Goal: Task Accomplishment & Management: Manage account settings

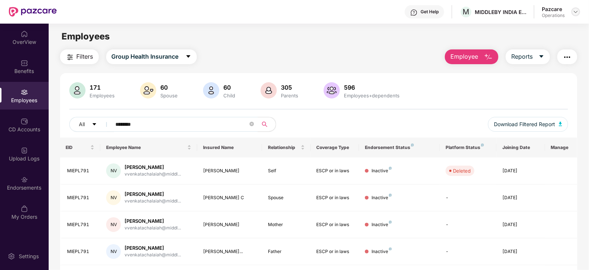
click at [574, 14] on img at bounding box center [576, 12] width 6 height 6
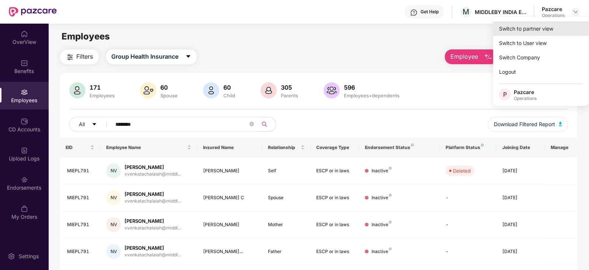
click at [534, 31] on div "Switch to partner view" at bounding box center [541, 28] width 96 height 14
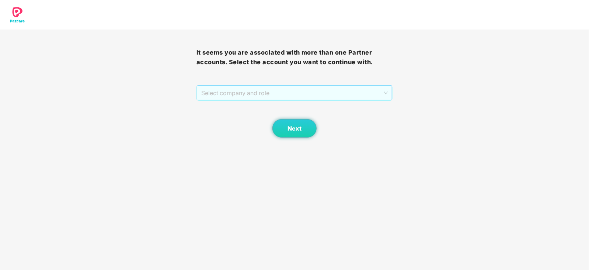
click at [260, 94] on span "Select company and role" at bounding box center [294, 93] width 187 height 14
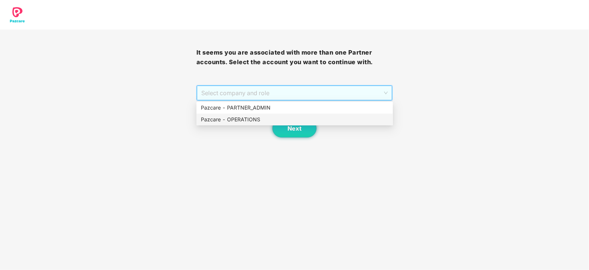
click at [250, 115] on div "Pazcare - OPERATIONS" at bounding box center [294, 119] width 196 height 12
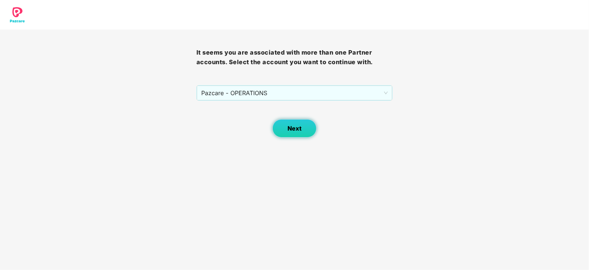
click at [294, 128] on span "Next" at bounding box center [294, 128] width 14 height 7
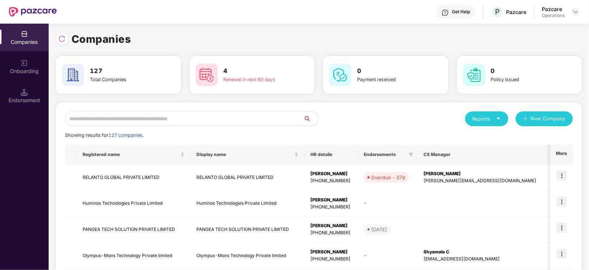
click at [216, 112] on input "text" at bounding box center [184, 118] width 238 height 15
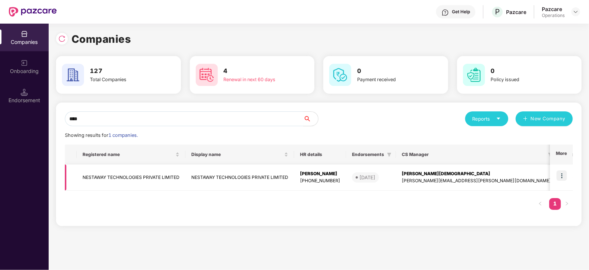
type input "****"
click at [148, 177] on td "NESTAWAY TECHNOLOGIES PRIVATE LIMITED" at bounding box center [131, 177] width 109 height 26
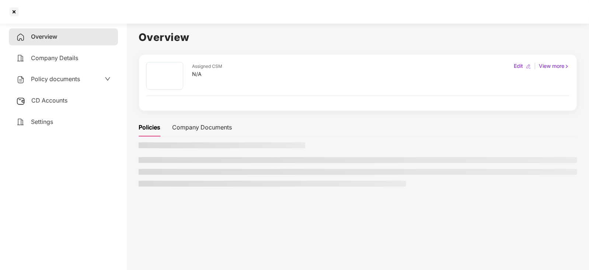
click at [46, 95] on div "CD Accounts" at bounding box center [63, 100] width 109 height 17
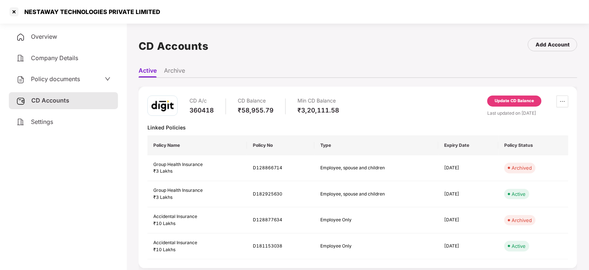
click at [499, 93] on div "CD A/c 360418 CD Balance ₹58,955.79 Min CD Balance ₹3,20,111.58 Update CD Balan…" at bounding box center [358, 177] width 438 height 181
click at [499, 97] on div "Update CD Balance" at bounding box center [514, 100] width 54 height 11
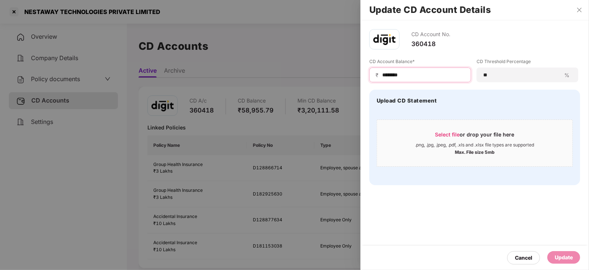
drag, startPoint x: 405, startPoint y: 73, endPoint x: 359, endPoint y: 67, distance: 46.5
click at [359, 67] on div "Update CD Account Details CD Account No. 360418 CD Account Balance* ₹ ******** …" at bounding box center [294, 135] width 589 height 270
paste input
type input "*******"
click at [553, 255] on div "Update" at bounding box center [563, 257] width 33 height 13
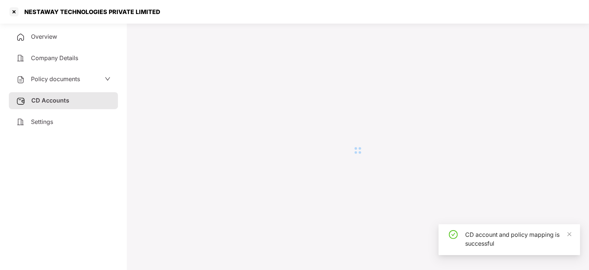
click at [578, 8] on div "NESTAWAY TECHNOLOGIES PRIVATE LIMITED" at bounding box center [294, 12] width 589 height 24
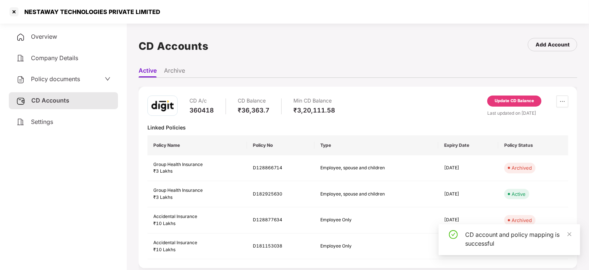
click at [56, 84] on div "Policy documents" at bounding box center [48, 79] width 64 height 10
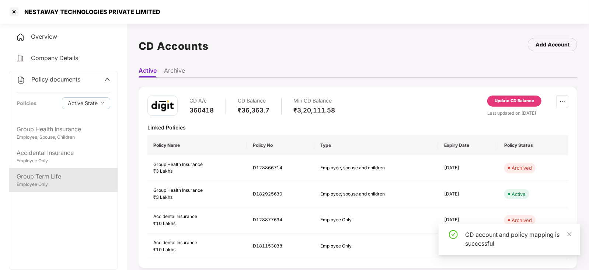
click at [58, 175] on div "Group Term Life" at bounding box center [64, 176] width 94 height 9
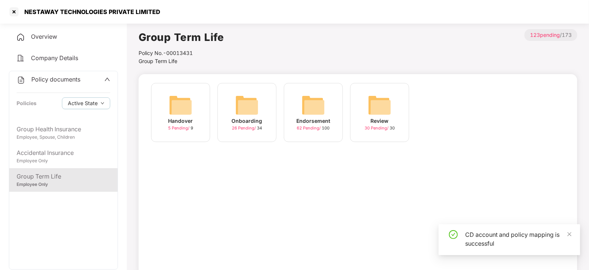
click at [315, 94] on img at bounding box center [313, 105] width 24 height 24
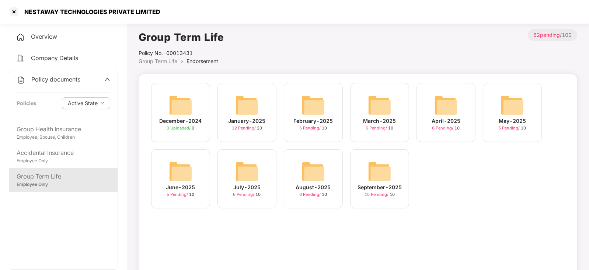
click at [365, 164] on div "September-2025 10 Pending / 10" at bounding box center [379, 178] width 59 height 59
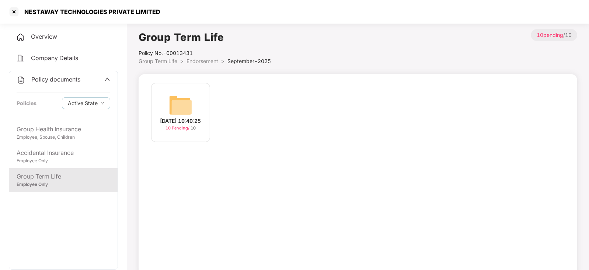
click at [188, 101] on img at bounding box center [181, 105] width 24 height 24
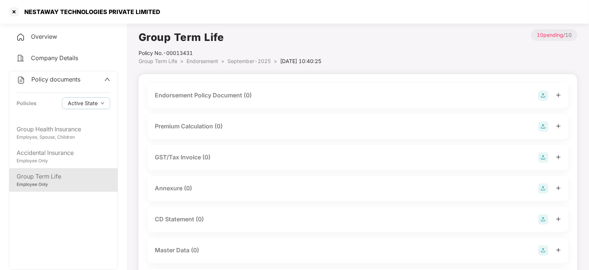
click at [548, 94] on img at bounding box center [543, 95] width 10 height 10
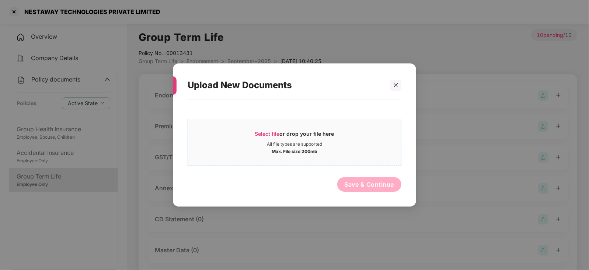
click at [267, 134] on span "Select file" at bounding box center [267, 133] width 25 height 6
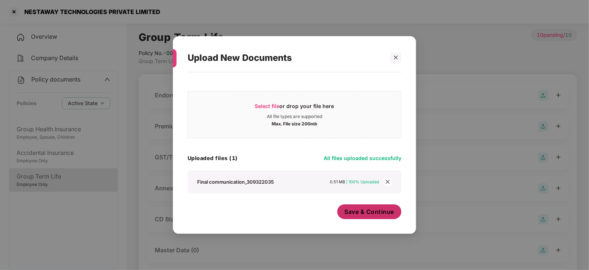
click at [343, 213] on button "Save & Continue" at bounding box center [369, 211] width 64 height 15
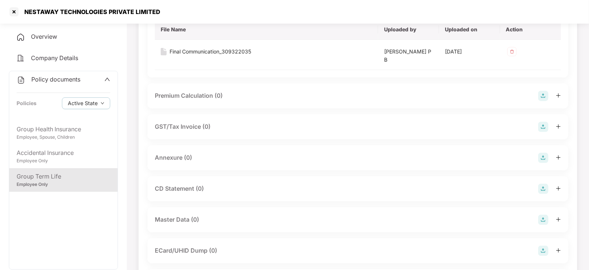
scroll to position [92, 0]
click at [545, 152] on img at bounding box center [543, 156] width 10 height 10
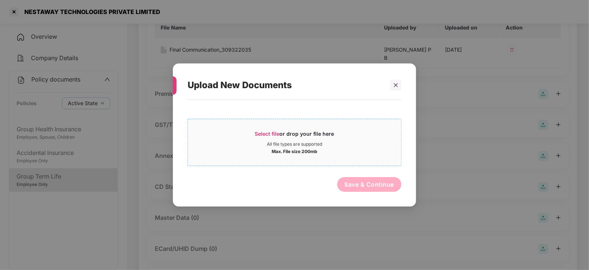
click at [260, 125] on span "Select file or drop your file here All file types are supported Max. File size …" at bounding box center [294, 142] width 213 height 35
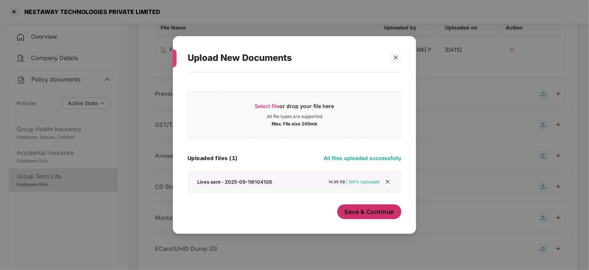
click at [363, 214] on span "Save & Continue" at bounding box center [370, 211] width 50 height 8
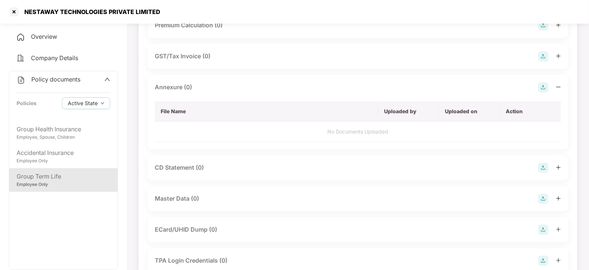
scroll to position [138, 0]
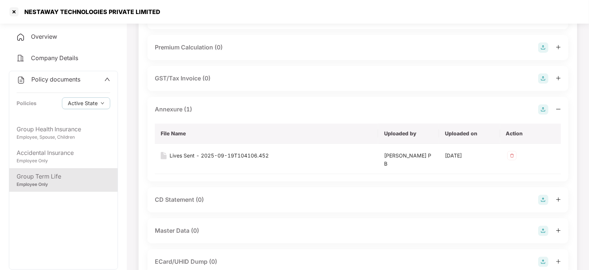
click at [540, 231] on img at bounding box center [543, 230] width 10 height 10
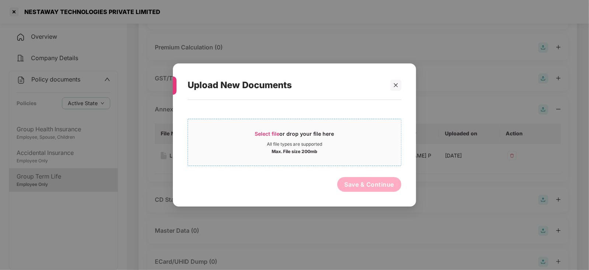
click at [264, 134] on span "Select file" at bounding box center [267, 133] width 25 height 6
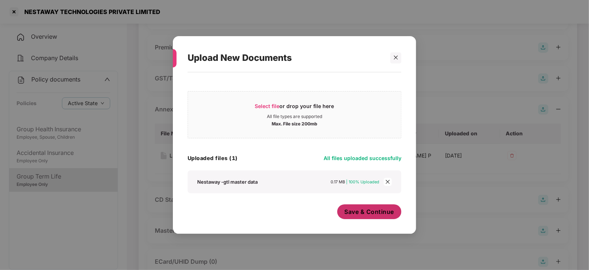
click at [373, 214] on span "Save & Continue" at bounding box center [370, 211] width 50 height 8
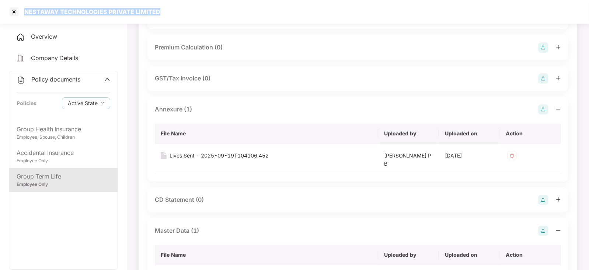
drag, startPoint x: 24, startPoint y: 12, endPoint x: 172, endPoint y: 18, distance: 149.0
click at [173, 18] on div "NESTAWAY TECHNOLOGIES PRIVATE LIMITED" at bounding box center [294, 12] width 589 height 24
copy div "NESTAWAY TECHNOLOGIES PRIVATE LIMITED"
click at [17, 12] on div at bounding box center [14, 12] width 12 height 12
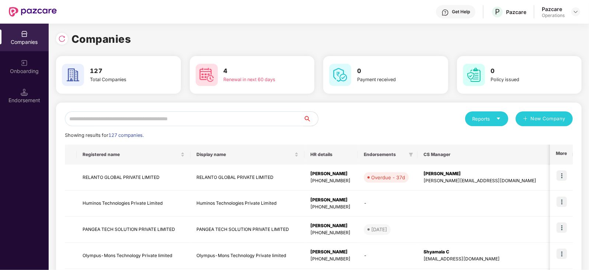
scroll to position [0, 0]
click at [152, 118] on input "text" at bounding box center [184, 118] width 238 height 15
paste input "**********"
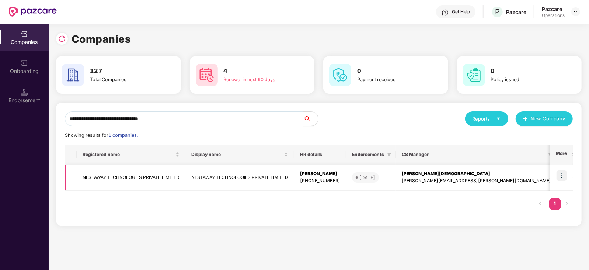
type input "**********"
click at [563, 177] on img at bounding box center [561, 175] width 10 height 10
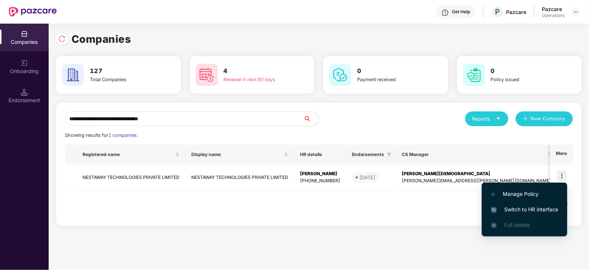
click at [541, 213] on span "Switch to HR interface" at bounding box center [524, 209] width 67 height 8
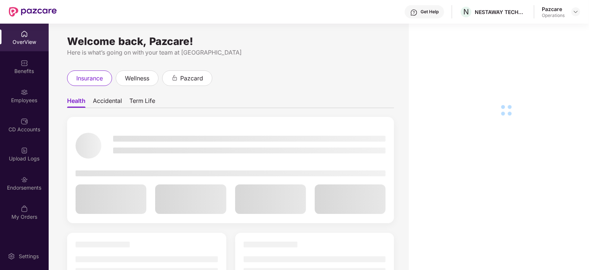
click at [22, 105] on div "Employees" at bounding box center [24, 96] width 49 height 28
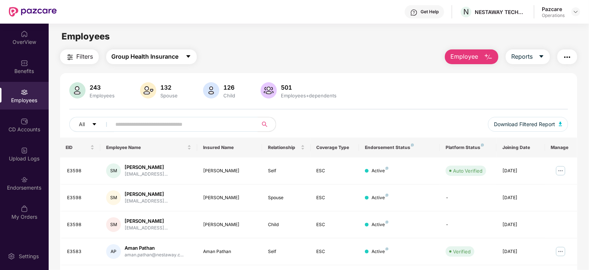
click at [130, 56] on span "Group Health Insurance" at bounding box center [145, 56] width 67 height 9
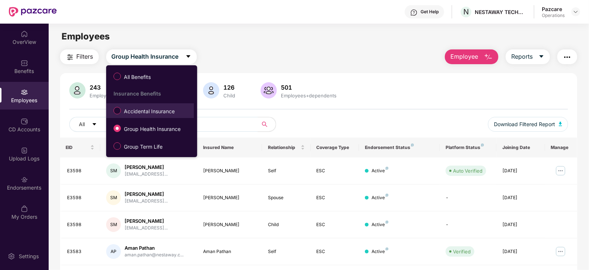
click at [141, 108] on span "Accidental Insurance" at bounding box center [149, 111] width 57 height 8
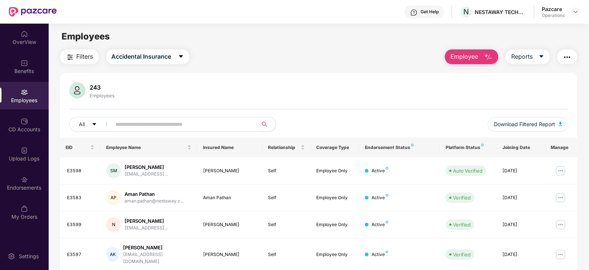
click at [82, 56] on span "Filters" at bounding box center [85, 56] width 17 height 9
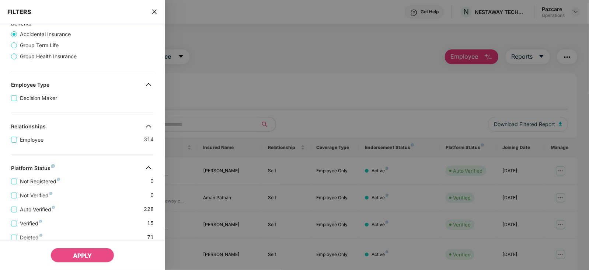
scroll to position [138, 0]
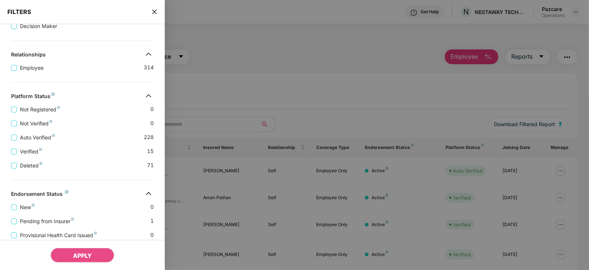
click at [162, 6] on div "FILTERS" at bounding box center [82, 12] width 165 height 24
click at [157, 9] on icon "close" at bounding box center [154, 12] width 6 height 6
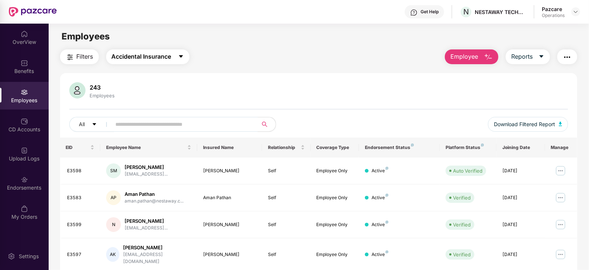
click at [183, 59] on icon "caret-down" at bounding box center [181, 56] width 6 height 6
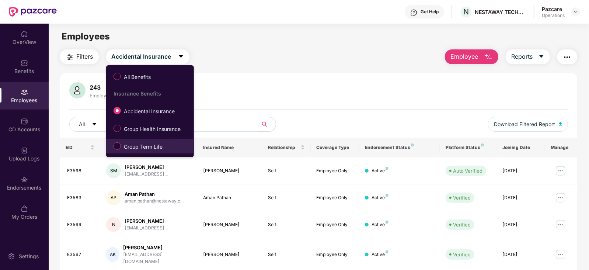
click at [154, 143] on span "Group Term Life" at bounding box center [143, 147] width 45 height 8
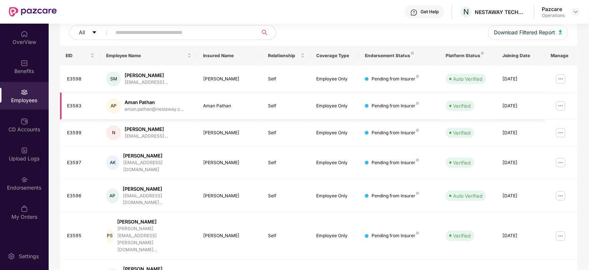
scroll to position [0, 0]
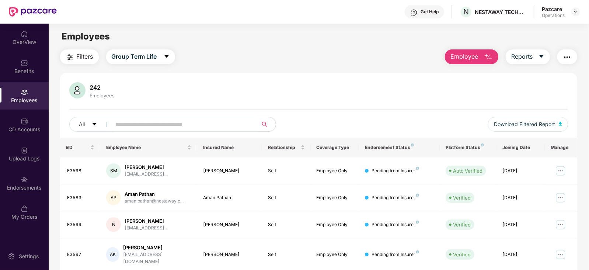
click at [71, 57] on img "button" at bounding box center [70, 57] width 9 height 9
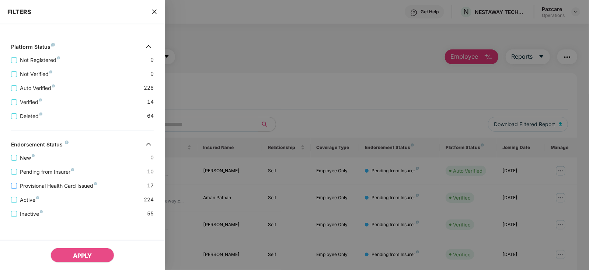
scroll to position [192, 0]
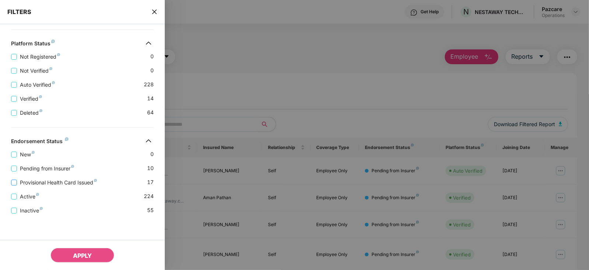
click at [60, 178] on span "Provisional Health Card Issued" at bounding box center [58, 182] width 83 height 8
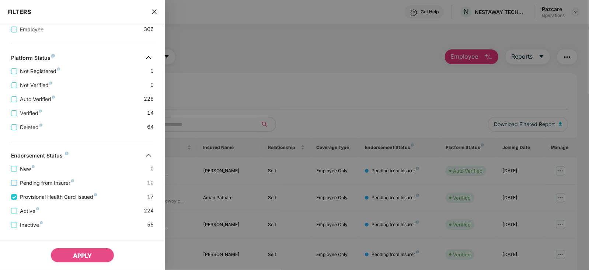
click at [57, 179] on span "Pending from Insurer" at bounding box center [47, 183] width 60 height 8
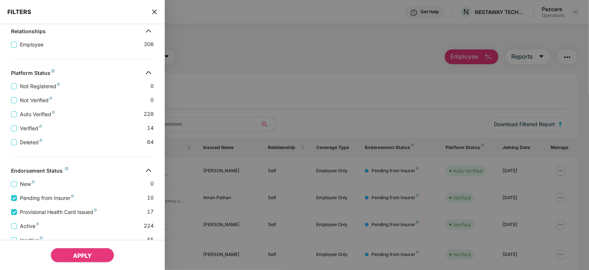
click at [74, 259] on span "APPLY" at bounding box center [82, 255] width 19 height 7
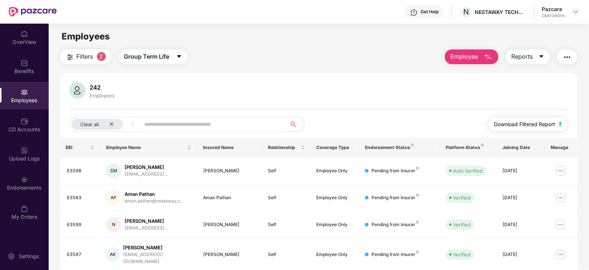
click at [562, 122] on img "button" at bounding box center [561, 124] width 4 height 4
click at [561, 60] on button "button" at bounding box center [567, 56] width 20 height 15
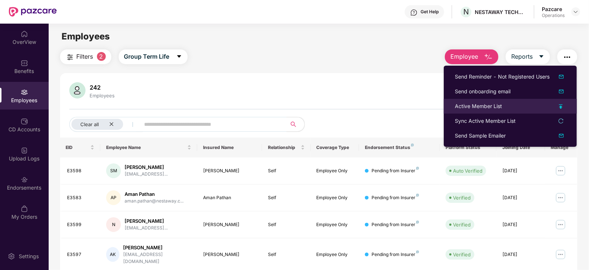
click at [485, 108] on div "Active Member List" at bounding box center [478, 106] width 47 height 8
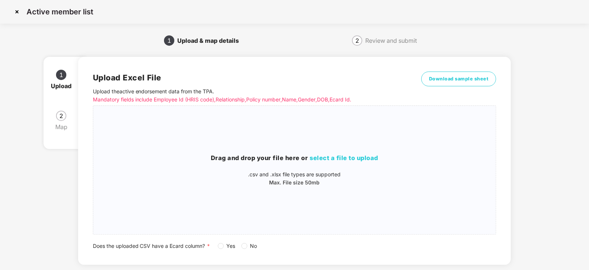
click at [248, 246] on span "No" at bounding box center [253, 246] width 13 height 8
click at [341, 155] on span "select a file to upload" at bounding box center [344, 157] width 69 height 7
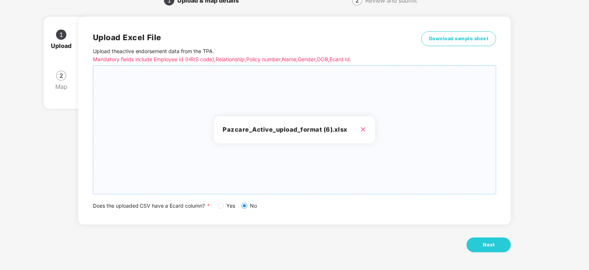
scroll to position [41, 0]
click at [487, 237] on button "Next" at bounding box center [488, 244] width 44 height 15
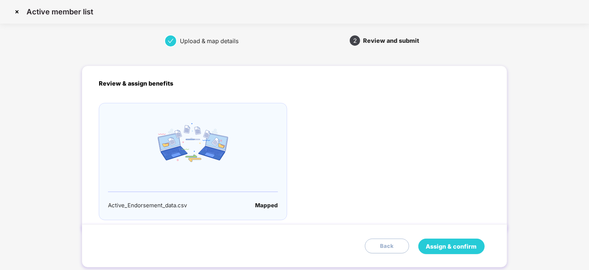
click at [452, 249] on span "Assign & confirm" at bounding box center [451, 246] width 51 height 9
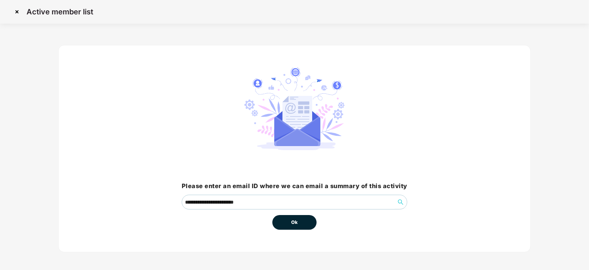
click at [288, 225] on button "Ok" at bounding box center [294, 222] width 44 height 15
click at [294, 224] on span "Ok" at bounding box center [294, 221] width 7 height 7
click at [291, 224] on button "Ok" at bounding box center [294, 222] width 44 height 15
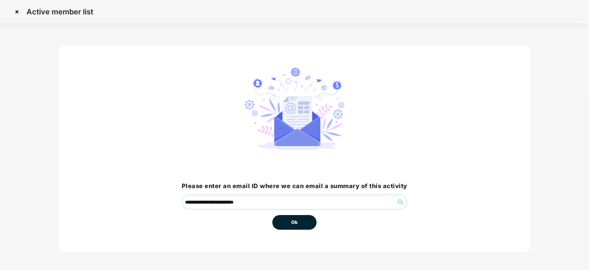
click at [298, 223] on button "Ok" at bounding box center [294, 222] width 44 height 15
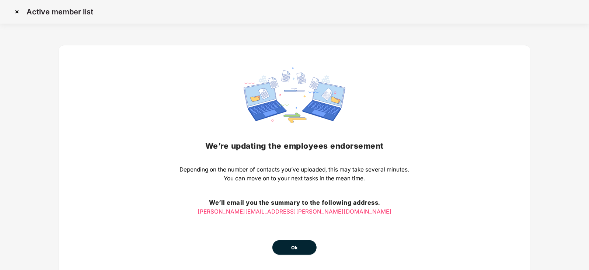
click at [300, 247] on button "Ok" at bounding box center [294, 247] width 44 height 15
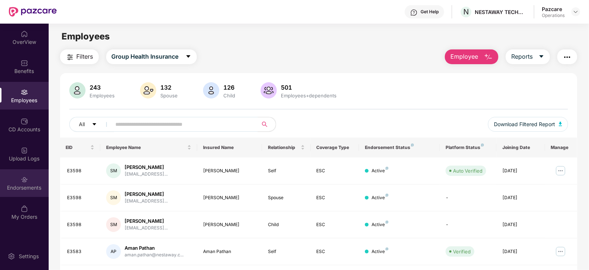
click at [25, 187] on div "Endorsements" at bounding box center [24, 187] width 49 height 7
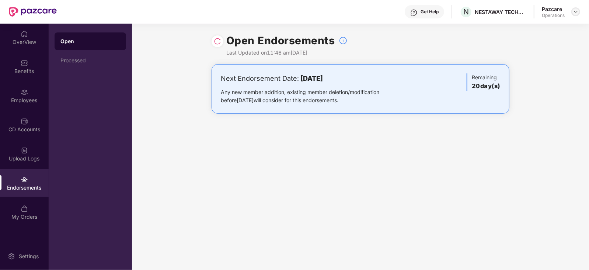
click at [575, 14] on img at bounding box center [576, 12] width 6 height 6
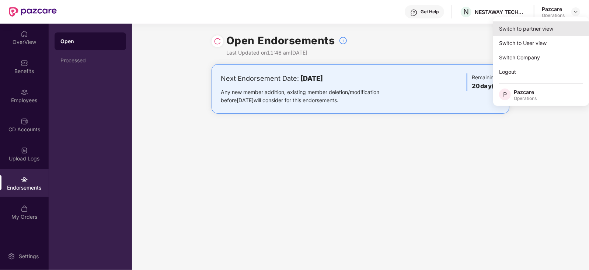
click at [527, 30] on div "Switch to partner view" at bounding box center [541, 28] width 96 height 14
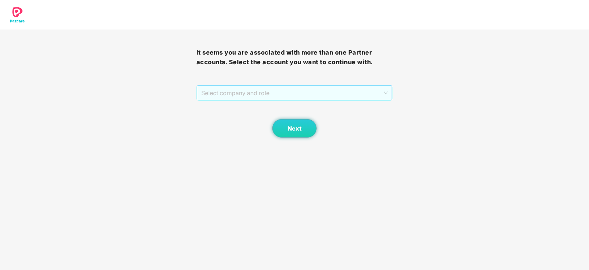
click at [217, 87] on span "Select company and role" at bounding box center [294, 93] width 187 height 14
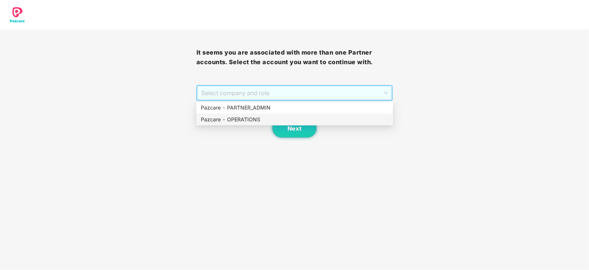
click at [219, 121] on div "Pazcare - OPERATIONS" at bounding box center [295, 119] width 188 height 8
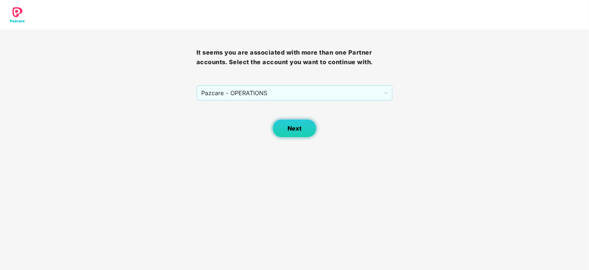
click at [279, 126] on button "Next" at bounding box center [294, 128] width 44 height 18
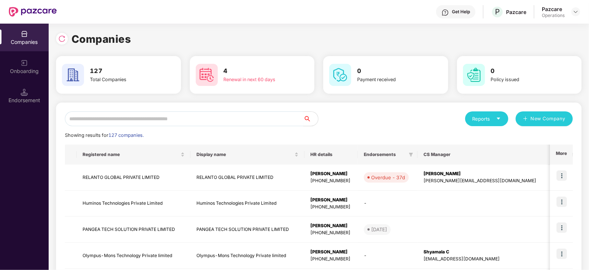
click at [206, 113] on input "text" at bounding box center [184, 118] width 238 height 15
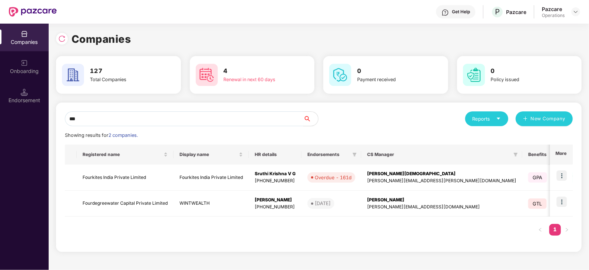
type input "***"
click at [563, 177] on img at bounding box center [561, 175] width 10 height 10
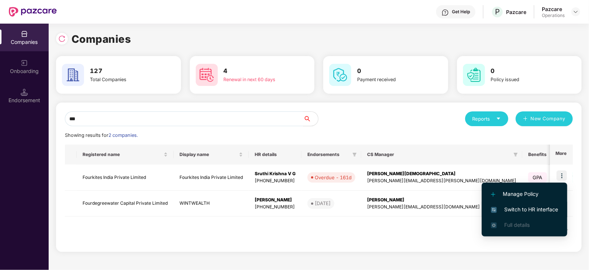
click at [540, 207] on span "Switch to HR interface" at bounding box center [524, 209] width 67 height 8
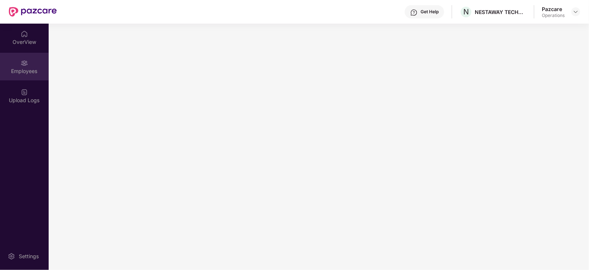
click at [24, 76] on div "Employees" at bounding box center [24, 67] width 49 height 28
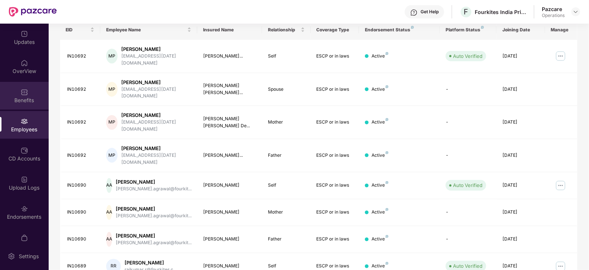
scroll to position [90, 0]
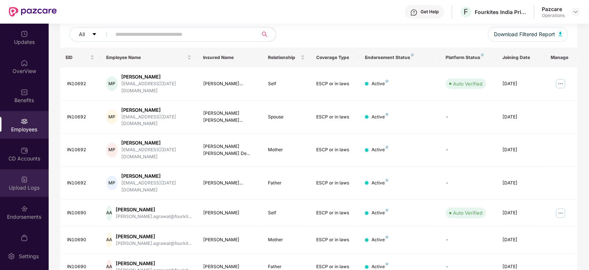
click at [32, 178] on div "Upload Logs" at bounding box center [24, 183] width 49 height 28
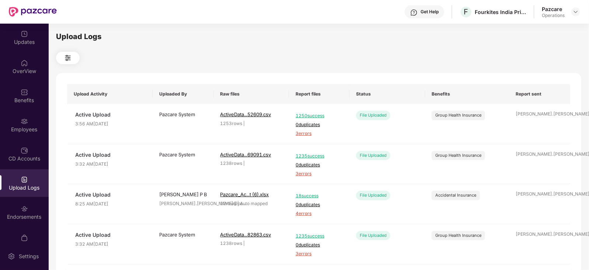
click at [570, 10] on div "Pazcare Operations" at bounding box center [561, 12] width 38 height 13
click at [577, 14] on div at bounding box center [575, 11] width 9 height 9
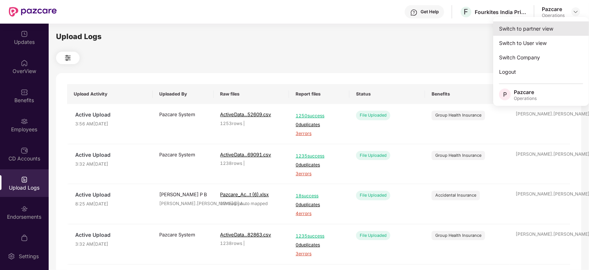
click at [557, 23] on div "Switch to partner view" at bounding box center [541, 28] width 96 height 14
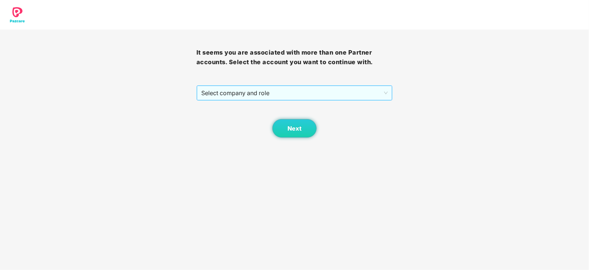
click at [310, 91] on span "Select company and role" at bounding box center [294, 93] width 187 height 14
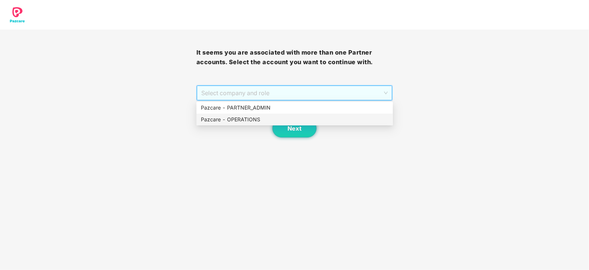
click at [266, 121] on div "Pazcare - OPERATIONS" at bounding box center [295, 119] width 188 height 8
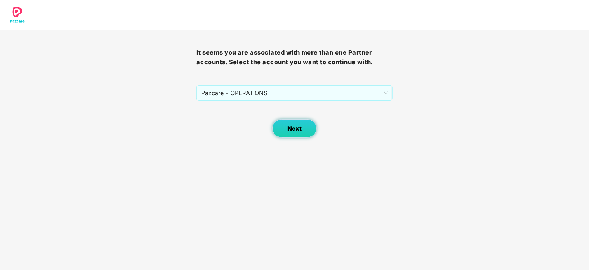
click at [293, 132] on button "Next" at bounding box center [294, 128] width 44 height 18
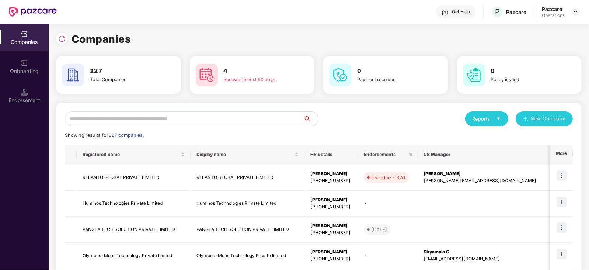
click at [210, 119] on input "text" at bounding box center [184, 118] width 238 height 15
paste input "**********"
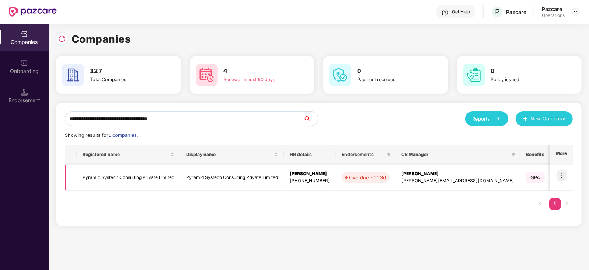
type input "**********"
click at [563, 173] on img at bounding box center [561, 175] width 10 height 10
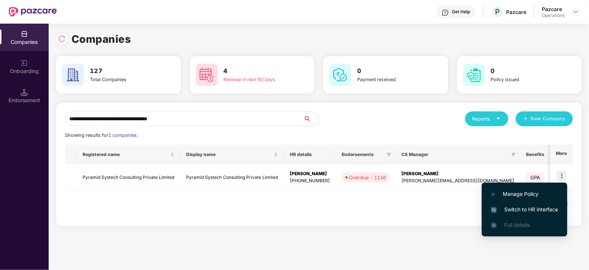
click at [531, 205] on span "Switch to HR interface" at bounding box center [524, 209] width 67 height 8
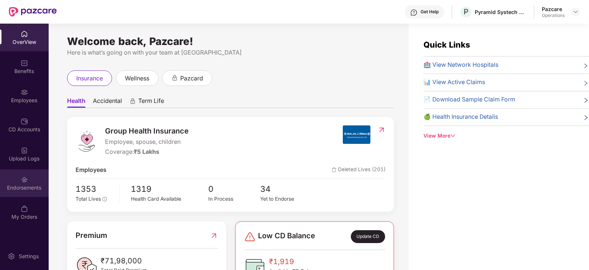
click at [34, 194] on div "Endorsements" at bounding box center [24, 183] width 49 height 28
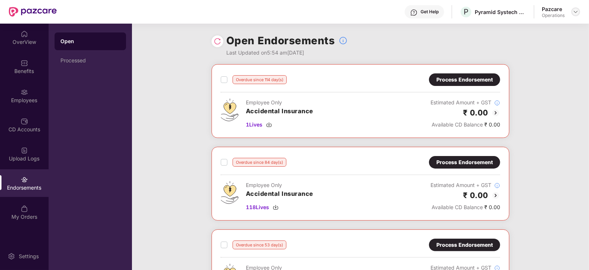
click at [576, 14] on img at bounding box center [576, 12] width 6 height 6
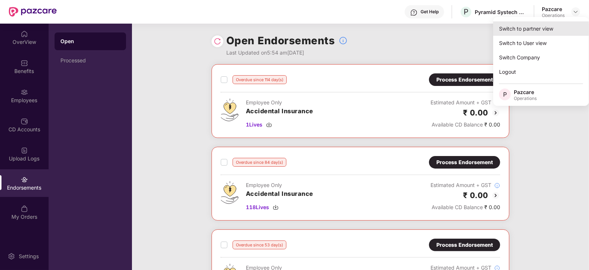
click at [559, 26] on div "Switch to partner view" at bounding box center [541, 28] width 96 height 14
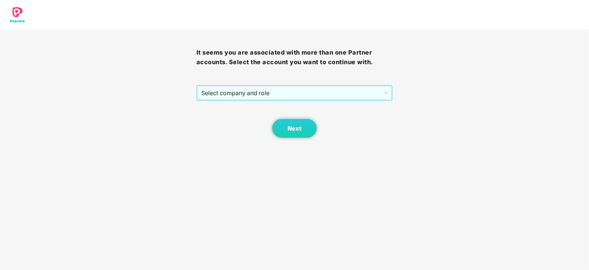
click at [289, 95] on span "Select company and role" at bounding box center [294, 93] width 187 height 14
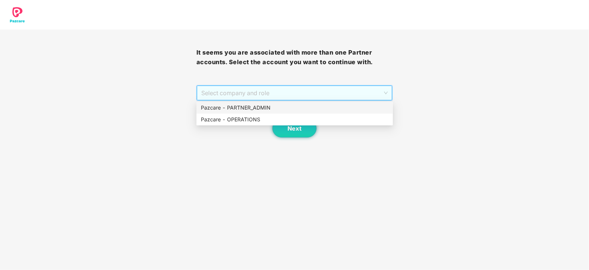
click at [262, 113] on div "Pazcare - PARTNER_ADMIN" at bounding box center [294, 108] width 196 height 12
click at [267, 89] on span "Pazcare - PARTNER_ADMIN" at bounding box center [294, 93] width 187 height 14
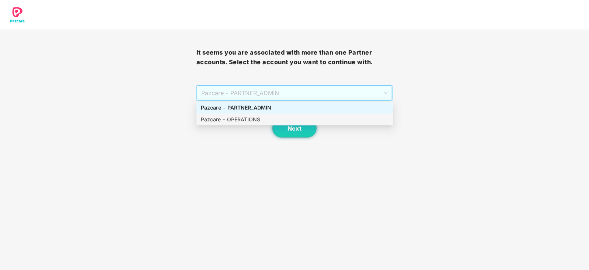
click at [253, 117] on div "Pazcare - OPERATIONS" at bounding box center [295, 119] width 188 height 8
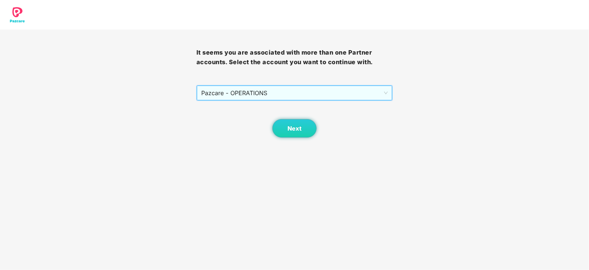
drag, startPoint x: 308, startPoint y: 143, endPoint x: 305, endPoint y: 141, distance: 4.0
click at [308, 143] on body "It seems you are associated with more than one Partner accounts. Select the acc…" at bounding box center [294, 135] width 589 height 270
click at [296, 131] on span "Next" at bounding box center [294, 128] width 14 height 7
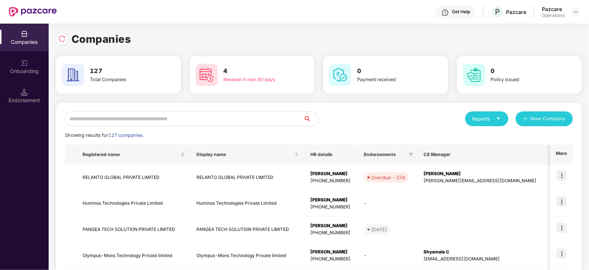
click at [199, 113] on input "text" at bounding box center [184, 118] width 238 height 15
paste input "**********"
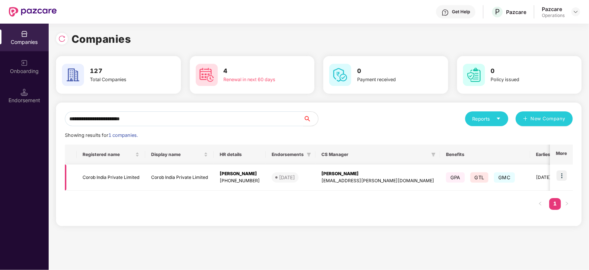
type input "**********"
click at [562, 175] on img at bounding box center [561, 175] width 10 height 10
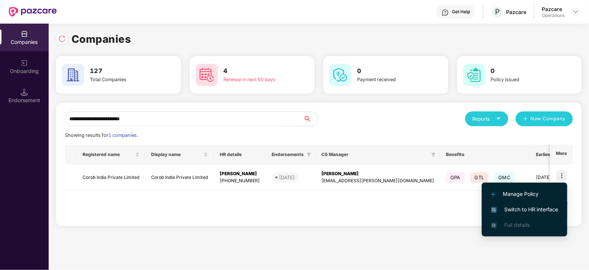
click at [542, 210] on span "Switch to HR interface" at bounding box center [524, 209] width 67 height 8
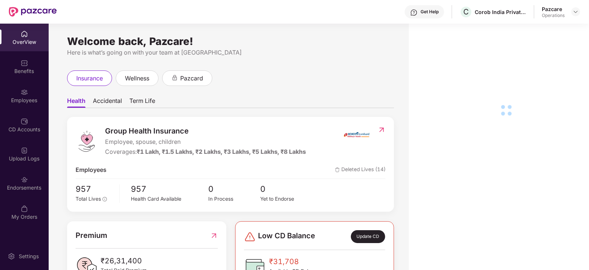
click at [8, 191] on div "Endorsements" at bounding box center [24, 183] width 49 height 28
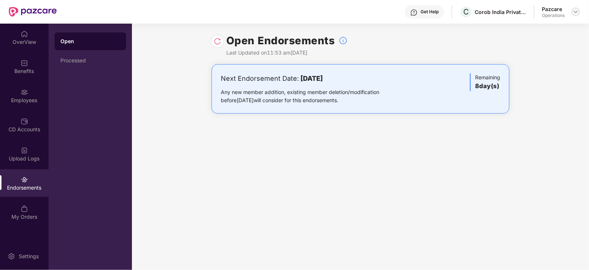
click at [575, 13] on img at bounding box center [576, 12] width 6 height 6
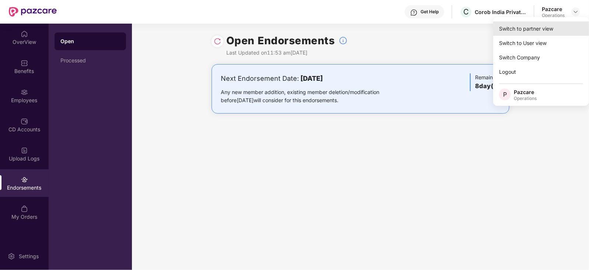
click at [542, 35] on div "Switch to partner view" at bounding box center [541, 28] width 96 height 14
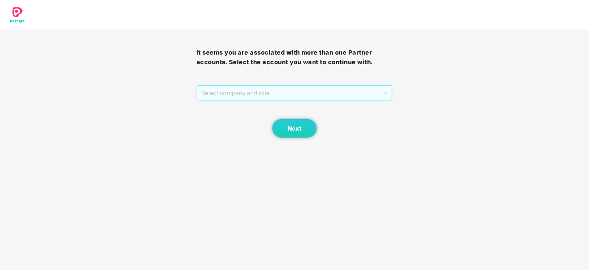
click at [276, 89] on span "Select company and role" at bounding box center [294, 93] width 187 height 14
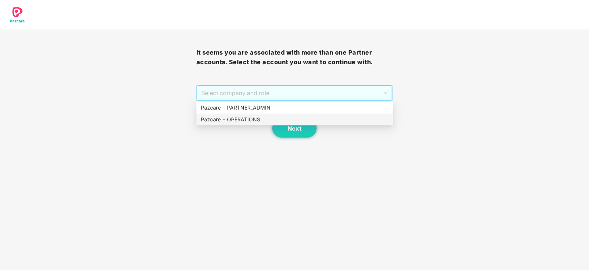
click at [235, 116] on div "Pazcare - OPERATIONS" at bounding box center [295, 119] width 188 height 8
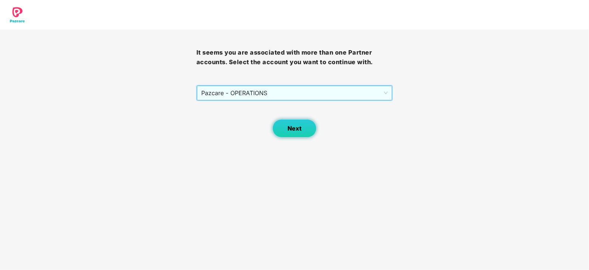
click at [278, 125] on button "Next" at bounding box center [294, 128] width 44 height 18
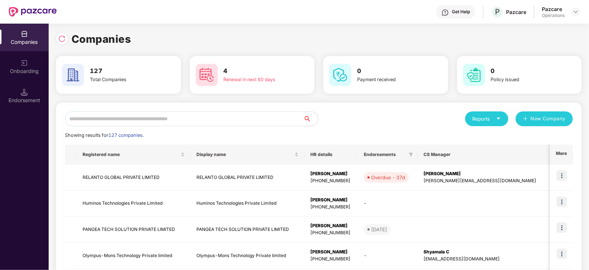
click at [216, 115] on input "text" at bounding box center [184, 118] width 238 height 15
paste input "**********"
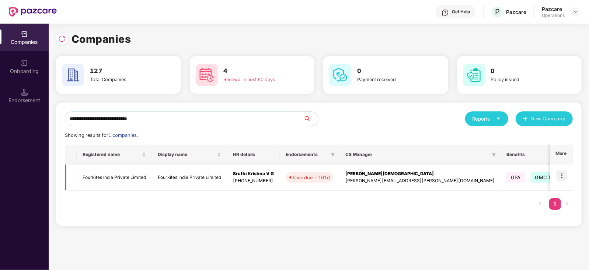
type input "**********"
click at [561, 178] on img at bounding box center [561, 175] width 10 height 10
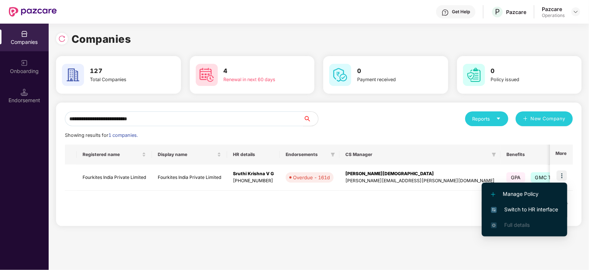
click at [544, 213] on span "Switch to HR interface" at bounding box center [524, 209] width 67 height 8
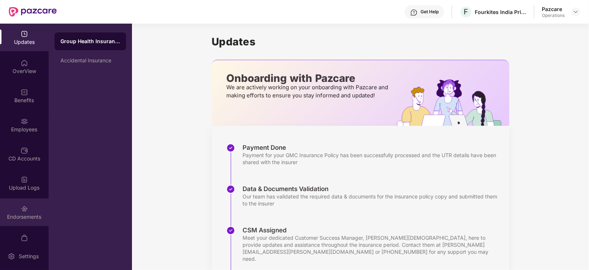
click at [29, 216] on div "Endorsements" at bounding box center [24, 216] width 49 height 7
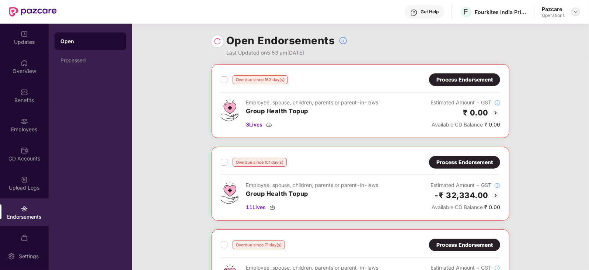
click at [575, 14] on img at bounding box center [576, 12] width 6 height 6
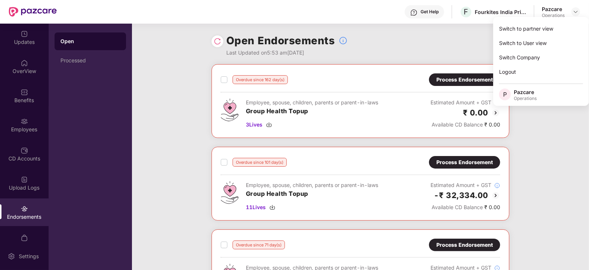
click at [557, 21] on div "Switch to partner view Switch to User view Switch Company Logout P Pazcare Oper…" at bounding box center [541, 61] width 96 height 89
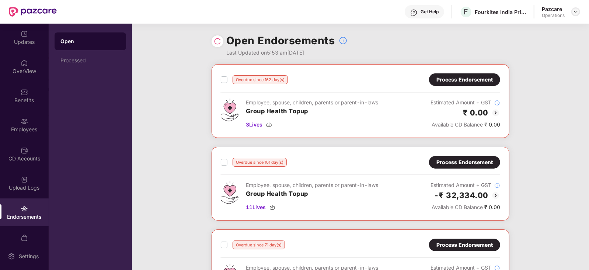
click at [577, 15] on div at bounding box center [575, 11] width 9 height 9
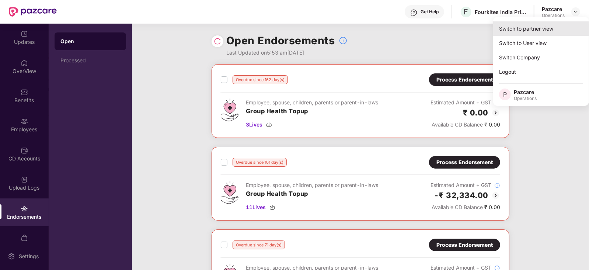
click at [549, 31] on div "Switch to partner view" at bounding box center [541, 28] width 96 height 14
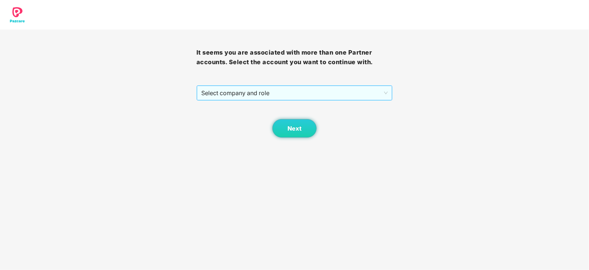
click at [281, 95] on span "Select company and role" at bounding box center [294, 93] width 187 height 14
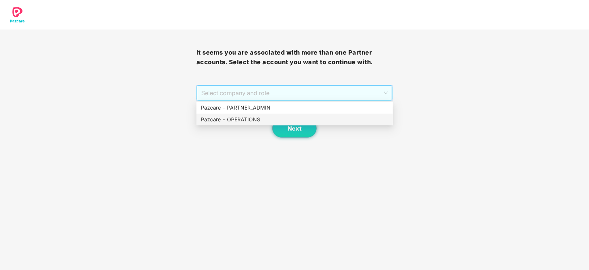
click at [246, 116] on div "Pazcare - OPERATIONS" at bounding box center [295, 119] width 188 height 8
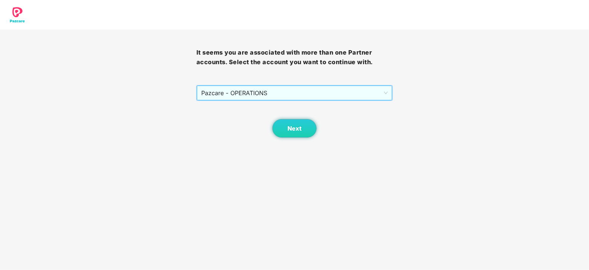
click at [266, 119] on div "Next" at bounding box center [294, 119] width 196 height 37
click at [275, 126] on button "Next" at bounding box center [294, 128] width 44 height 18
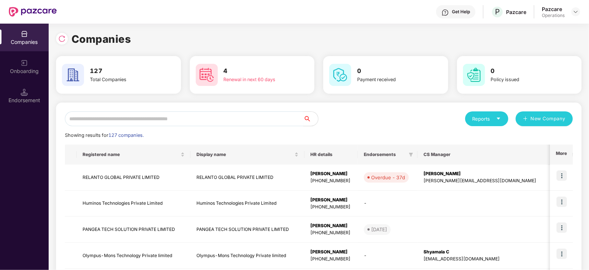
click at [209, 121] on input "text" at bounding box center [184, 118] width 238 height 15
paste input "**********"
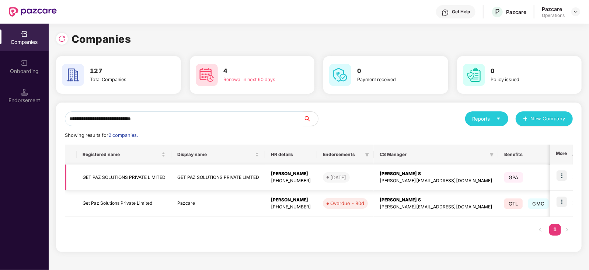
type input "**********"
click at [562, 174] on img at bounding box center [561, 175] width 10 height 10
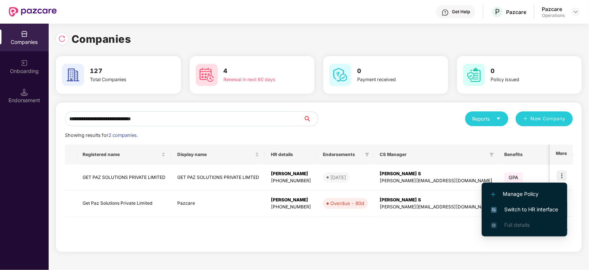
click at [543, 210] on span "Switch to HR interface" at bounding box center [524, 209] width 67 height 8
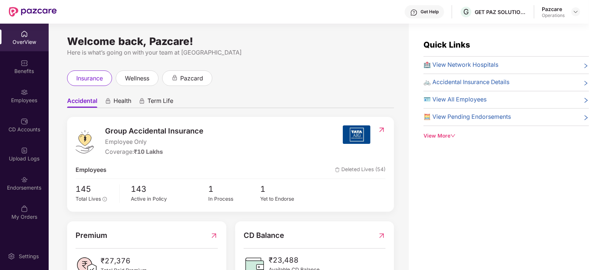
click at [29, 185] on div "Endorsements" at bounding box center [24, 187] width 49 height 7
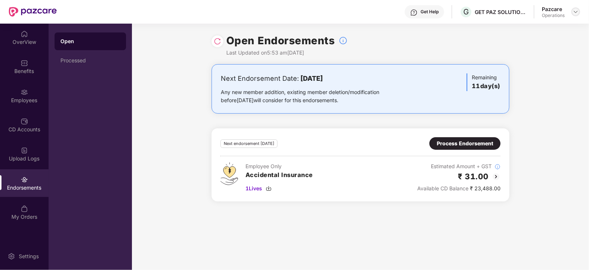
click at [577, 14] on img at bounding box center [576, 12] width 6 height 6
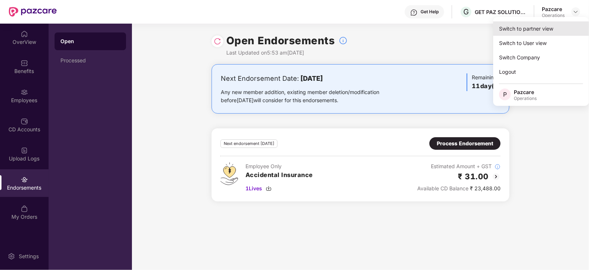
click at [552, 22] on div "Switch to partner view" at bounding box center [541, 28] width 96 height 14
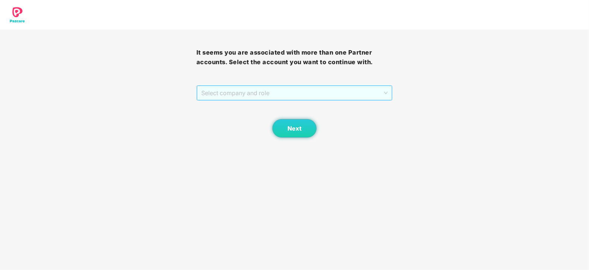
click at [311, 86] on div "Select company and role" at bounding box center [295, 92] width 196 height 15
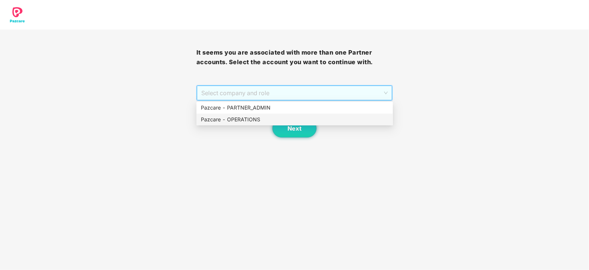
click at [253, 118] on div "Pazcare - OPERATIONS" at bounding box center [295, 119] width 188 height 8
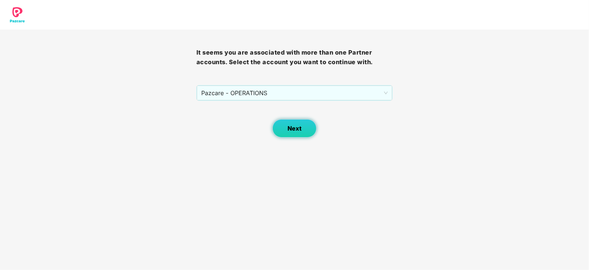
click at [285, 126] on button "Next" at bounding box center [294, 128] width 44 height 18
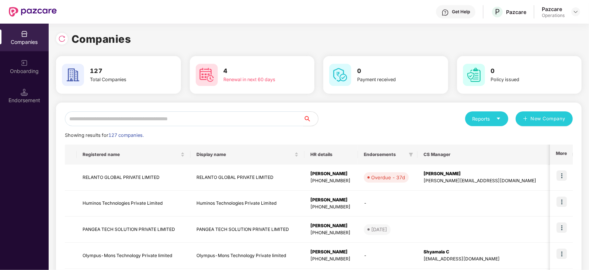
click at [236, 118] on input "text" at bounding box center [184, 118] width 238 height 15
paste input "**********"
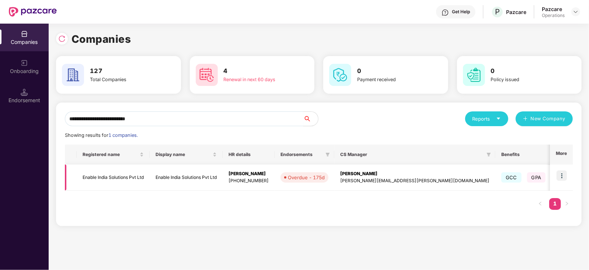
type input "**********"
click at [561, 179] on img at bounding box center [561, 175] width 10 height 10
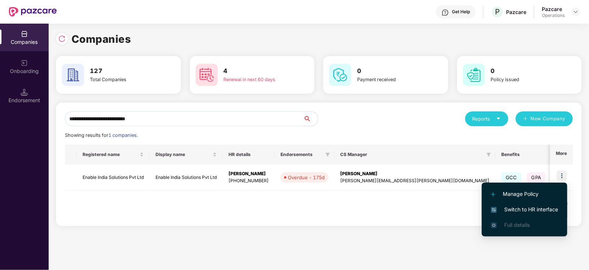
click at [539, 207] on span "Switch to HR interface" at bounding box center [524, 209] width 67 height 8
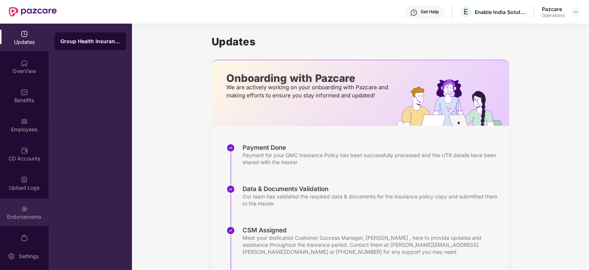
click at [18, 208] on div "Endorsements" at bounding box center [24, 212] width 49 height 28
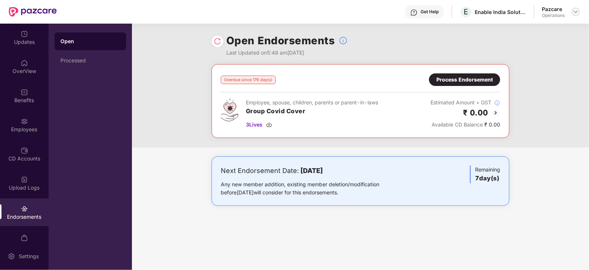
click at [573, 11] on img at bounding box center [576, 12] width 6 height 6
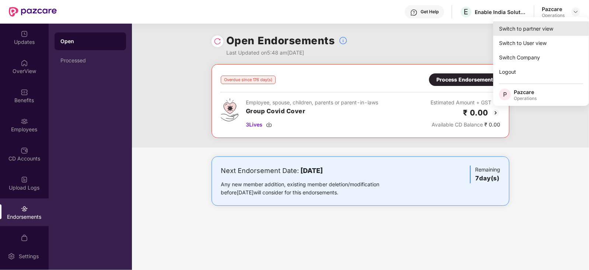
click at [553, 31] on div "Switch to partner view" at bounding box center [541, 28] width 96 height 14
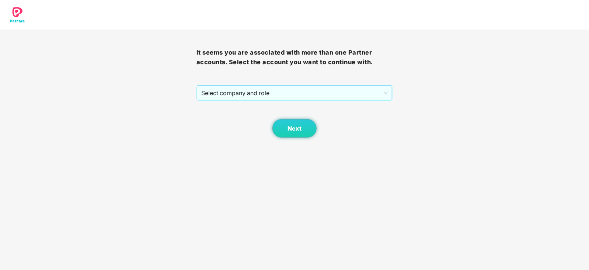
click at [265, 87] on span "Select company and role" at bounding box center [294, 93] width 187 height 14
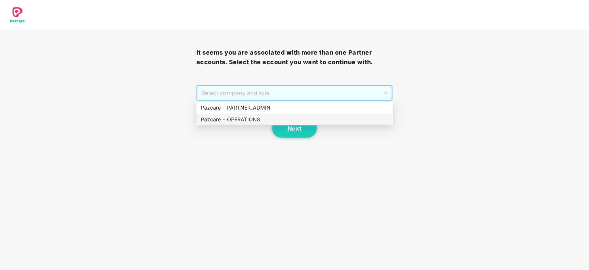
click at [241, 120] on div "Pazcare - OPERATIONS" at bounding box center [295, 119] width 188 height 8
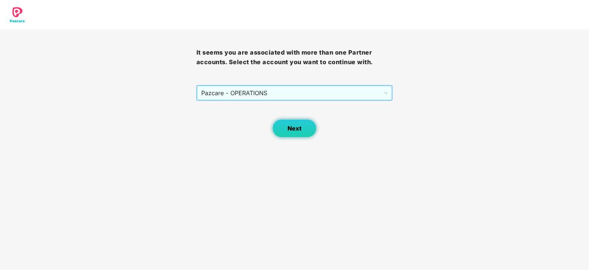
click at [282, 122] on button "Next" at bounding box center [294, 128] width 44 height 18
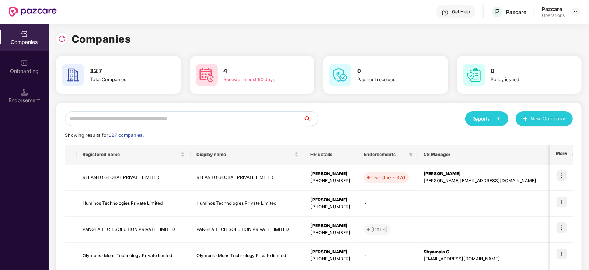
click at [219, 116] on input "text" at bounding box center [184, 118] width 238 height 15
paste input "**********"
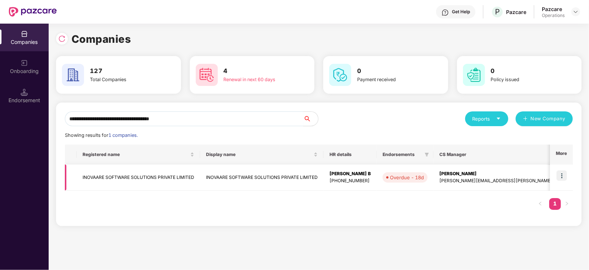
type input "**********"
drag, startPoint x: 564, startPoint y: 173, endPoint x: 562, endPoint y: 176, distance: 4.1
click at [564, 172] on img at bounding box center [561, 175] width 10 height 10
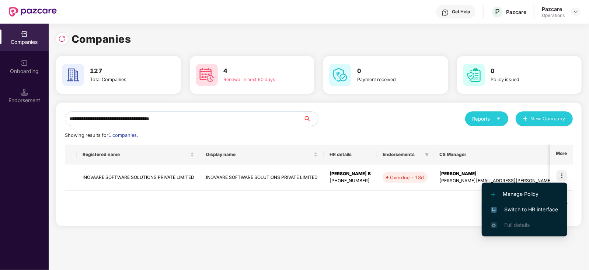
click at [542, 205] on span "Switch to HR interface" at bounding box center [524, 209] width 67 height 8
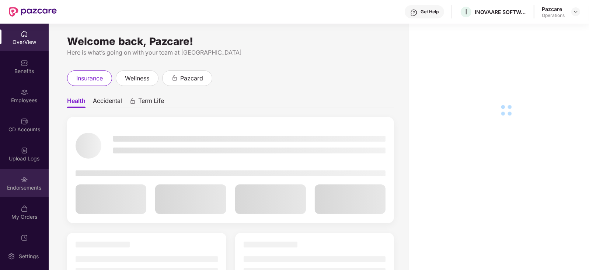
click at [25, 190] on div "Endorsements" at bounding box center [24, 187] width 49 height 7
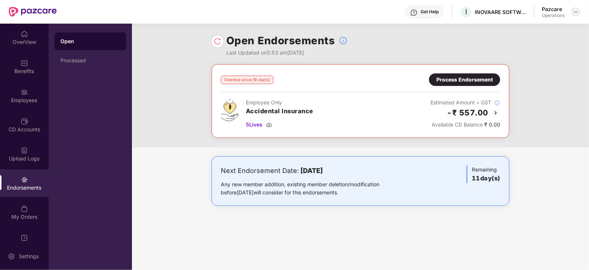
click at [577, 13] on img at bounding box center [576, 12] width 6 height 6
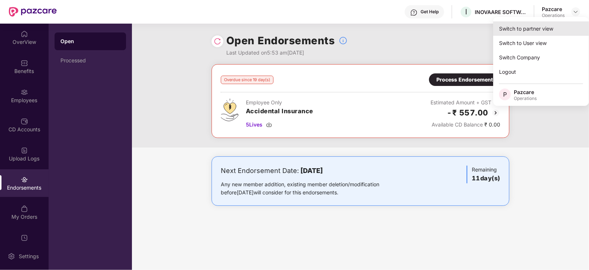
click at [553, 27] on div "Switch to partner view" at bounding box center [541, 28] width 96 height 14
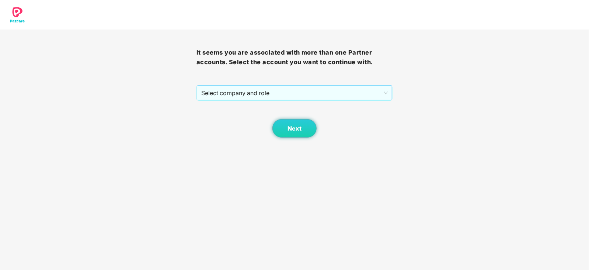
click at [285, 97] on span "Select company and role" at bounding box center [294, 93] width 187 height 14
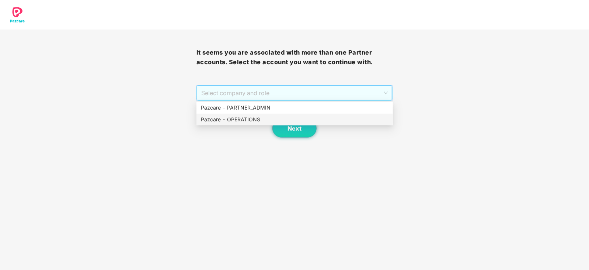
click at [252, 117] on div "Pazcare - OPERATIONS" at bounding box center [295, 119] width 188 height 8
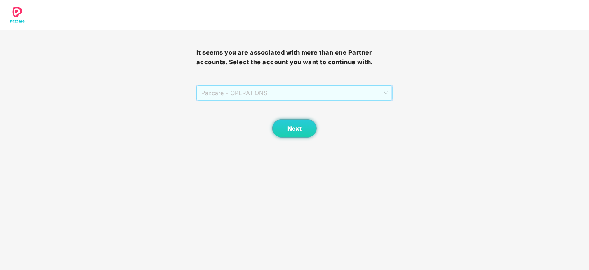
click at [239, 97] on span "Pazcare - OPERATIONS" at bounding box center [294, 93] width 187 height 14
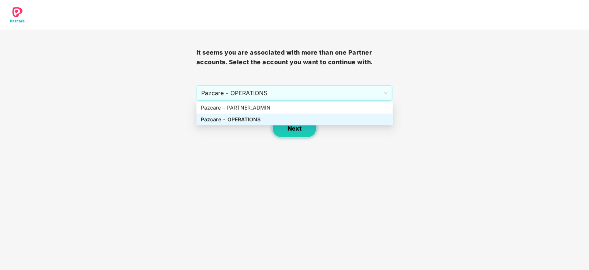
click at [286, 131] on button "Next" at bounding box center [294, 128] width 44 height 18
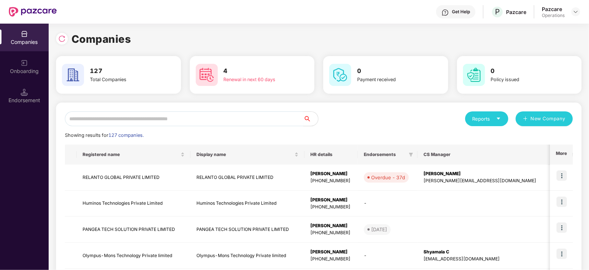
click at [208, 115] on input "text" at bounding box center [184, 118] width 238 height 15
paste input "**********"
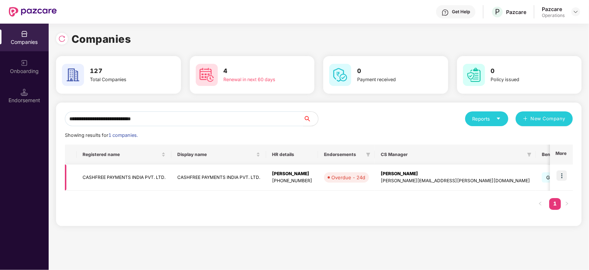
type input "**********"
click at [564, 177] on img at bounding box center [561, 175] width 10 height 10
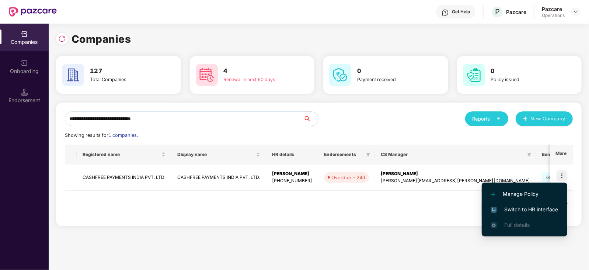
click at [555, 210] on span "Switch to HR interface" at bounding box center [524, 209] width 67 height 8
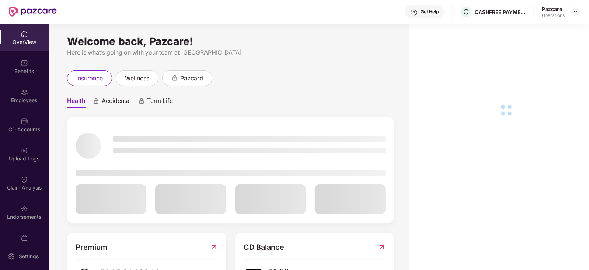
click at [26, 219] on div "Endorsements" at bounding box center [24, 216] width 49 height 7
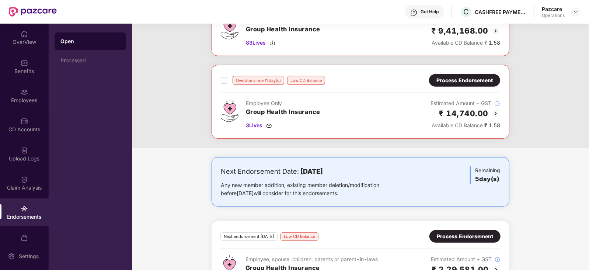
scroll to position [232, 0]
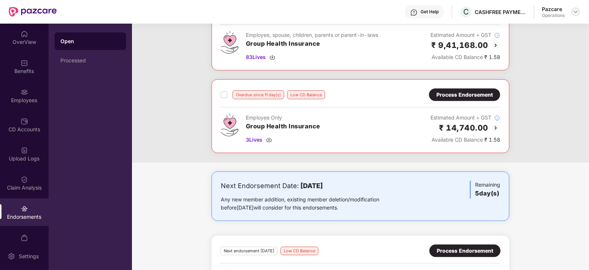
click at [574, 10] on img at bounding box center [576, 12] width 6 height 6
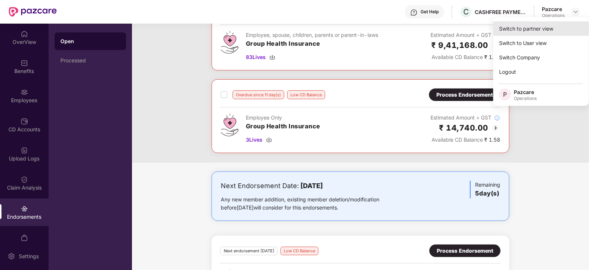
click at [559, 28] on div "Switch to partner view" at bounding box center [541, 28] width 96 height 14
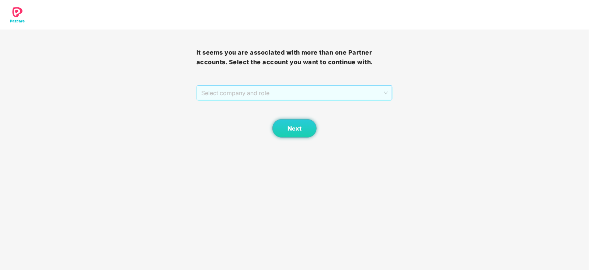
click at [235, 97] on span "Select company and role" at bounding box center [294, 93] width 187 height 14
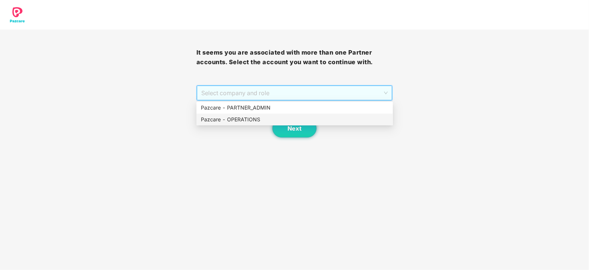
click at [219, 122] on div "Pazcare - OPERATIONS" at bounding box center [295, 119] width 188 height 8
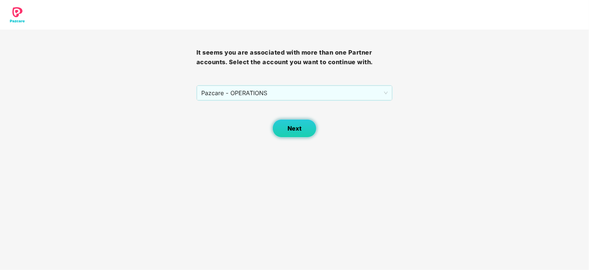
click at [306, 132] on button "Next" at bounding box center [294, 128] width 44 height 18
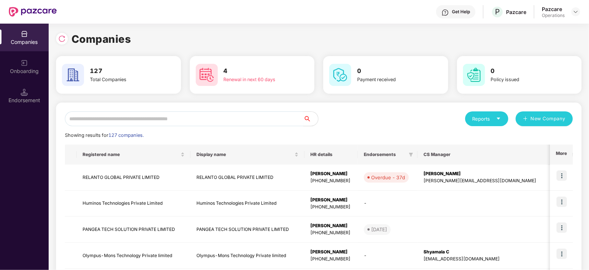
click at [217, 120] on input "text" at bounding box center [184, 118] width 238 height 15
paste input "**********"
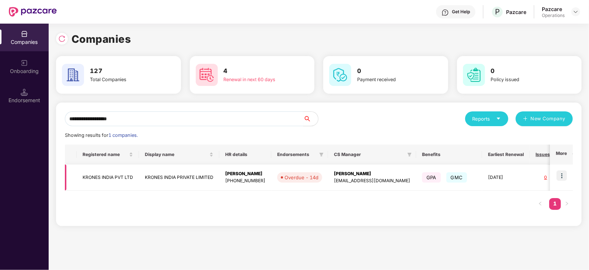
type input "**********"
click at [564, 183] on td at bounding box center [561, 177] width 23 height 26
click at [564, 178] on img at bounding box center [561, 175] width 10 height 10
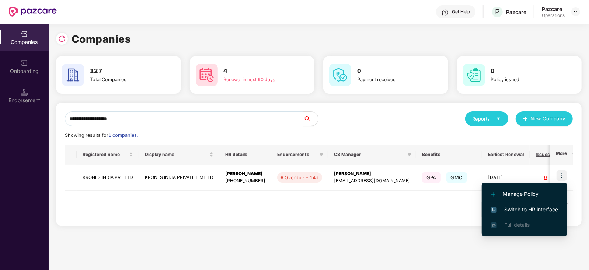
click at [558, 207] on span "Switch to HR interface" at bounding box center [524, 209] width 67 height 8
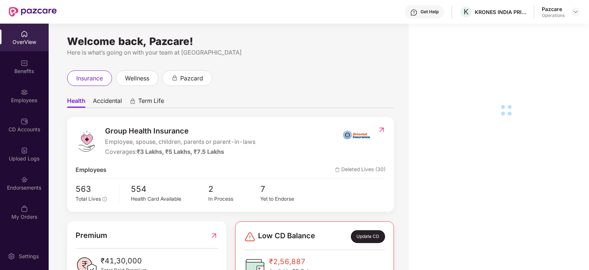
click at [26, 188] on div "Endorsements" at bounding box center [24, 187] width 49 height 7
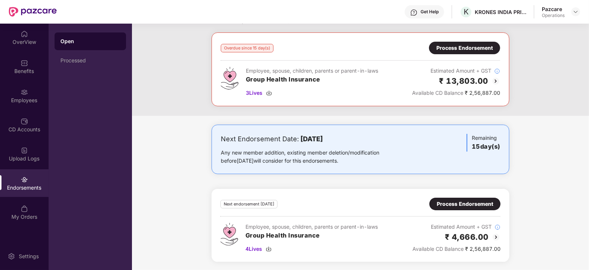
scroll to position [0, 0]
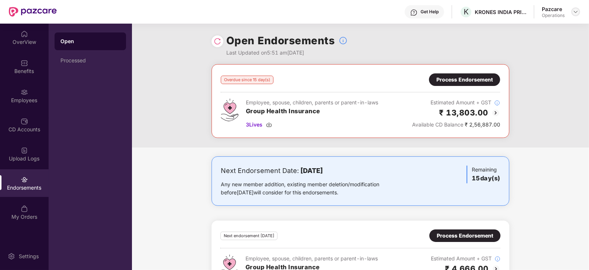
click at [576, 13] on img at bounding box center [576, 12] width 6 height 6
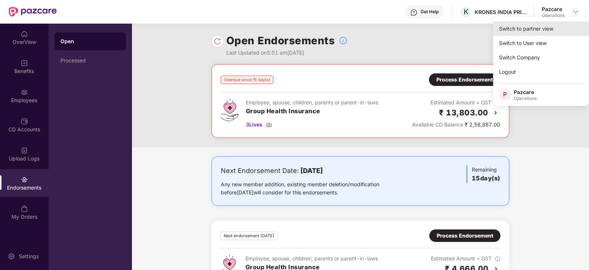
click at [552, 27] on div "Switch to partner view" at bounding box center [541, 28] width 96 height 14
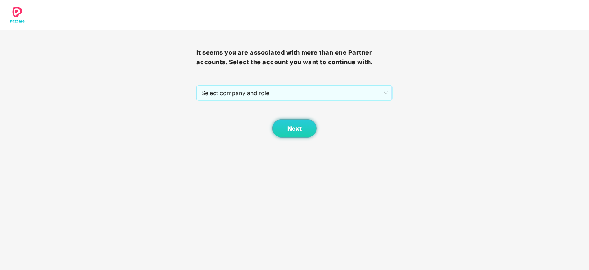
click at [293, 88] on span "Select company and role" at bounding box center [294, 93] width 187 height 14
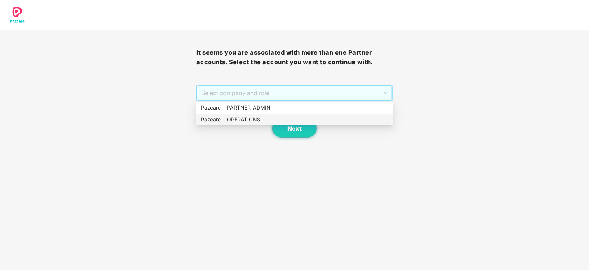
click at [263, 121] on div "Pazcare - OPERATIONS" at bounding box center [295, 119] width 188 height 8
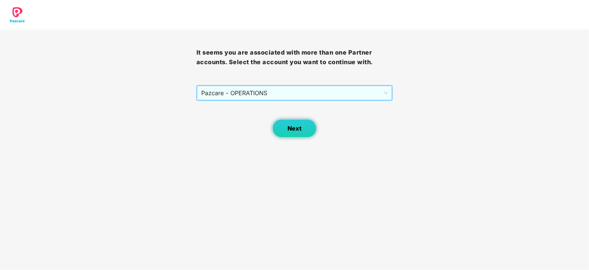
click at [285, 122] on button "Next" at bounding box center [294, 128] width 44 height 18
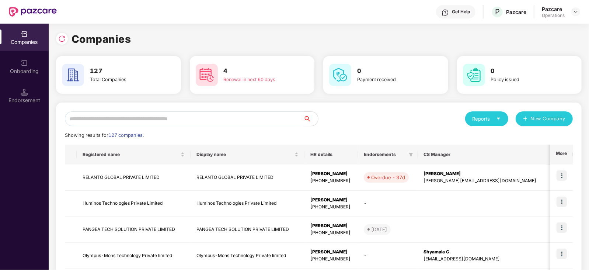
click at [188, 117] on input "text" at bounding box center [184, 118] width 238 height 15
paste input "**********"
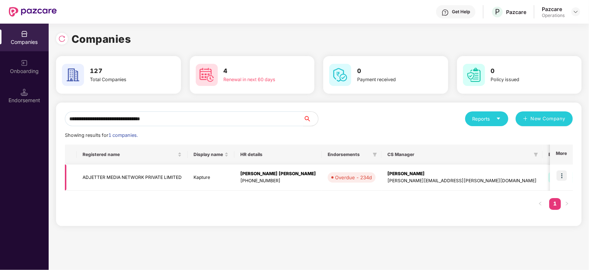
type input "**********"
click at [564, 176] on img at bounding box center [561, 175] width 10 height 10
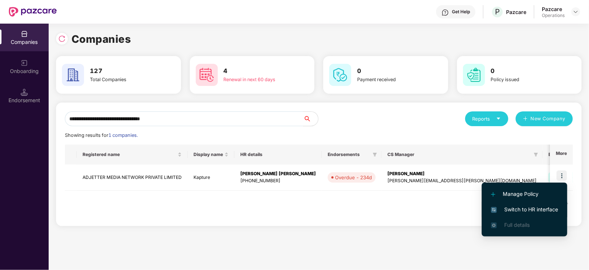
click at [546, 205] on span "Switch to HR interface" at bounding box center [524, 209] width 67 height 8
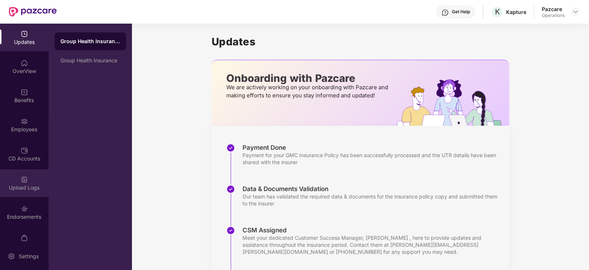
click at [26, 186] on div "Upload Logs" at bounding box center [24, 187] width 49 height 7
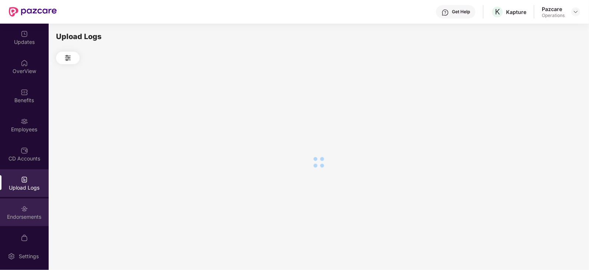
click at [25, 214] on div "Endorsements" at bounding box center [24, 216] width 49 height 7
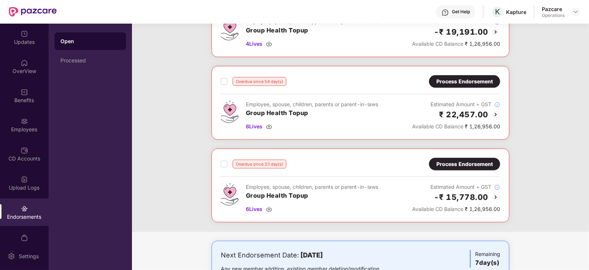
scroll to position [461, 0]
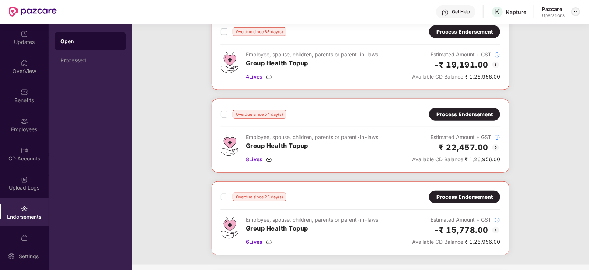
click at [577, 14] on img at bounding box center [576, 12] width 6 height 6
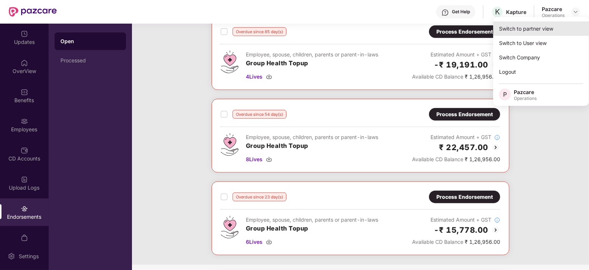
click at [557, 23] on div "Switch to partner view" at bounding box center [541, 28] width 96 height 14
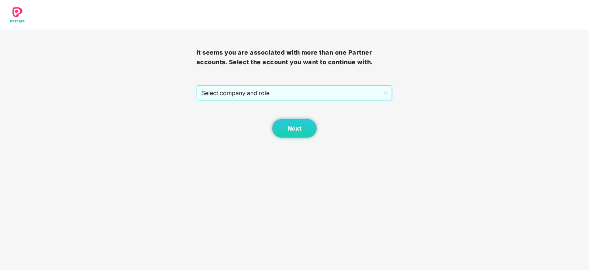
click at [308, 91] on span "Select company and role" at bounding box center [294, 93] width 187 height 14
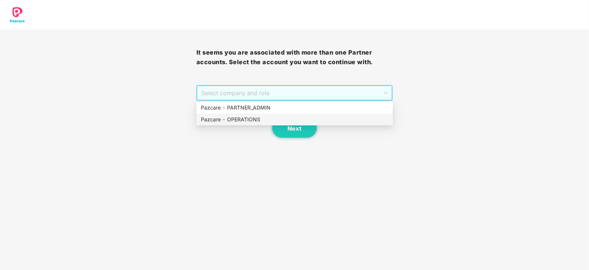
click at [262, 122] on div "Pazcare - OPERATIONS" at bounding box center [295, 119] width 188 height 8
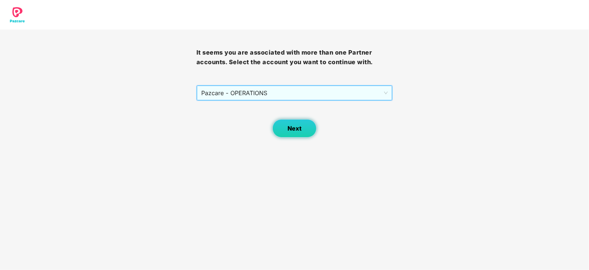
click at [282, 126] on button "Next" at bounding box center [294, 128] width 44 height 18
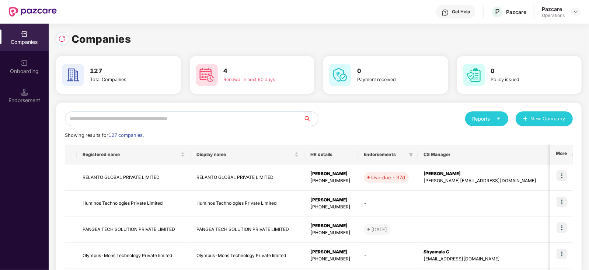
click at [205, 120] on input "text" at bounding box center [184, 118] width 238 height 15
paste input "**********"
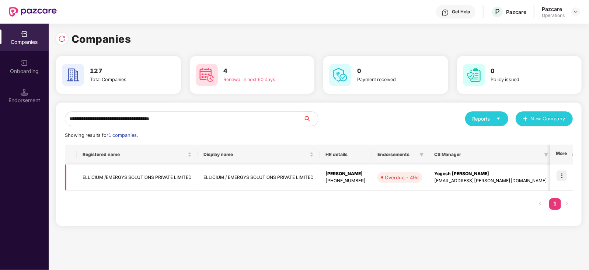
type input "**********"
click at [565, 176] on img at bounding box center [561, 175] width 10 height 10
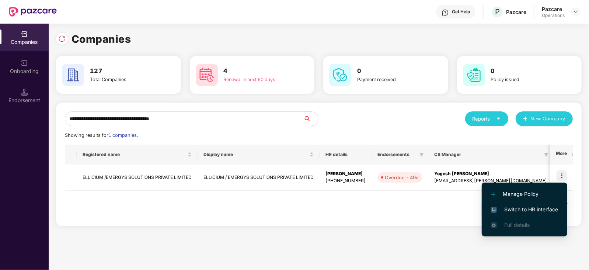
click at [545, 211] on span "Switch to HR interface" at bounding box center [524, 209] width 67 height 8
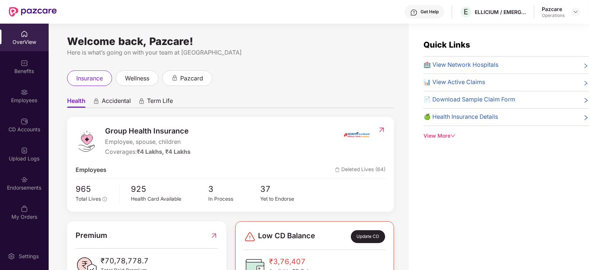
click at [28, 191] on div "Endorsements" at bounding box center [24, 183] width 49 height 28
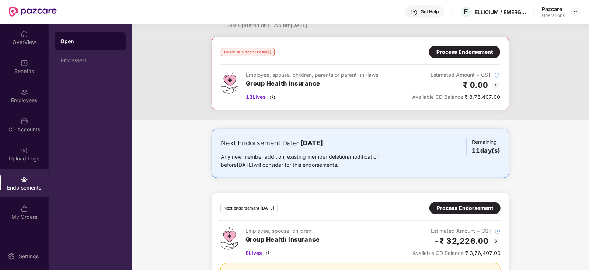
scroll to position [0, 0]
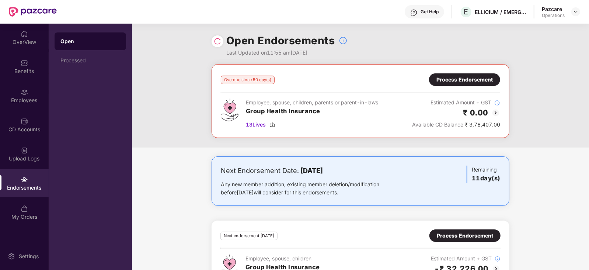
click at [455, 78] on div "Process Endorsement" at bounding box center [464, 80] width 56 height 8
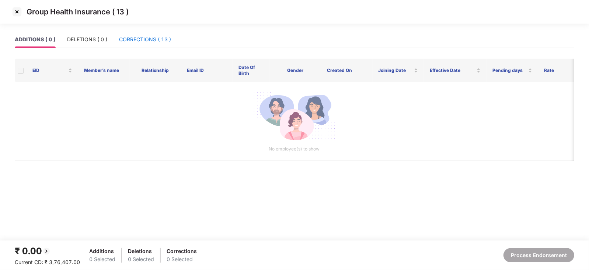
click at [132, 38] on div "CORRECTIONS ( 13 )" at bounding box center [145, 39] width 52 height 8
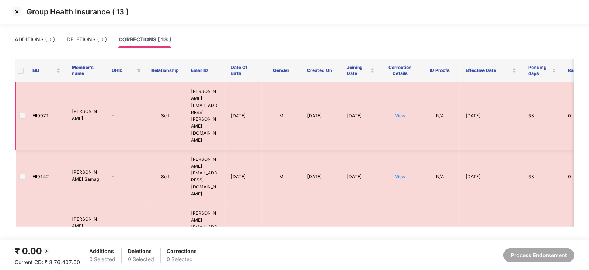
click at [19, 112] on label at bounding box center [22, 116] width 6 height 8
click at [16, 11] on img at bounding box center [17, 12] width 12 height 12
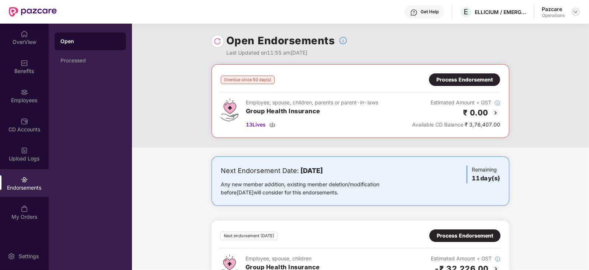
click at [573, 13] on img at bounding box center [576, 12] width 6 height 6
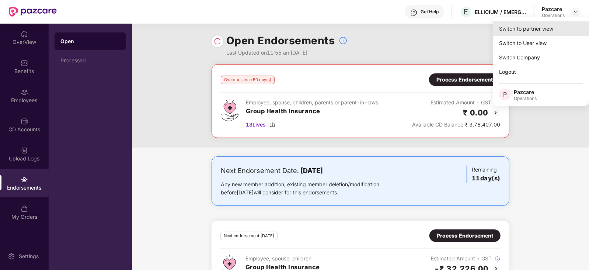
click at [567, 30] on div "Switch to partner view" at bounding box center [541, 28] width 96 height 14
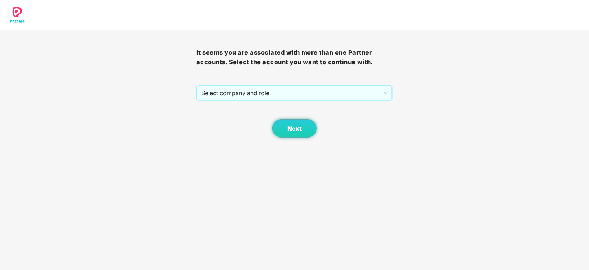
click at [345, 96] on span "Select company and role" at bounding box center [294, 93] width 187 height 14
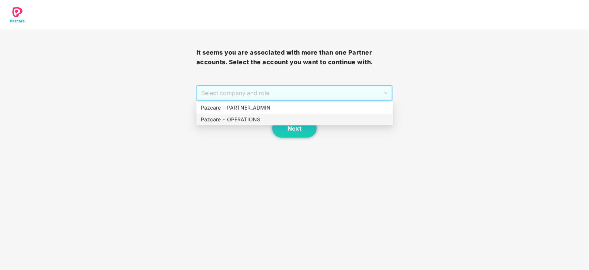
click at [258, 114] on div "Pazcare - OPERATIONS" at bounding box center [294, 119] width 196 height 12
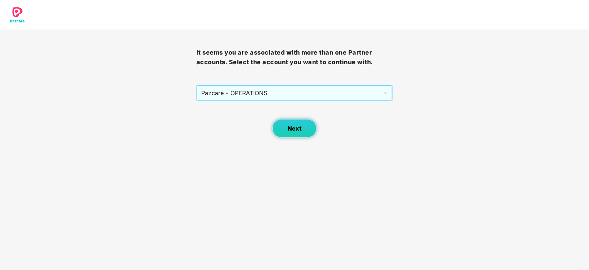
click at [284, 123] on button "Next" at bounding box center [294, 128] width 44 height 18
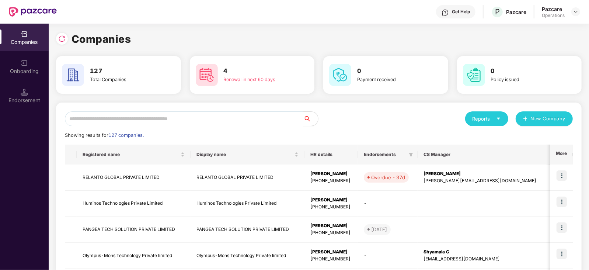
click at [231, 120] on input "text" at bounding box center [184, 118] width 238 height 15
paste input "**********"
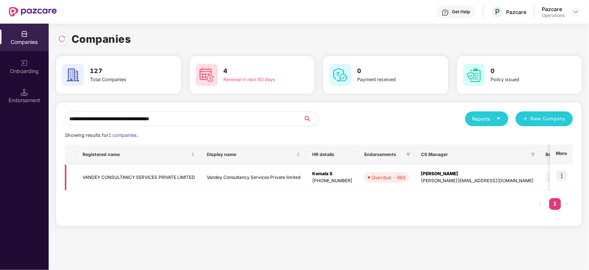
type input "**********"
click at [563, 175] on img at bounding box center [561, 175] width 10 height 10
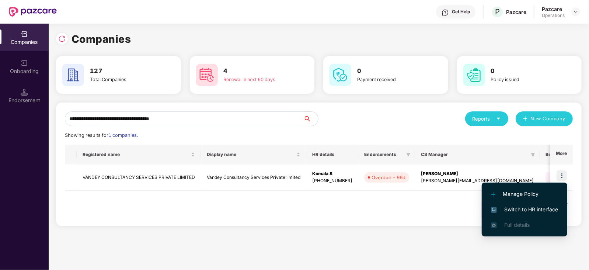
click at [552, 210] on span "Switch to HR interface" at bounding box center [524, 209] width 67 height 8
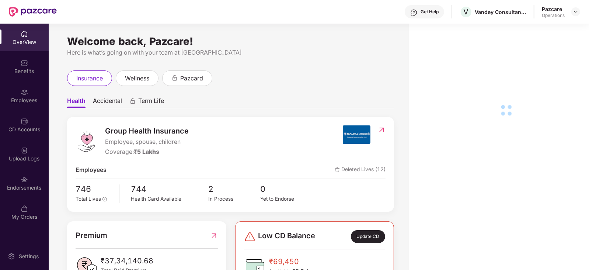
click at [27, 179] on img at bounding box center [24, 179] width 7 height 7
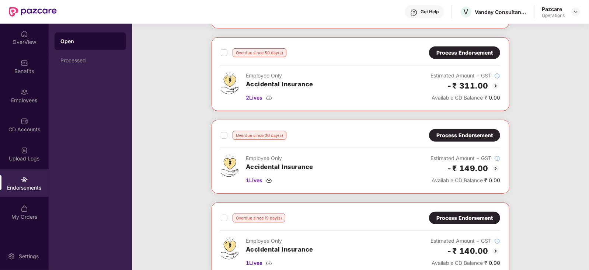
scroll to position [276, 0]
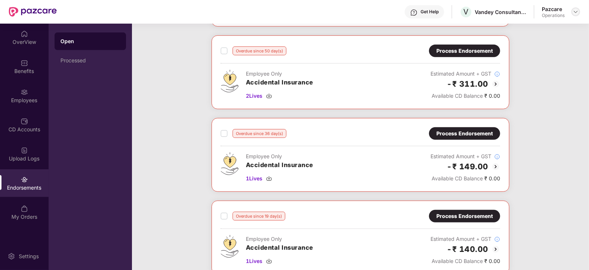
click at [575, 11] on img at bounding box center [576, 12] width 6 height 6
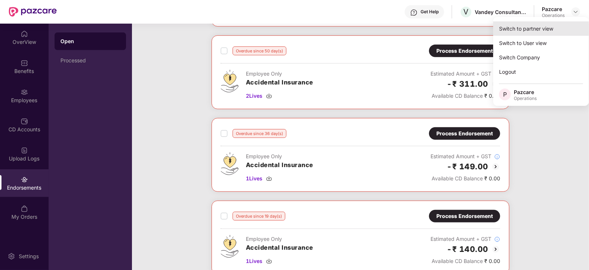
click at [560, 31] on div "Switch to partner view" at bounding box center [541, 28] width 96 height 14
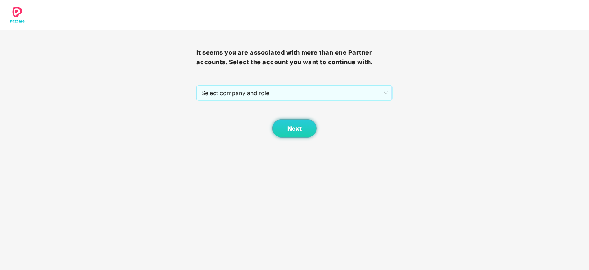
click at [296, 94] on span "Select company and role" at bounding box center [294, 93] width 187 height 14
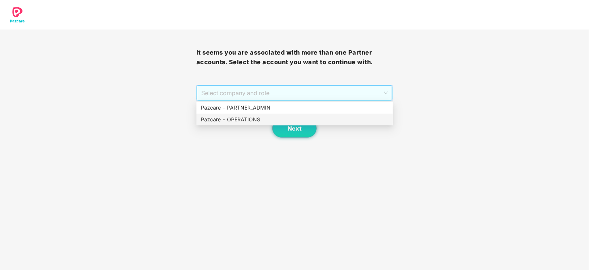
click at [263, 117] on div "Pazcare - OPERATIONS" at bounding box center [295, 119] width 188 height 8
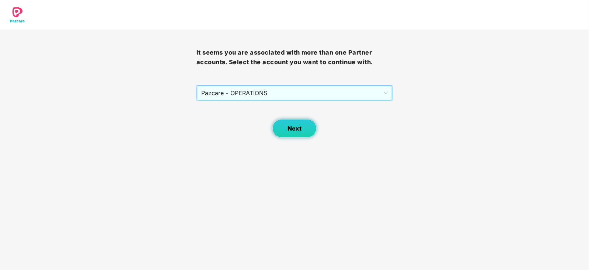
click at [290, 122] on button "Next" at bounding box center [294, 128] width 44 height 18
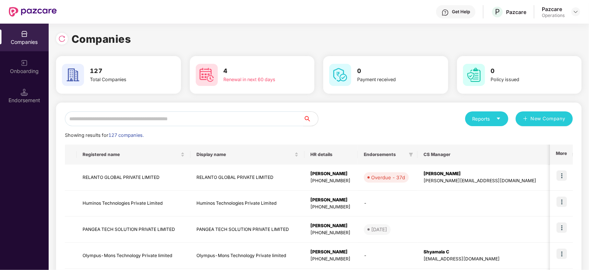
click at [238, 122] on input "text" at bounding box center [184, 118] width 238 height 15
paste input "**********"
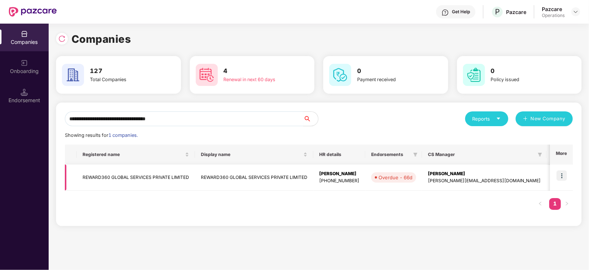
type input "**********"
click at [562, 177] on img at bounding box center [561, 175] width 10 height 10
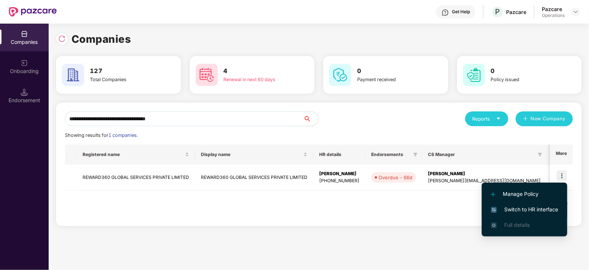
click at [541, 206] on span "Switch to HR interface" at bounding box center [524, 209] width 67 height 8
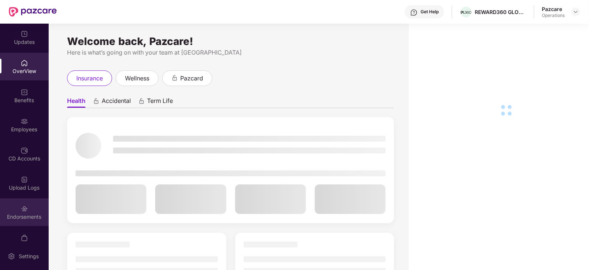
click at [23, 213] on div "Endorsements" at bounding box center [24, 216] width 49 height 7
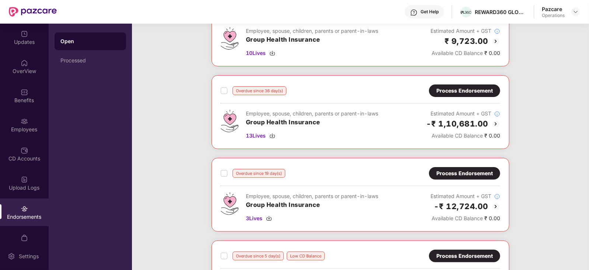
scroll to position [13, 0]
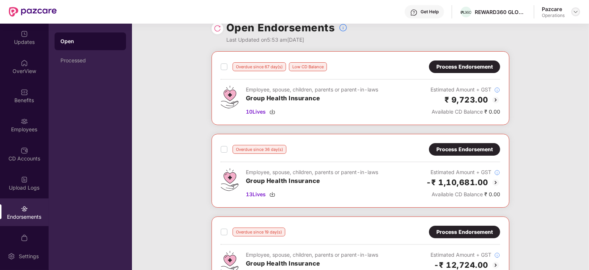
click at [578, 11] on img at bounding box center [576, 12] width 6 height 6
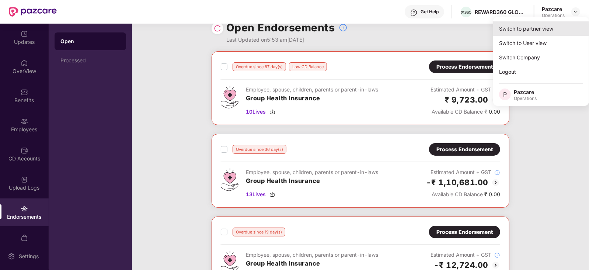
click at [562, 30] on div "Switch to partner view" at bounding box center [541, 28] width 96 height 14
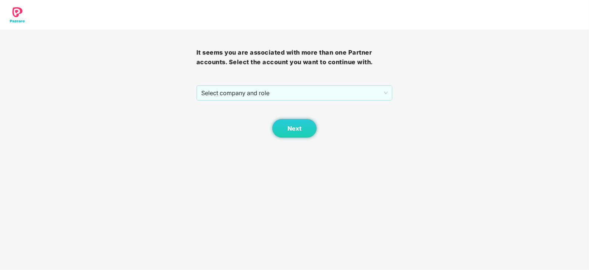
click at [282, 102] on div "Next" at bounding box center [294, 119] width 196 height 37
click at [278, 97] on span "Select company and role" at bounding box center [294, 93] width 187 height 14
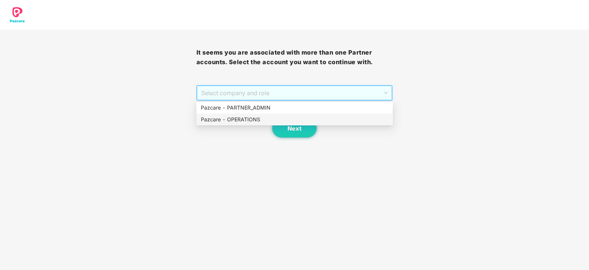
click at [256, 116] on div "Pazcare - OPERATIONS" at bounding box center [295, 119] width 188 height 8
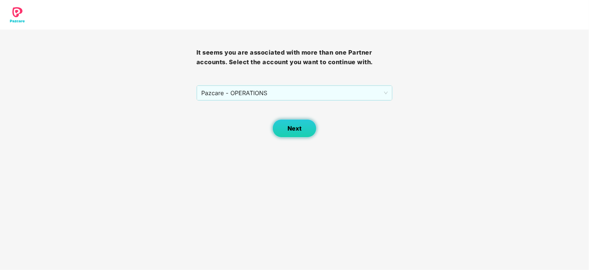
click at [275, 126] on button "Next" at bounding box center [294, 128] width 44 height 18
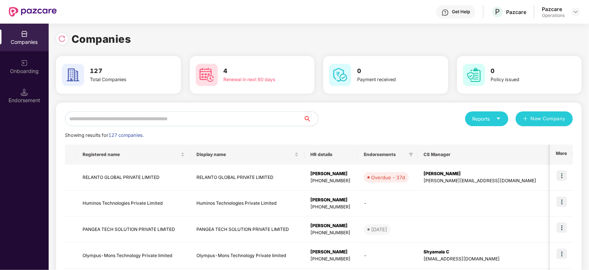
click at [255, 123] on input "text" at bounding box center [184, 118] width 238 height 15
paste input "**********"
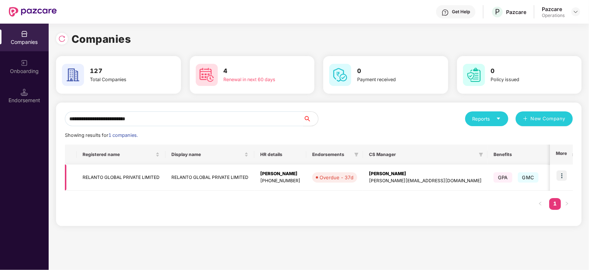
type input "**********"
click at [560, 176] on img at bounding box center [561, 175] width 10 height 10
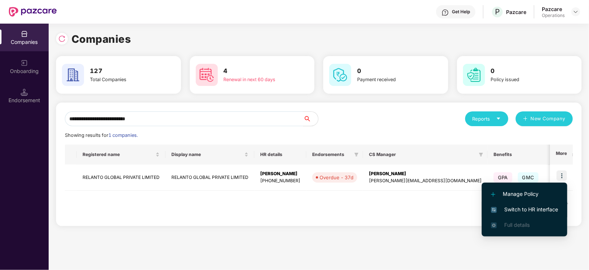
click at [544, 208] on span "Switch to HR interface" at bounding box center [524, 209] width 67 height 8
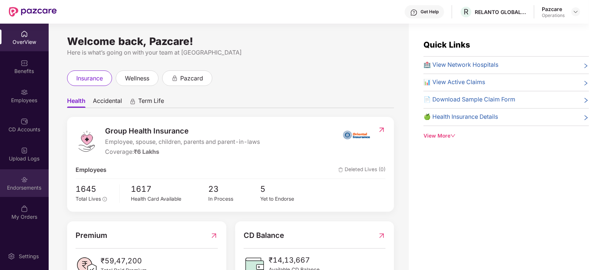
click at [22, 191] on div "Endorsements" at bounding box center [24, 183] width 49 height 28
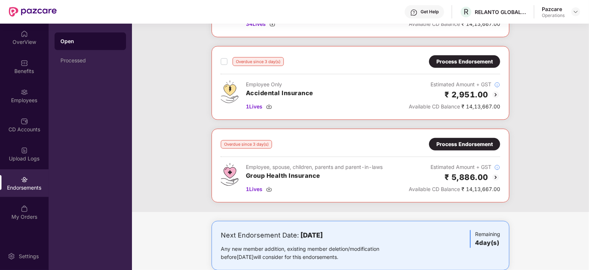
scroll to position [276, 0]
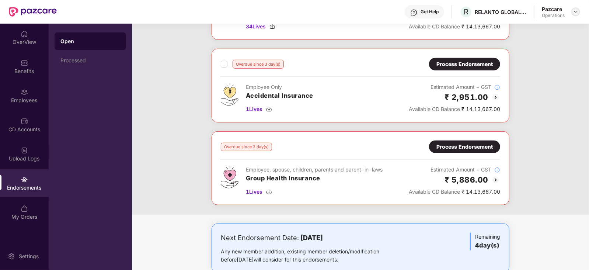
click at [573, 10] on img at bounding box center [576, 12] width 6 height 6
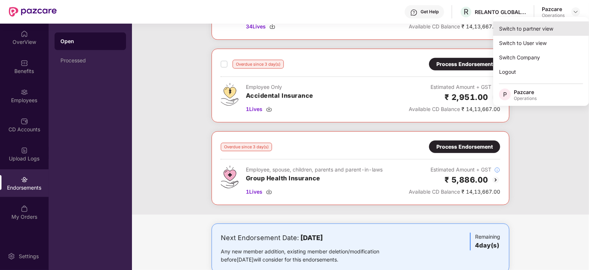
click at [553, 32] on div "Switch to partner view" at bounding box center [541, 28] width 96 height 14
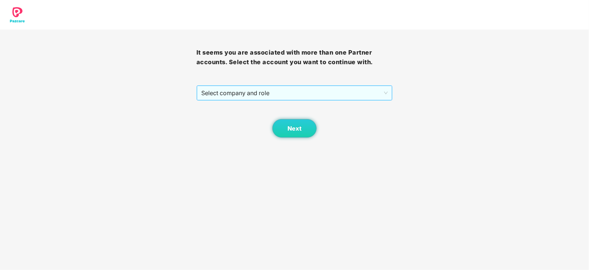
click at [313, 85] on div "Select company and role" at bounding box center [294, 92] width 196 height 15
click at [267, 98] on span "Select company and role" at bounding box center [294, 93] width 187 height 14
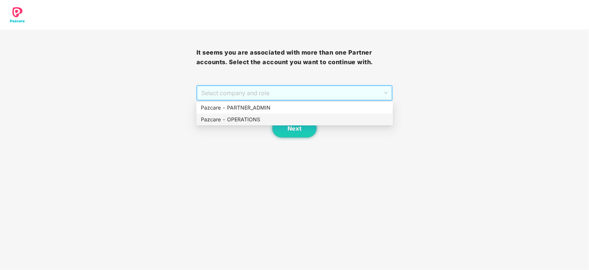
click at [247, 121] on div "Pazcare - OPERATIONS" at bounding box center [295, 119] width 188 height 8
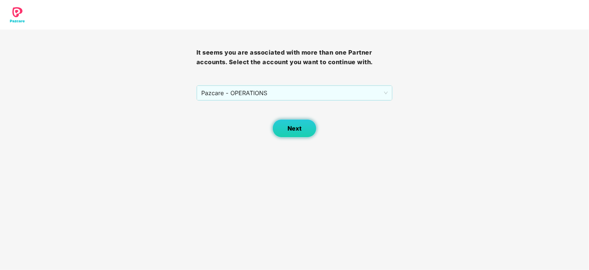
click at [289, 120] on button "Next" at bounding box center [294, 128] width 44 height 18
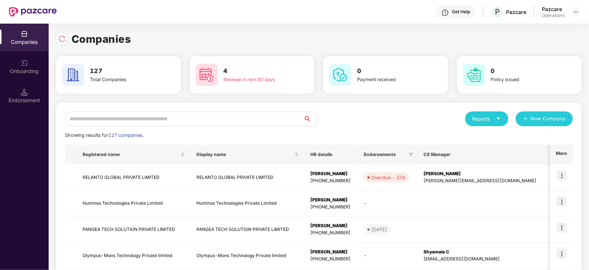
click at [262, 116] on input "text" at bounding box center [184, 118] width 238 height 15
paste input "**********"
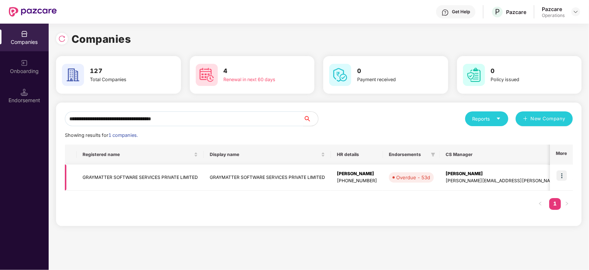
type input "**********"
click at [561, 178] on img at bounding box center [561, 175] width 10 height 10
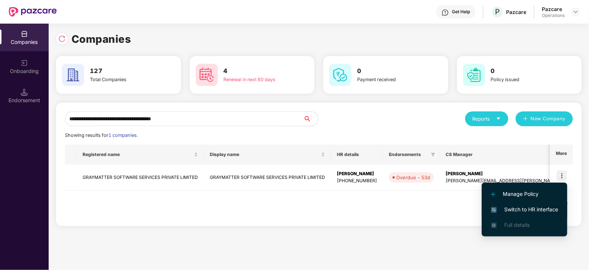
click at [549, 207] on span "Switch to HR interface" at bounding box center [524, 209] width 67 height 8
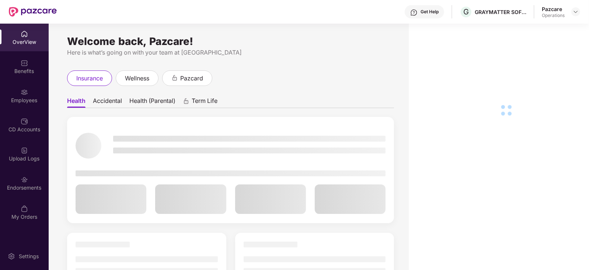
click at [29, 185] on div "Endorsements" at bounding box center [24, 187] width 49 height 7
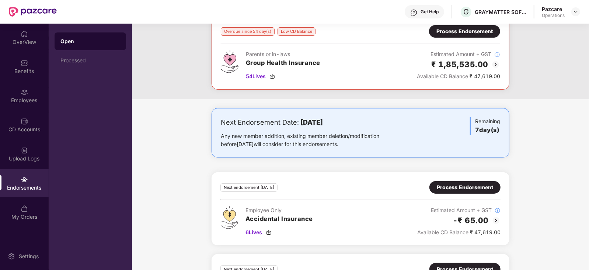
scroll to position [0, 0]
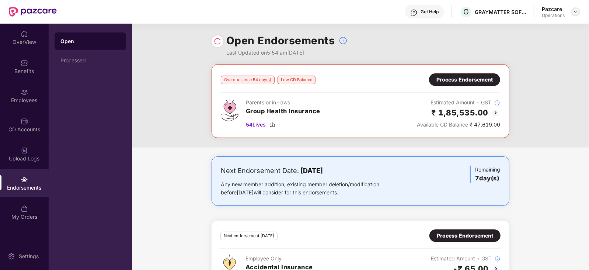
click at [577, 12] on img at bounding box center [576, 12] width 6 height 6
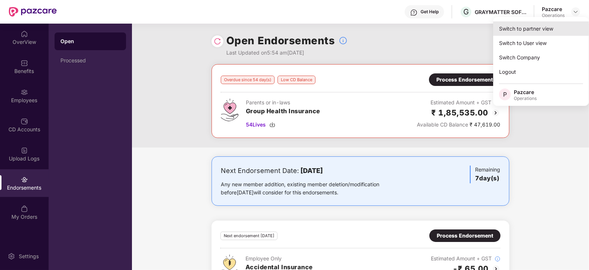
click at [558, 24] on div "Switch to partner view" at bounding box center [541, 28] width 96 height 14
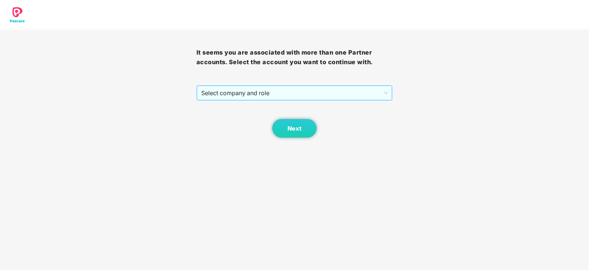
click at [276, 97] on span "Select company and role" at bounding box center [294, 93] width 187 height 14
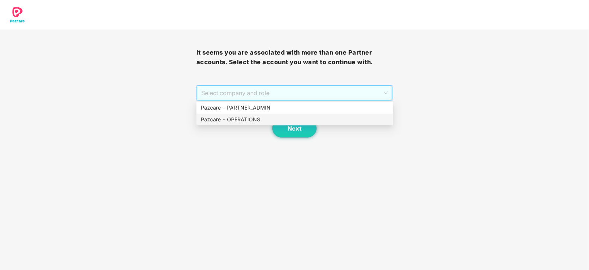
click at [241, 115] on div "Pazcare - OPERATIONS" at bounding box center [295, 119] width 188 height 8
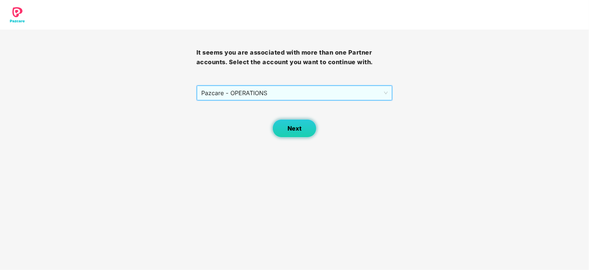
drag, startPoint x: 260, startPoint y: 120, endPoint x: 276, endPoint y: 126, distance: 16.8
click at [262, 121] on div "Next" at bounding box center [294, 119] width 196 height 37
click at [276, 126] on button "Next" at bounding box center [294, 128] width 44 height 18
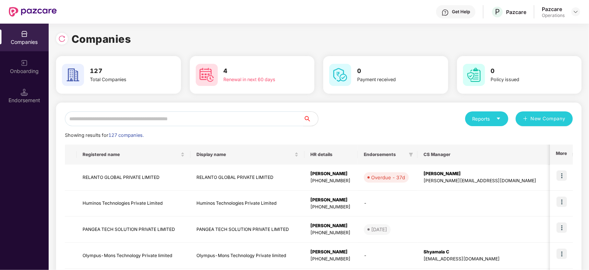
click at [230, 119] on input "text" at bounding box center [184, 118] width 238 height 15
paste input "**********"
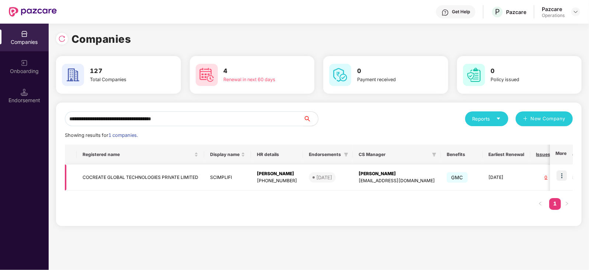
type input "**********"
click at [564, 178] on img at bounding box center [561, 175] width 10 height 10
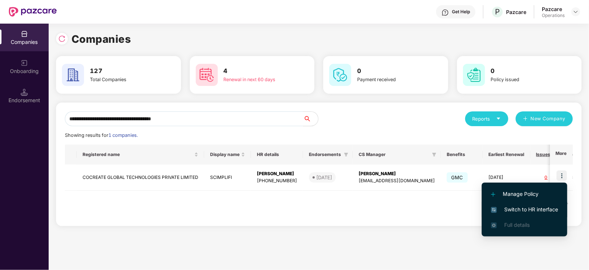
click at [542, 209] on span "Switch to HR interface" at bounding box center [524, 209] width 67 height 8
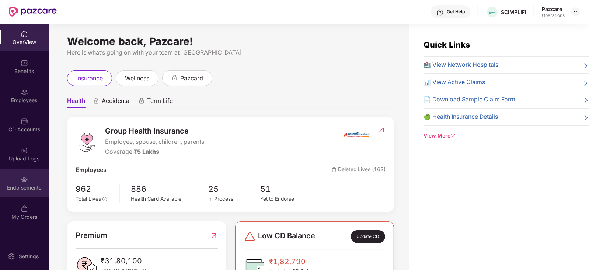
click at [42, 185] on div "Endorsements" at bounding box center [24, 187] width 49 height 7
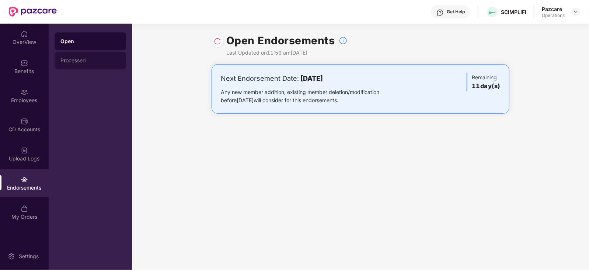
click at [86, 64] on div "Processed" at bounding box center [90, 61] width 71 height 18
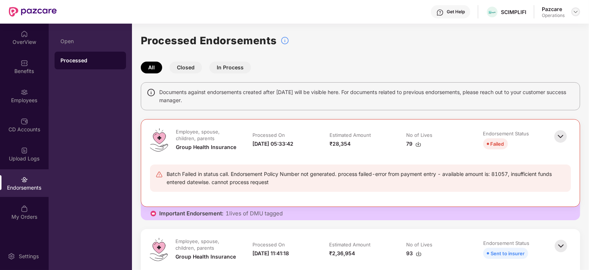
click at [576, 12] on img at bounding box center [576, 12] width 6 height 6
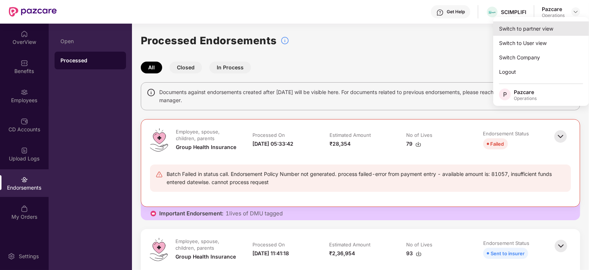
click at [556, 31] on div "Switch to partner view" at bounding box center [541, 28] width 96 height 14
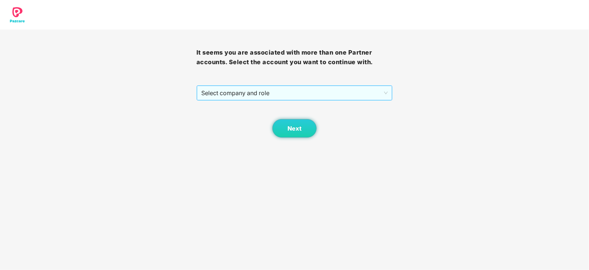
click at [265, 95] on span "Select company and role" at bounding box center [294, 93] width 187 height 14
click at [228, 125] on div "Next" at bounding box center [294, 119] width 196 height 37
click at [277, 98] on span "Select company and role" at bounding box center [294, 93] width 187 height 14
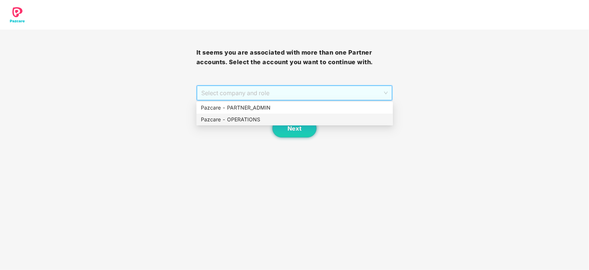
click at [251, 117] on div "Pazcare - OPERATIONS" at bounding box center [295, 119] width 188 height 8
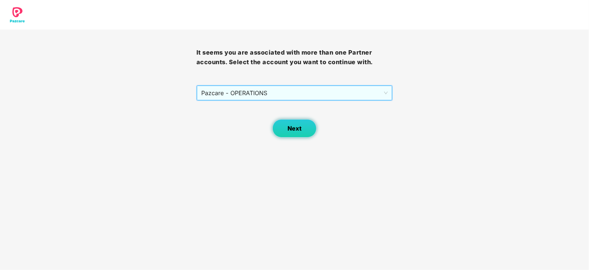
click at [290, 126] on span "Next" at bounding box center [294, 128] width 14 height 7
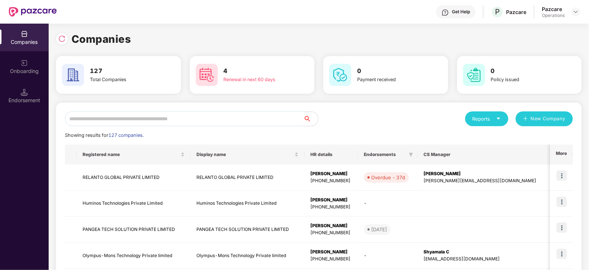
click at [253, 112] on input "text" at bounding box center [184, 118] width 238 height 15
paste input "**********"
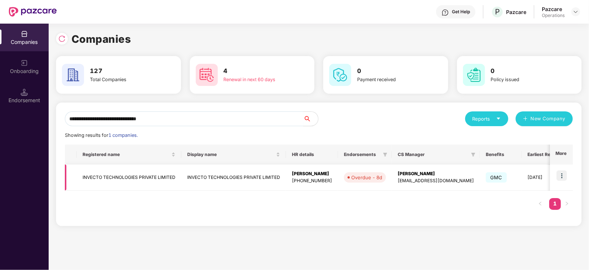
type input "**********"
click at [562, 172] on img at bounding box center [561, 175] width 10 height 10
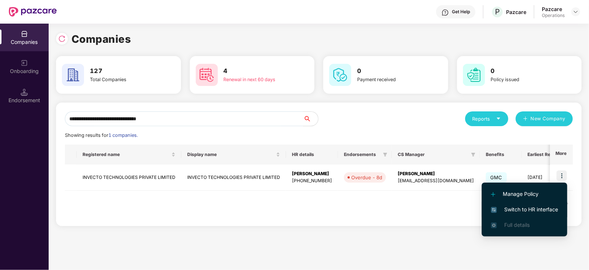
click at [550, 202] on li "Switch to HR interface" at bounding box center [524, 209] width 85 height 15
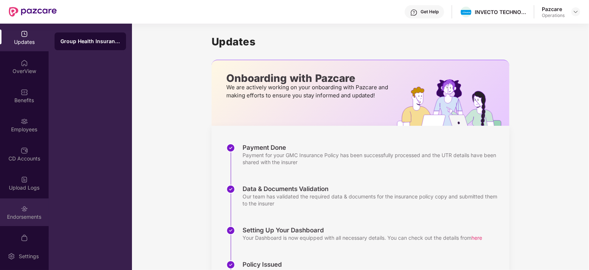
click at [24, 215] on div "Endorsements" at bounding box center [24, 216] width 49 height 7
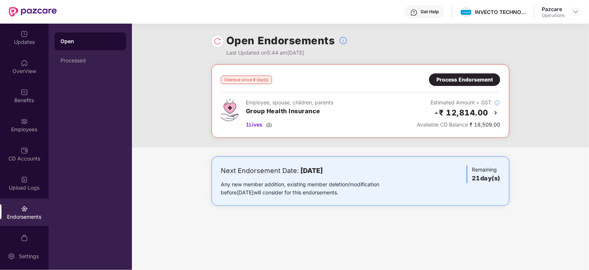
click at [470, 79] on div "Process Endorsement" at bounding box center [464, 80] width 56 height 8
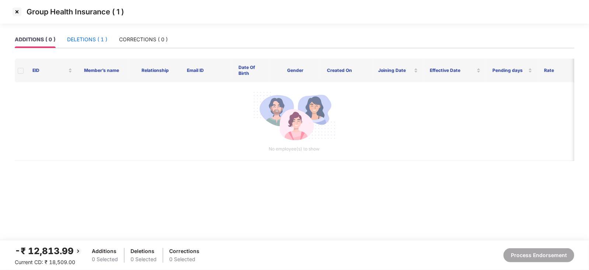
click at [101, 41] on div "DELETIONS ( 1 )" at bounding box center [87, 39] width 40 height 8
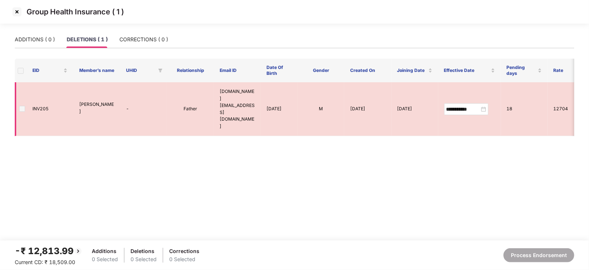
click at [22, 106] on span at bounding box center [22, 109] width 6 height 6
click at [21, 106] on span at bounding box center [22, 109] width 6 height 6
click at [16, 12] on img at bounding box center [17, 12] width 12 height 12
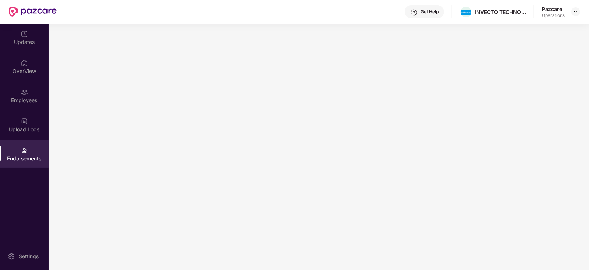
click at [14, 70] on div "OverView" at bounding box center [24, 70] width 49 height 7
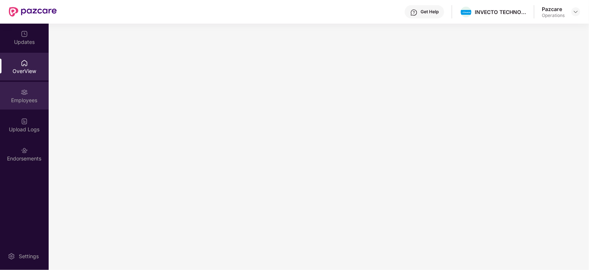
click at [22, 98] on div "Employees" at bounding box center [24, 100] width 49 height 7
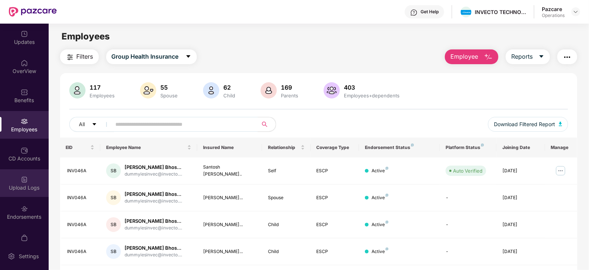
click at [33, 184] on div "Upload Logs" at bounding box center [24, 187] width 49 height 7
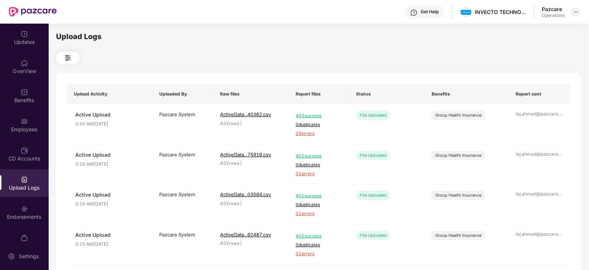
click at [576, 15] on div at bounding box center [575, 11] width 9 height 9
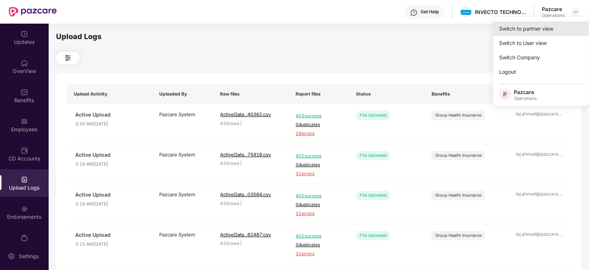
click at [560, 28] on div "Switch to partner view" at bounding box center [541, 28] width 96 height 14
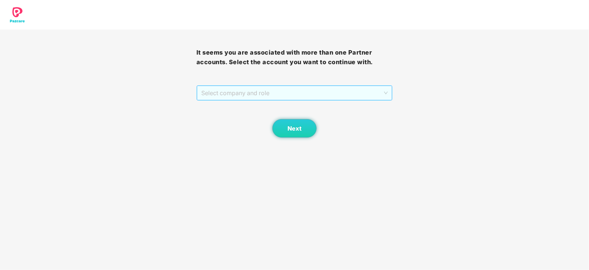
click at [288, 93] on span "Select company and role" at bounding box center [294, 93] width 187 height 14
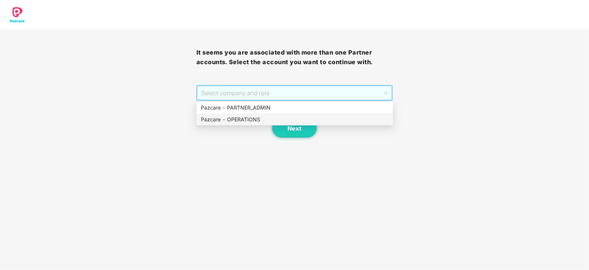
click at [229, 119] on div "Pazcare - OPERATIONS" at bounding box center [295, 119] width 188 height 8
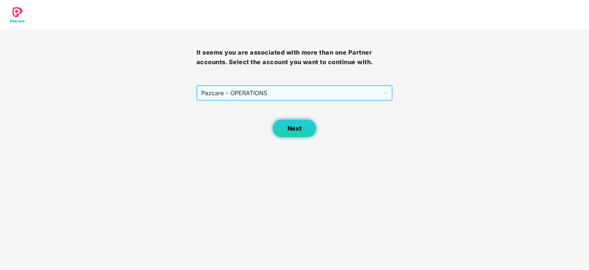
click at [298, 134] on button "Next" at bounding box center [294, 128] width 44 height 18
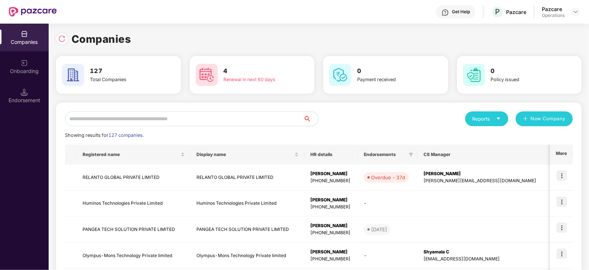
click at [204, 122] on input "text" at bounding box center [184, 118] width 238 height 15
paste input "**********"
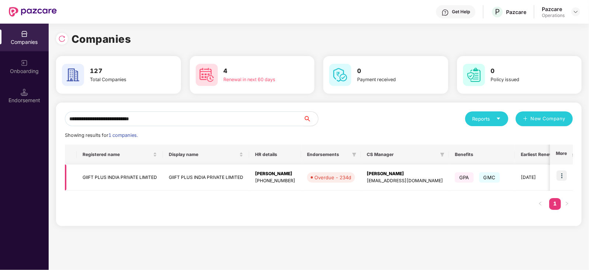
type input "**********"
click at [561, 175] on img at bounding box center [561, 175] width 10 height 10
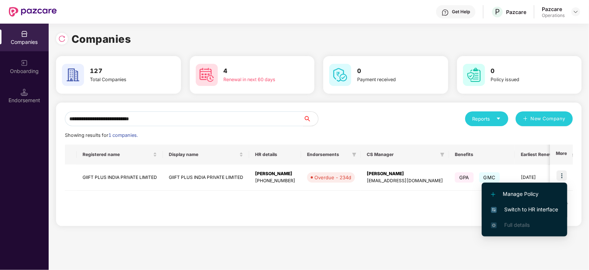
click at [551, 208] on span "Switch to HR interface" at bounding box center [524, 209] width 67 height 8
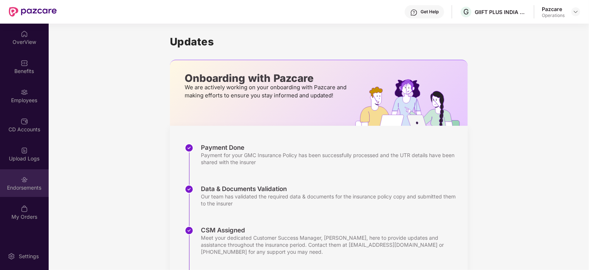
click at [34, 185] on div "Endorsements" at bounding box center [24, 187] width 49 height 7
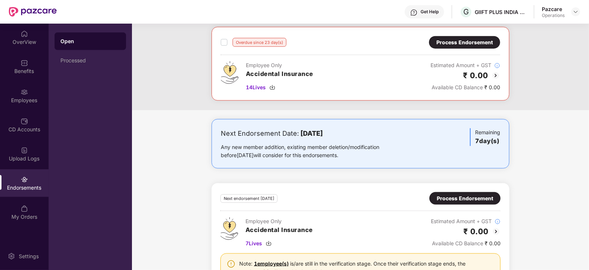
scroll to position [644, 0]
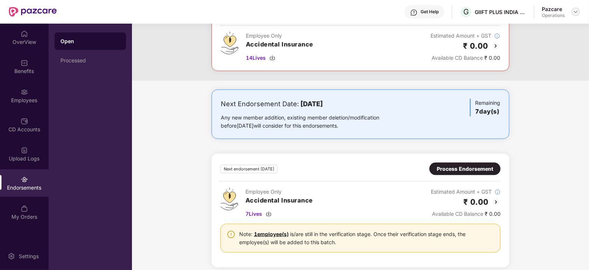
click at [575, 12] on img at bounding box center [576, 12] width 6 height 6
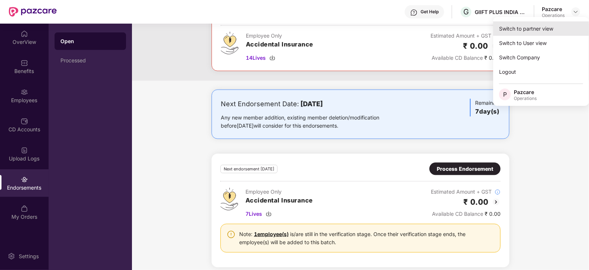
click at [562, 21] on div "Switch to partner view" at bounding box center [541, 28] width 96 height 14
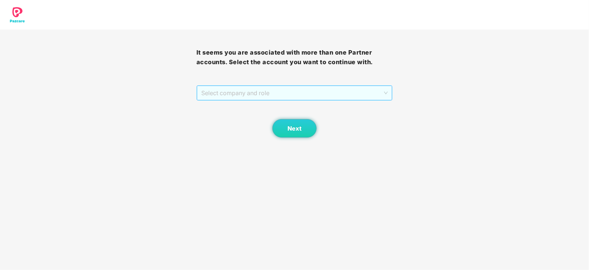
click at [287, 94] on span "Select company and role" at bounding box center [294, 93] width 187 height 14
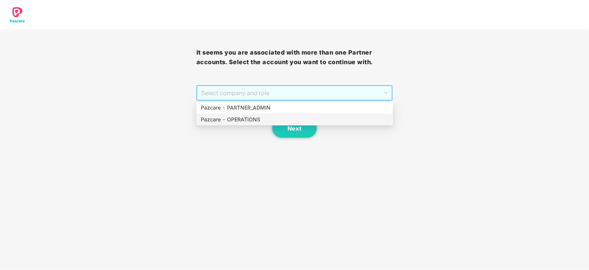
click at [253, 125] on div "Pazcare - OPERATIONS" at bounding box center [294, 119] width 196 height 12
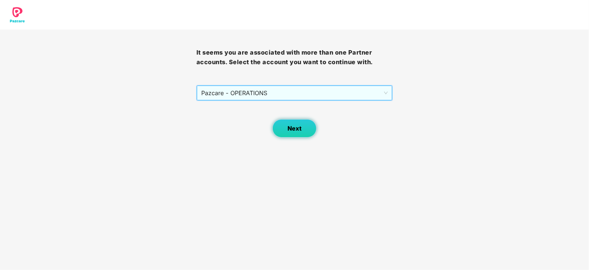
click at [312, 129] on button "Next" at bounding box center [294, 128] width 44 height 18
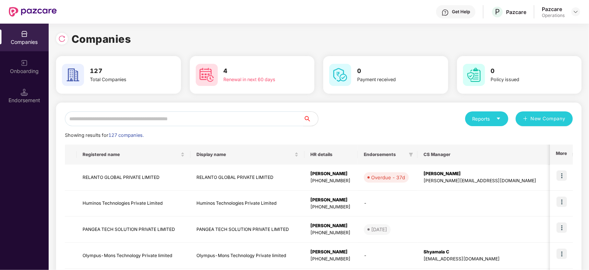
click at [203, 122] on input "text" at bounding box center [184, 118] width 238 height 15
paste input "**********"
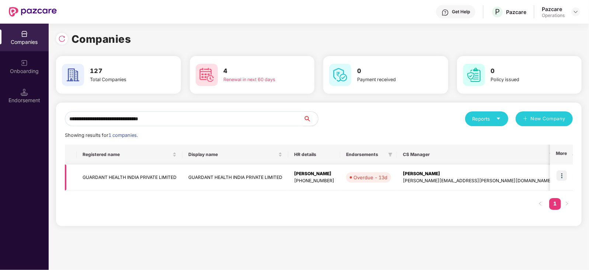
type input "**********"
click at [564, 175] on img at bounding box center [561, 175] width 10 height 10
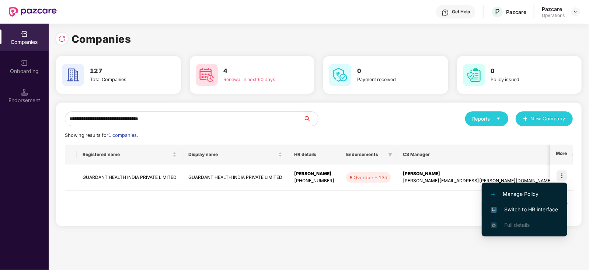
click at [522, 205] on span "Switch to HR interface" at bounding box center [524, 209] width 67 height 8
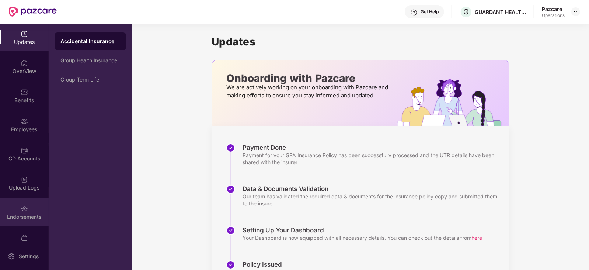
click at [36, 217] on div "Endorsements" at bounding box center [24, 216] width 49 height 7
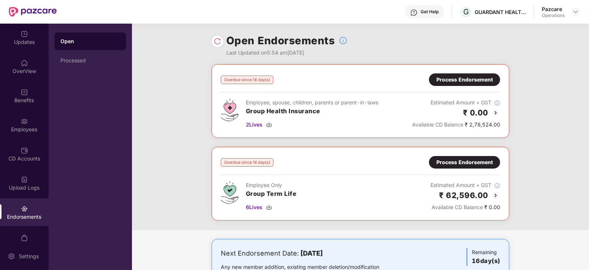
click at [441, 77] on div "Process Endorsement" at bounding box center [464, 80] width 56 height 8
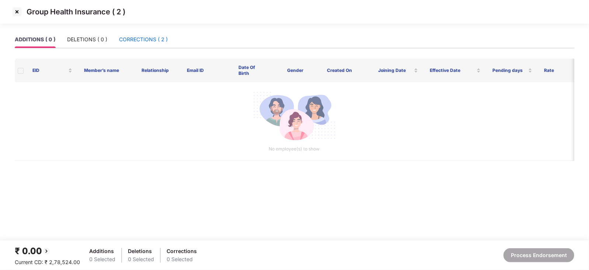
click at [126, 40] on div "CORRECTIONS ( 2 )" at bounding box center [143, 39] width 49 height 8
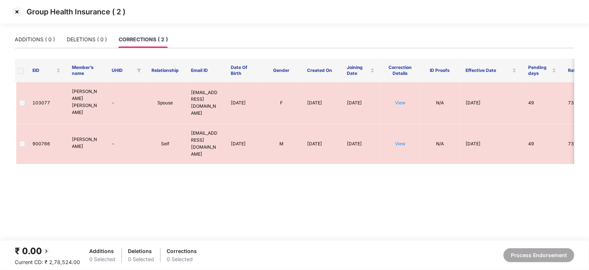
click at [16, 18] on div "Group Health Insurance ( 2 )" at bounding box center [294, 12] width 589 height 24
click at [16, 14] on img at bounding box center [17, 12] width 12 height 12
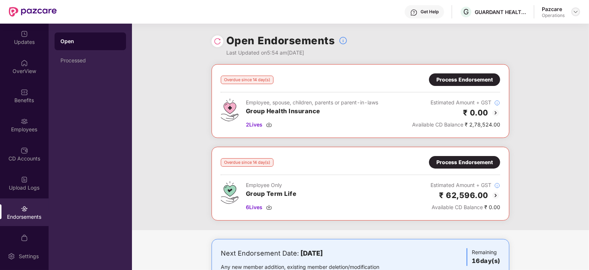
click at [575, 12] on img at bounding box center [576, 12] width 6 height 6
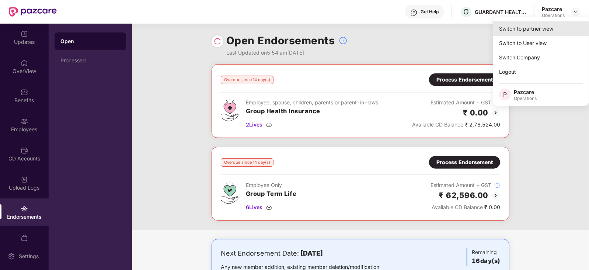
click at [561, 25] on div "Switch to partner view" at bounding box center [541, 28] width 96 height 14
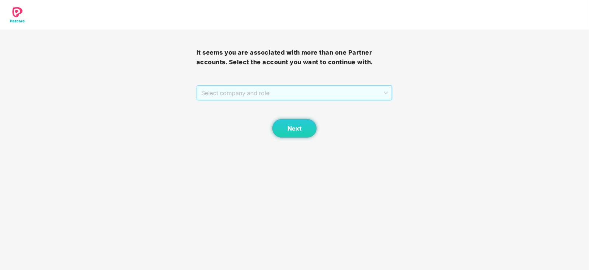
click at [275, 92] on span "Select company and role" at bounding box center [294, 93] width 187 height 14
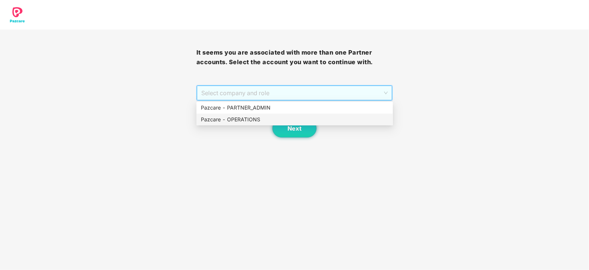
click at [247, 115] on div "Pazcare - OPERATIONS" at bounding box center [295, 119] width 188 height 8
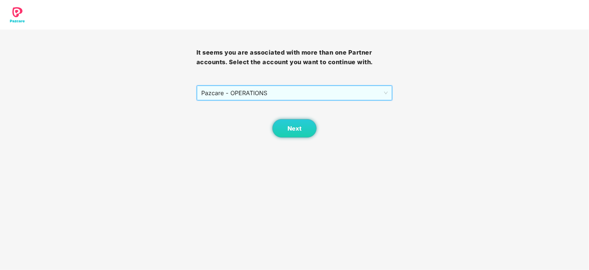
click at [271, 126] on div "Next" at bounding box center [294, 119] width 196 height 37
click at [289, 132] on button "Next" at bounding box center [294, 128] width 44 height 18
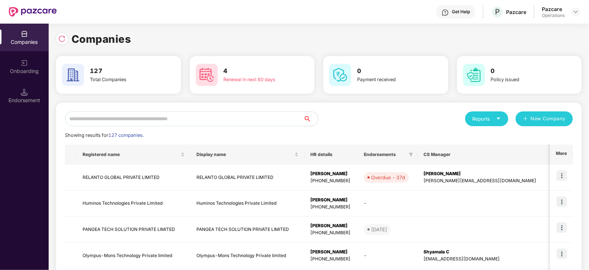
click at [244, 113] on input "text" at bounding box center [184, 118] width 238 height 15
paste input "**********"
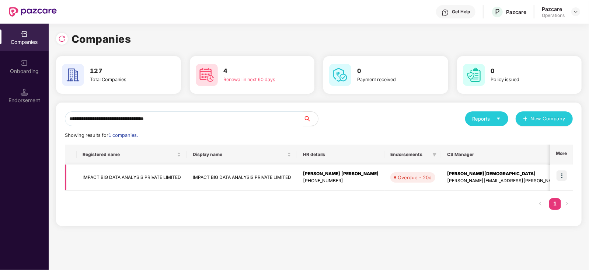
type input "**********"
click at [562, 176] on img at bounding box center [561, 175] width 10 height 10
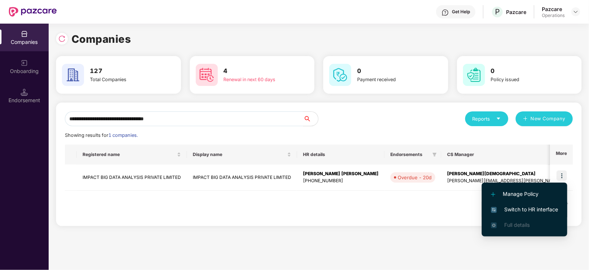
click at [556, 207] on span "Switch to HR interface" at bounding box center [524, 209] width 67 height 8
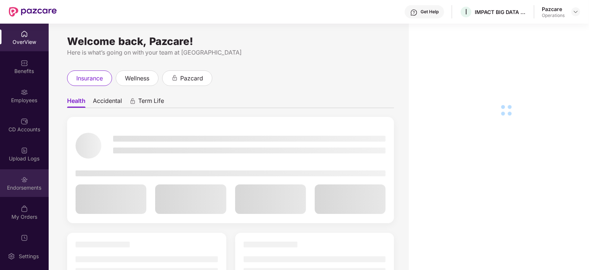
click at [23, 192] on div "Endorsements" at bounding box center [24, 183] width 49 height 28
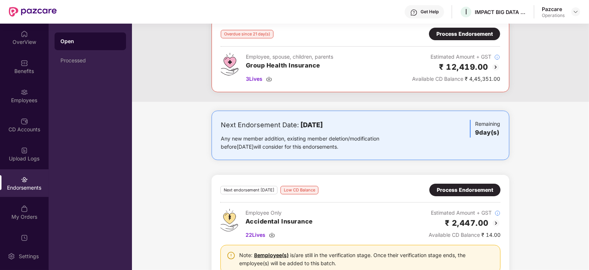
scroll to position [0, 0]
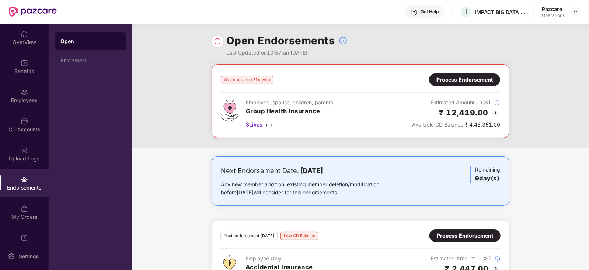
click at [459, 76] on div "Process Endorsement" at bounding box center [464, 80] width 56 height 8
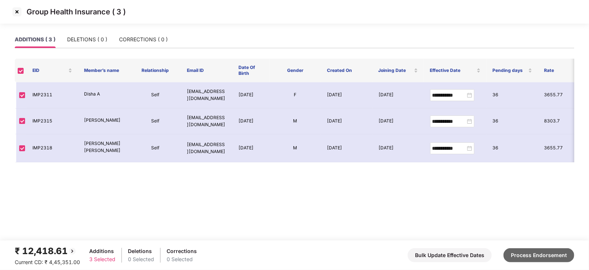
click at [531, 252] on button "Process Endorsement" at bounding box center [538, 255] width 71 height 14
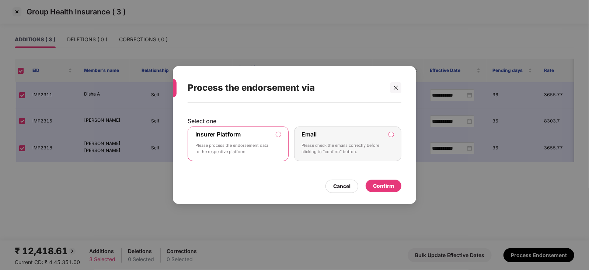
click at [383, 185] on div "Confirm" at bounding box center [383, 186] width 21 height 8
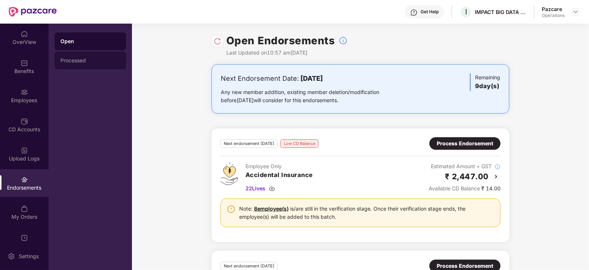
click at [76, 60] on div "Processed" at bounding box center [90, 60] width 60 height 6
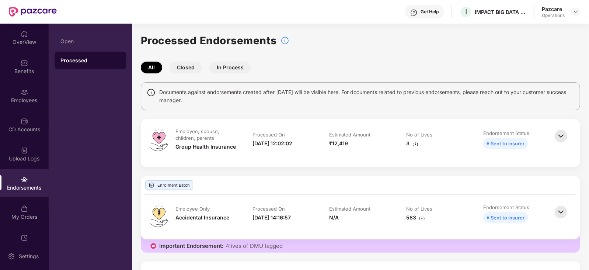
click at [415, 143] on img at bounding box center [415, 144] width 6 height 6
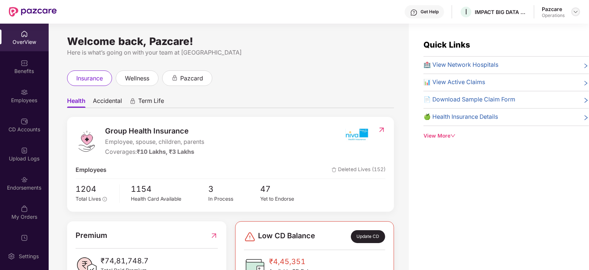
click at [575, 8] on div at bounding box center [575, 11] width 9 height 9
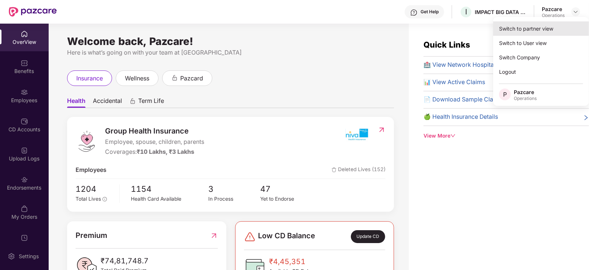
click at [546, 26] on div "Switch to partner view" at bounding box center [541, 28] width 96 height 14
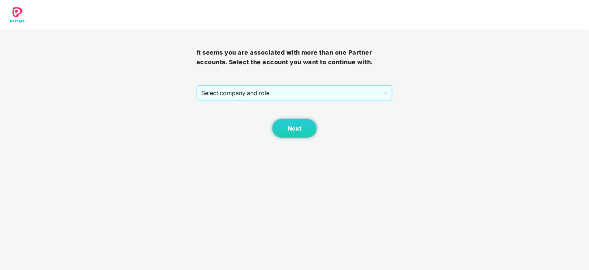
click at [267, 98] on span "Select company and role" at bounding box center [294, 93] width 187 height 14
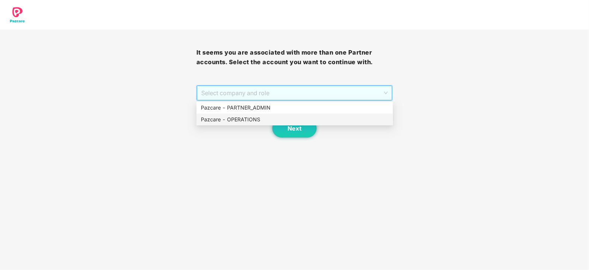
click at [243, 117] on div "Pazcare - OPERATIONS" at bounding box center [295, 119] width 188 height 8
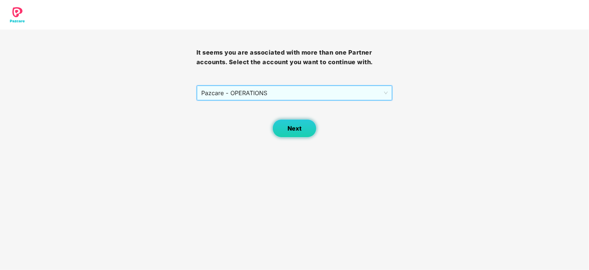
click at [289, 132] on button "Next" at bounding box center [294, 128] width 44 height 18
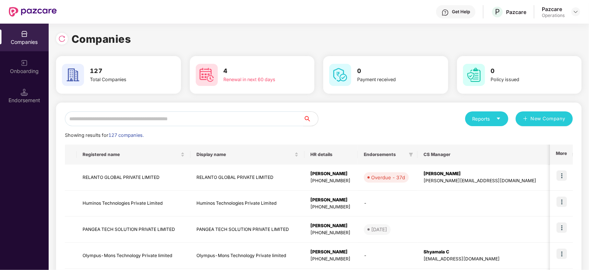
click at [186, 111] on input "text" at bounding box center [184, 118] width 238 height 15
paste input "**********"
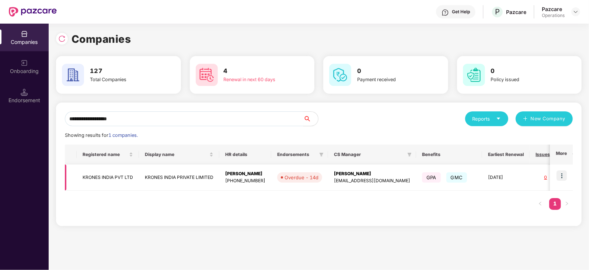
type input "**********"
click at [558, 174] on img at bounding box center [561, 175] width 10 height 10
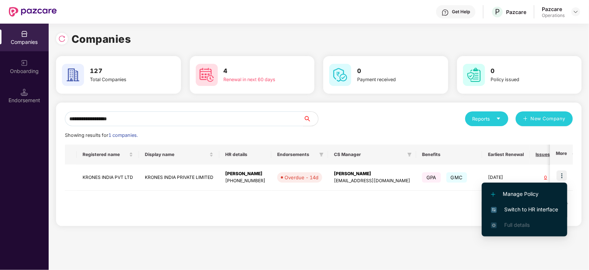
click at [541, 211] on span "Switch to HR interface" at bounding box center [524, 209] width 67 height 8
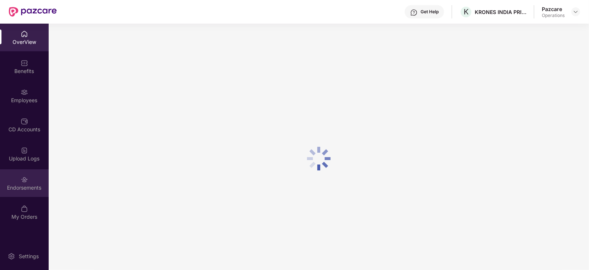
click at [18, 191] on div "Endorsements" at bounding box center [24, 183] width 49 height 28
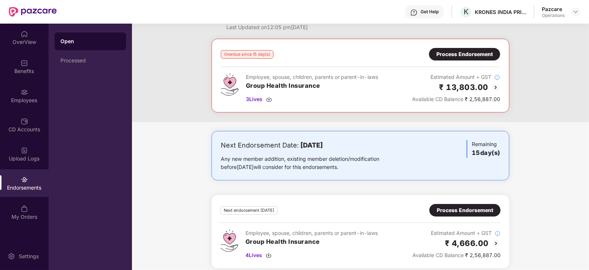
scroll to position [32, 0]
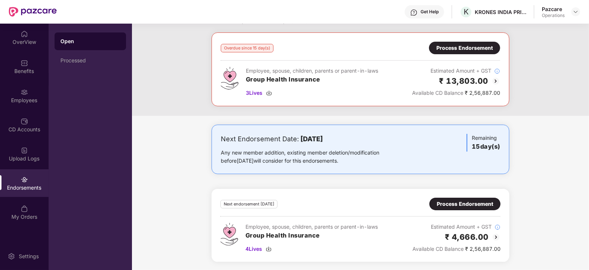
click at [454, 50] on div "Process Endorsement" at bounding box center [464, 48] width 56 height 8
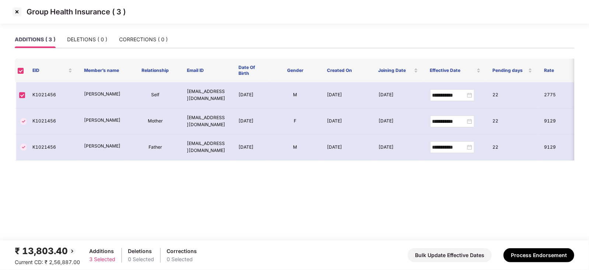
click at [19, 15] on img at bounding box center [17, 12] width 12 height 12
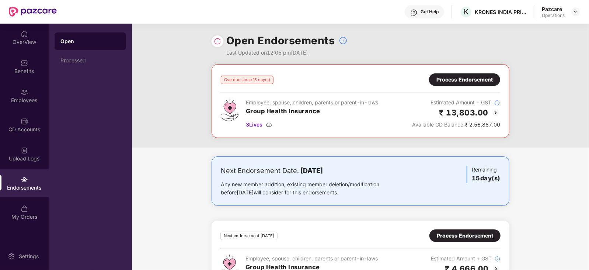
click at [457, 231] on div "Process Endorsement" at bounding box center [465, 235] width 56 height 8
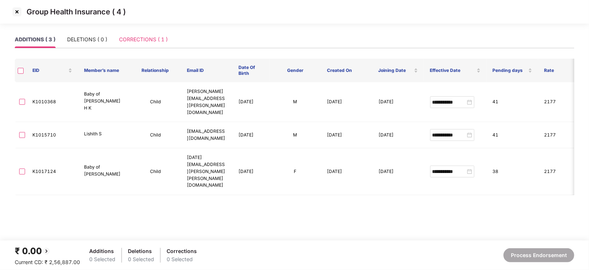
click at [153, 34] on div "CORRECTIONS ( 1 )" at bounding box center [143, 39] width 49 height 17
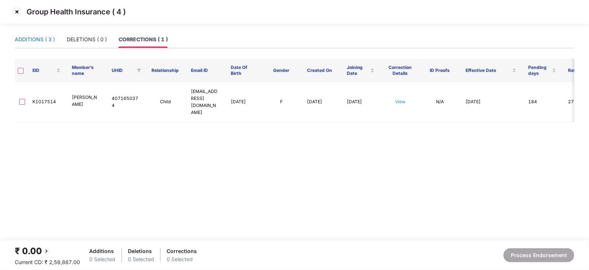
click at [35, 40] on div "ADDITIONS ( 3 )" at bounding box center [35, 39] width 40 height 8
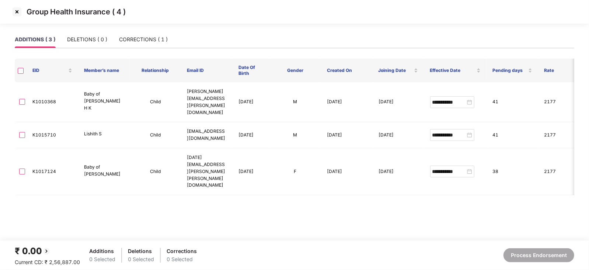
click at [15, 8] on img at bounding box center [17, 12] width 12 height 12
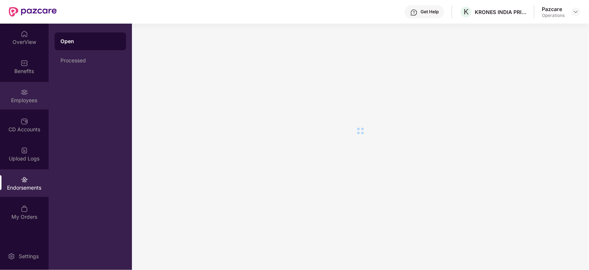
click at [39, 97] on div "Employees" at bounding box center [24, 100] width 49 height 7
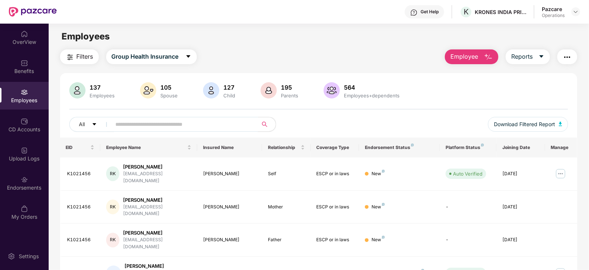
click at [216, 128] on input "text" at bounding box center [182, 124] width 132 height 11
paste input "********"
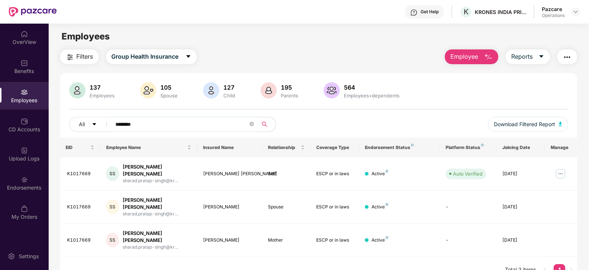
type input "********"
click at [573, 14] on img at bounding box center [576, 12] width 6 height 6
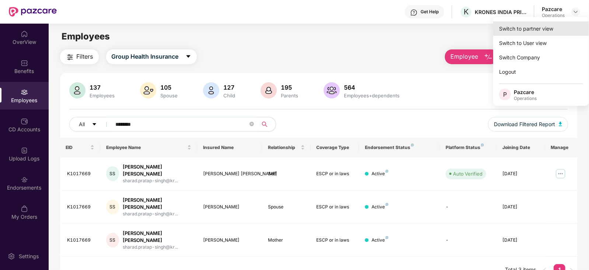
click at [550, 27] on div "Switch to partner view" at bounding box center [541, 28] width 96 height 14
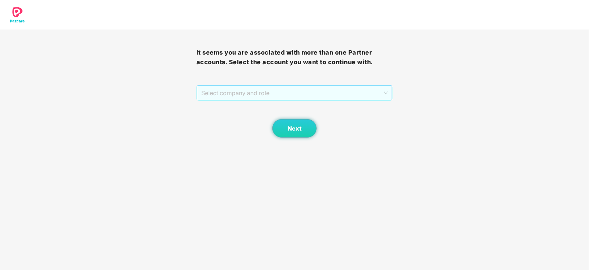
click at [289, 99] on span "Select company and role" at bounding box center [294, 93] width 187 height 14
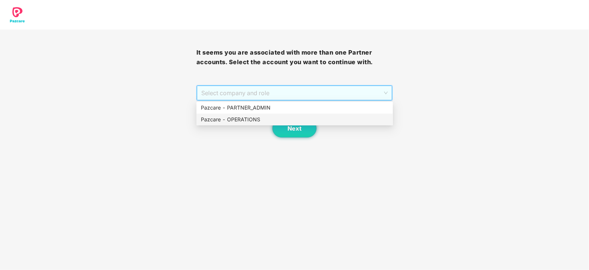
click at [254, 122] on div "Pazcare - OPERATIONS" at bounding box center [295, 119] width 188 height 8
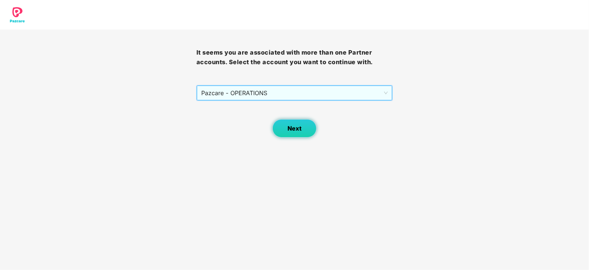
drag, startPoint x: 317, startPoint y: 127, endPoint x: 310, endPoint y: 127, distance: 7.7
click at [315, 127] on div "Next" at bounding box center [294, 119] width 196 height 37
click at [306, 128] on button "Next" at bounding box center [294, 128] width 44 height 18
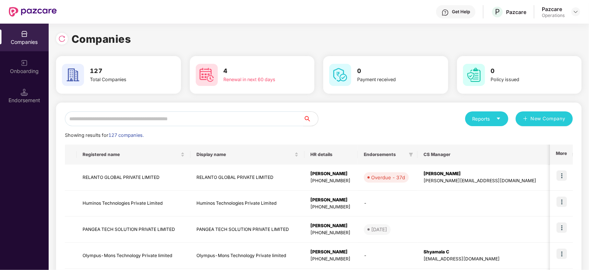
click at [183, 117] on input "text" at bounding box center [184, 118] width 238 height 15
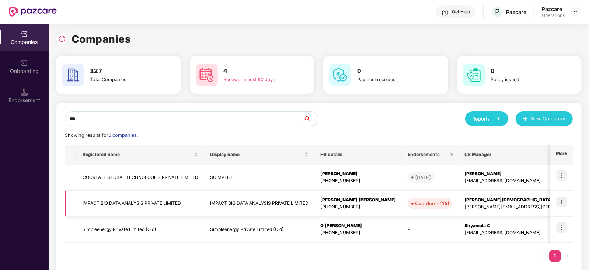
type input "***"
click at [91, 205] on td "IMPACT BIG DATA ANALYSIS PRIVATE LIMITED" at bounding box center [140, 203] width 127 height 26
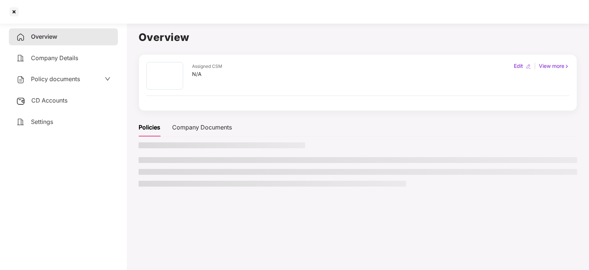
click at [41, 100] on span "CD Accounts" at bounding box center [49, 100] width 36 height 7
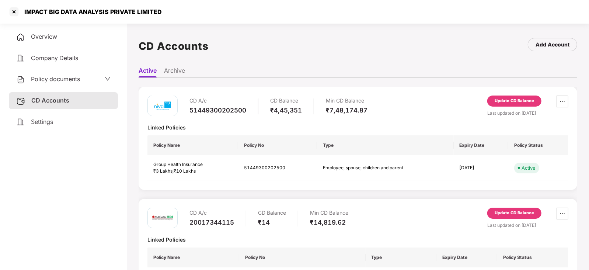
click at [508, 98] on div "Update CD Balance" at bounding box center [513, 101] width 39 height 7
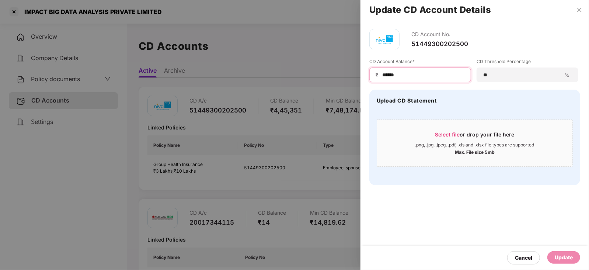
drag, startPoint x: 384, startPoint y: 72, endPoint x: 364, endPoint y: 72, distance: 19.5
click at [364, 72] on div "CD Account No. 51449300202500 CD Account Balance* ₹ ****** CD Threshold Percent…" at bounding box center [474, 107] width 228 height 174
paste input
type input "******"
click at [566, 259] on div "Update" at bounding box center [564, 257] width 18 height 8
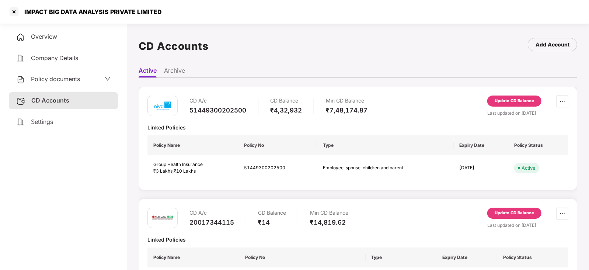
click at [64, 84] on div "Policy documents" at bounding box center [48, 79] width 64 height 10
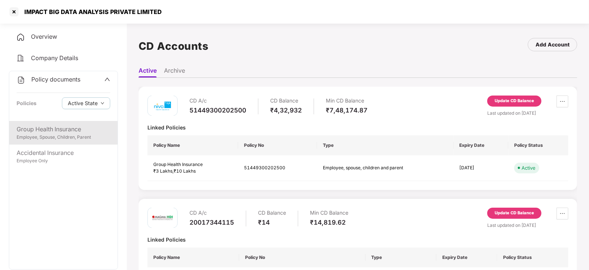
click at [57, 133] on div "Group Health Insurance" at bounding box center [64, 129] width 94 height 9
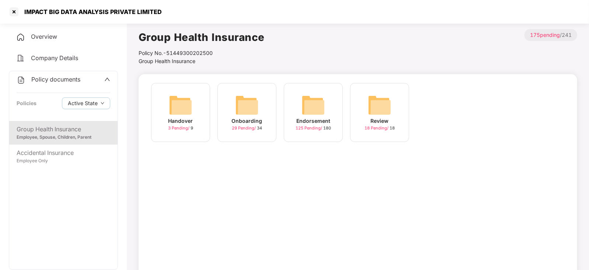
click at [308, 98] on img at bounding box center [313, 105] width 24 height 24
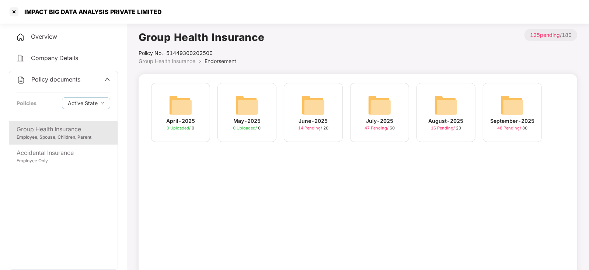
click at [515, 109] on img at bounding box center [512, 105] width 24 height 24
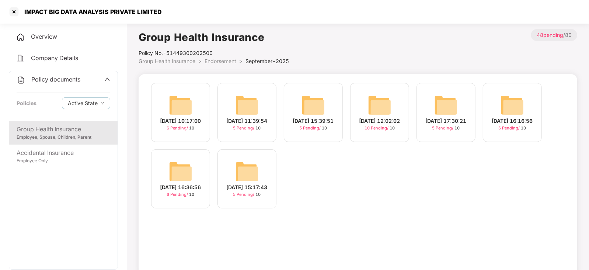
click at [388, 98] on img at bounding box center [380, 105] width 24 height 24
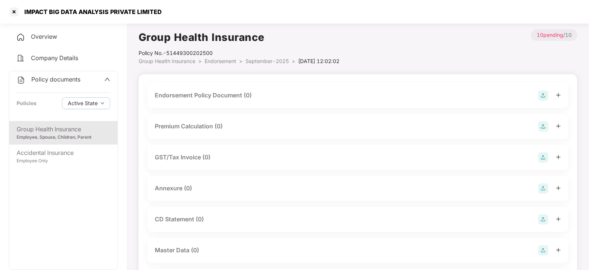
click at [542, 97] on img at bounding box center [543, 95] width 10 height 10
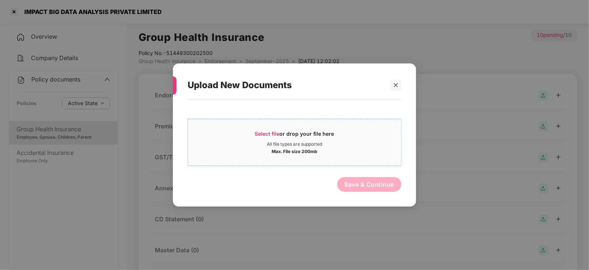
click at [270, 133] on span "Select file" at bounding box center [267, 133] width 25 height 6
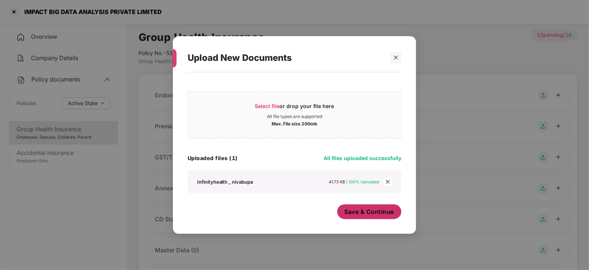
click at [354, 213] on span "Save & Continue" at bounding box center [370, 211] width 50 height 8
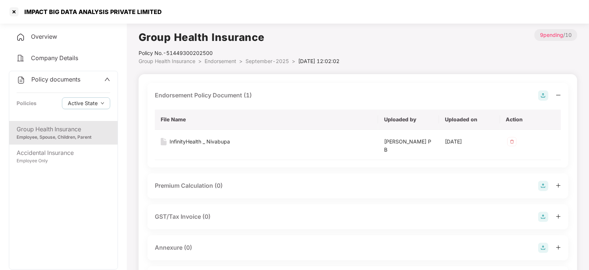
click at [544, 188] on img at bounding box center [543, 186] width 10 height 10
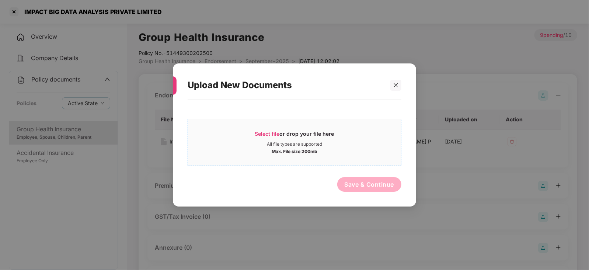
click at [263, 130] on div "Select file or drop your file here" at bounding box center [294, 135] width 79 height 11
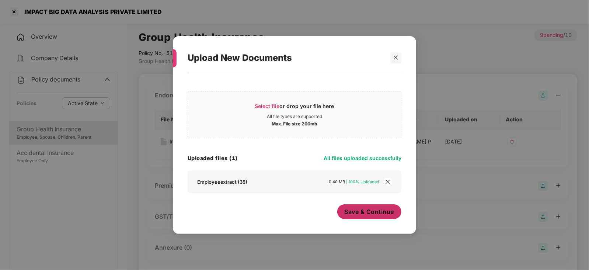
click at [360, 216] on button "Save & Continue" at bounding box center [369, 211] width 64 height 15
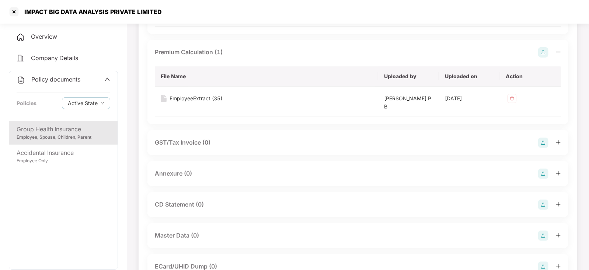
scroll to position [138, 0]
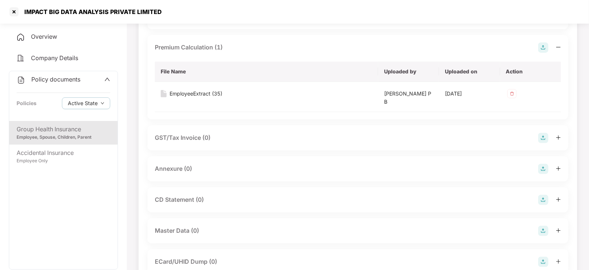
click at [541, 141] on img at bounding box center [543, 138] width 10 height 10
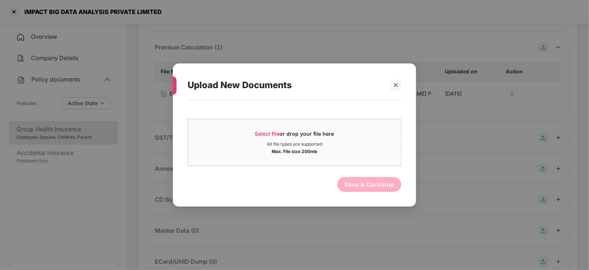
click at [264, 133] on span "Select file" at bounding box center [267, 133] width 25 height 6
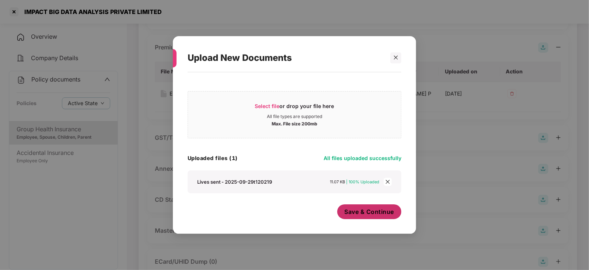
click at [361, 216] on span "Save & Continue" at bounding box center [370, 211] width 50 height 8
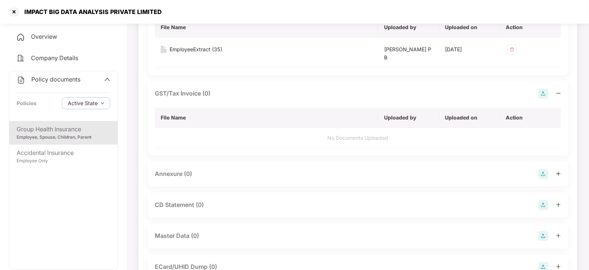
scroll to position [184, 0]
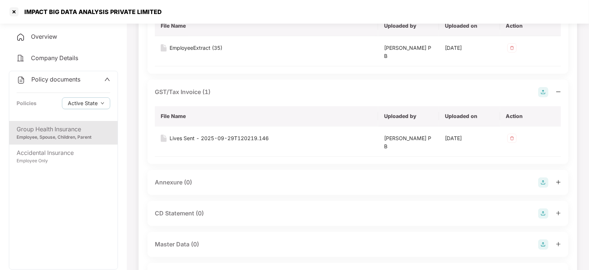
click at [543, 213] on img at bounding box center [543, 213] width 10 height 10
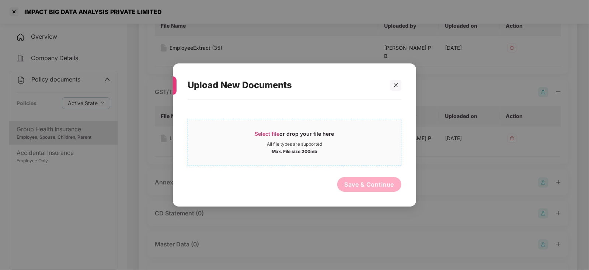
click at [262, 127] on span "Select file or drop your file here All file types are supported Max. File size …" at bounding box center [294, 142] width 213 height 35
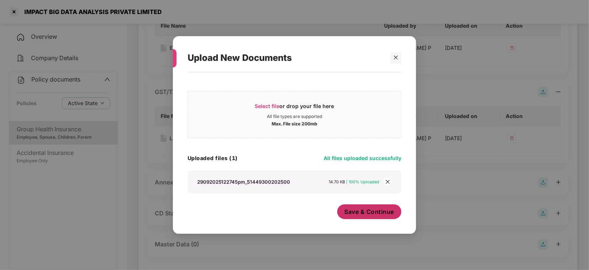
click at [366, 211] on span "Save & Continue" at bounding box center [370, 211] width 50 height 8
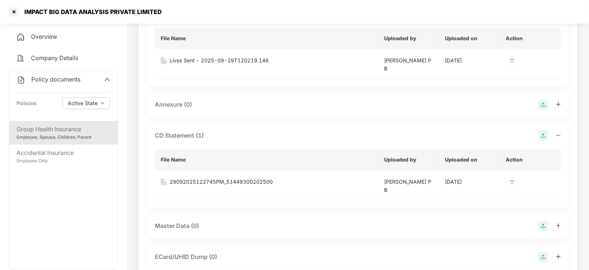
scroll to position [276, 0]
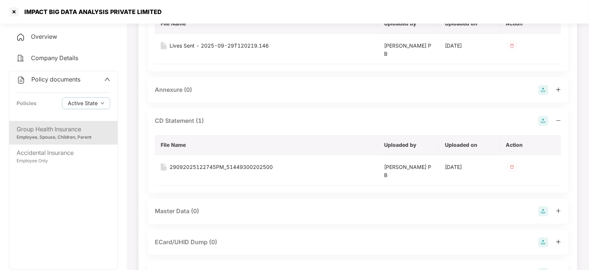
click at [543, 212] on img at bounding box center [543, 211] width 10 height 10
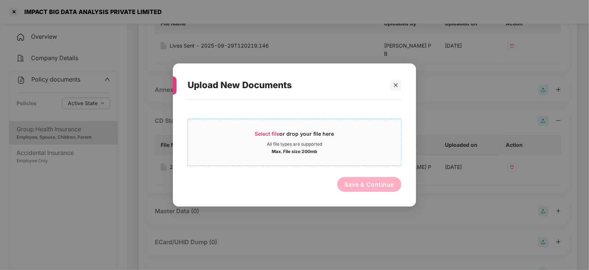
click at [267, 127] on span "Select file or drop your file here All file types are supported Max. File size …" at bounding box center [294, 142] width 213 height 35
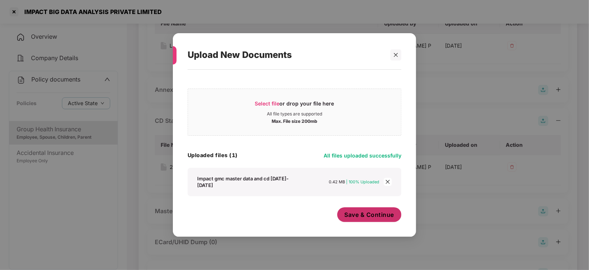
click at [373, 215] on span "Save & Continue" at bounding box center [370, 214] width 50 height 8
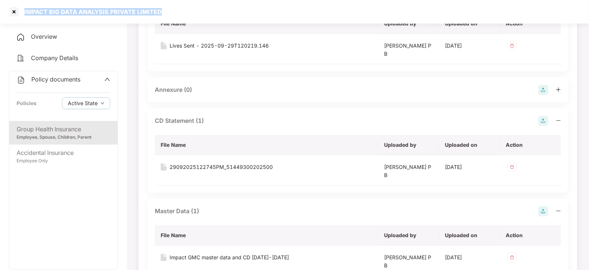
drag, startPoint x: 23, startPoint y: 11, endPoint x: 158, endPoint y: 0, distance: 135.6
click at [158, 0] on div "IMPACT BIG DATA ANALYSIS PRIVATE LIMITED" at bounding box center [294, 12] width 589 height 24
copy div "IMPACT BIG DATA ANALYSIS PRIVATE LIMITED"
click at [17, 13] on div at bounding box center [14, 12] width 12 height 12
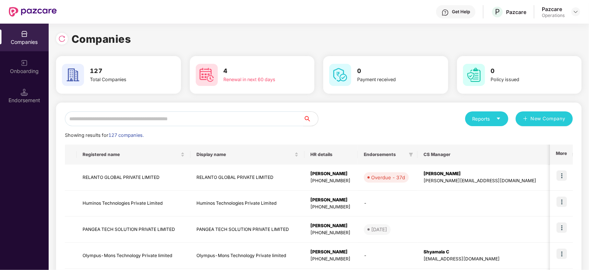
click at [162, 112] on input "text" at bounding box center [184, 118] width 238 height 15
paste input "**********"
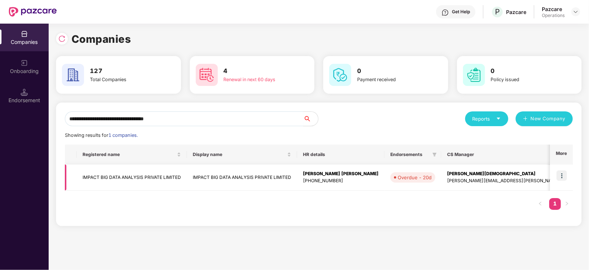
type input "**********"
click at [559, 176] on img at bounding box center [561, 175] width 10 height 10
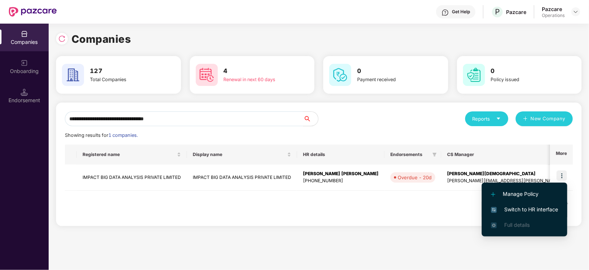
click at [526, 209] on span "Switch to HR interface" at bounding box center [524, 209] width 67 height 8
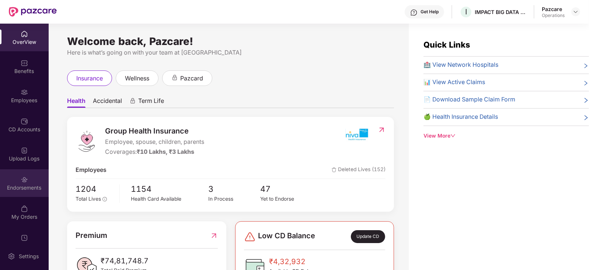
click at [29, 185] on div "Endorsements" at bounding box center [24, 187] width 49 height 7
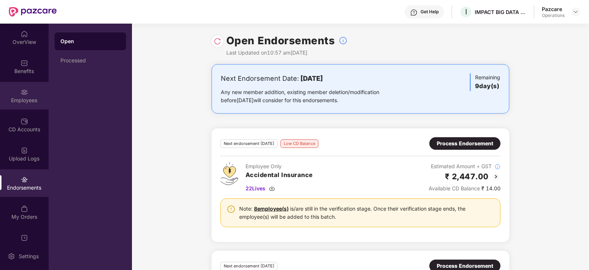
click at [31, 99] on div "Employees" at bounding box center [24, 100] width 49 height 7
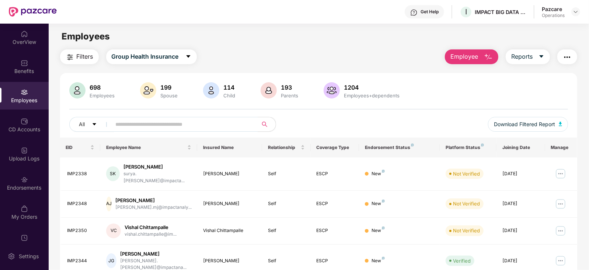
click at [85, 56] on span "Filters" at bounding box center [85, 56] width 17 height 9
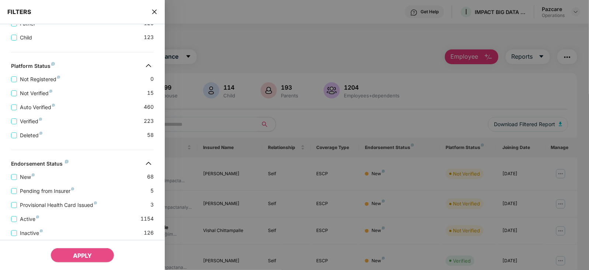
scroll to position [236, 0]
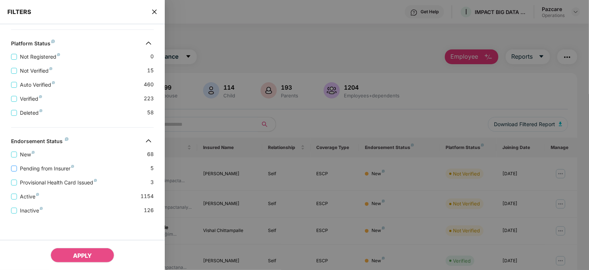
click at [69, 168] on span "Pending from Insurer" at bounding box center [47, 168] width 60 height 8
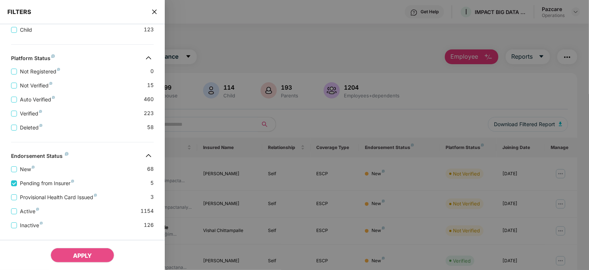
click at [75, 202] on div "Active 1154" at bounding box center [82, 208] width 143 height 14
click at [74, 200] on span "Provisional Health Card Issued" at bounding box center [58, 197] width 83 height 8
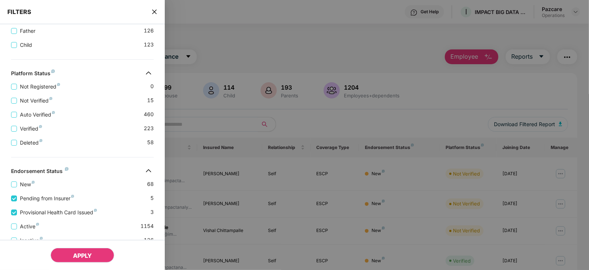
click at [71, 250] on button "APPLY" at bounding box center [82, 255] width 64 height 15
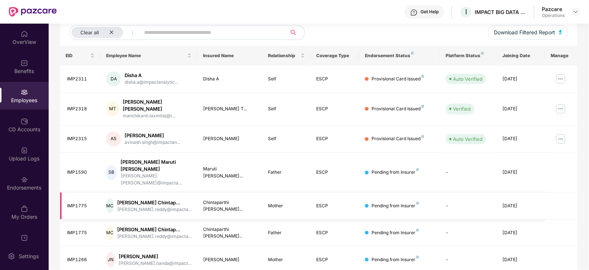
scroll to position [0, 0]
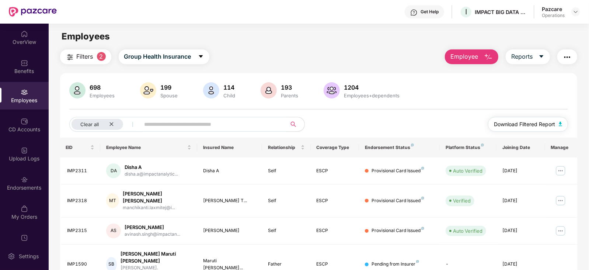
click at [556, 124] on button "Download Filtered Report" at bounding box center [528, 124] width 80 height 15
click at [80, 54] on span "Filters" at bounding box center [85, 56] width 17 height 9
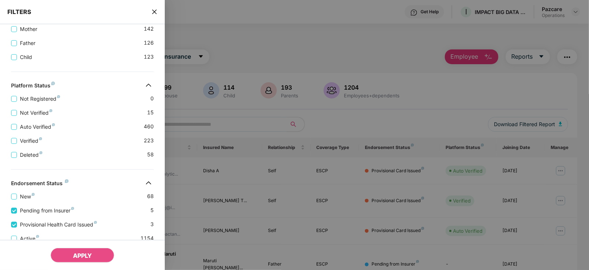
scroll to position [267, 0]
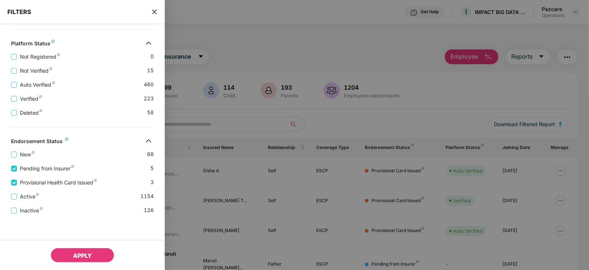
click at [77, 254] on span "APPLY" at bounding box center [82, 255] width 19 height 7
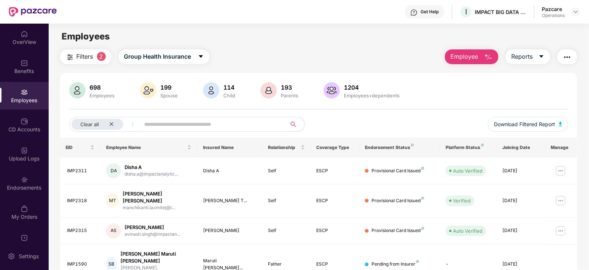
click at [571, 52] on button "button" at bounding box center [567, 56] width 20 height 15
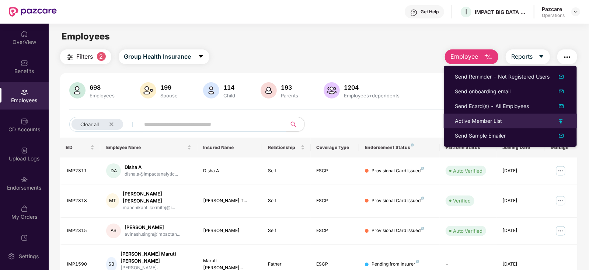
click at [473, 120] on div "Active Member List" at bounding box center [478, 121] width 47 height 8
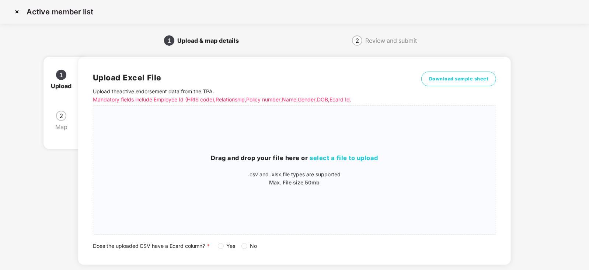
click at [225, 247] on span "Yes" at bounding box center [231, 246] width 15 height 8
click at [318, 160] on span "select a file to upload" at bounding box center [344, 157] width 69 height 7
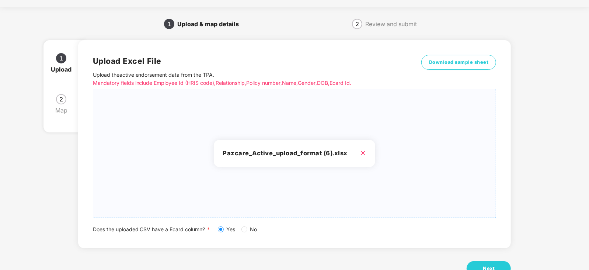
scroll to position [41, 0]
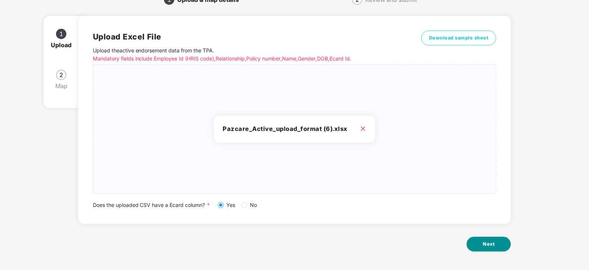
click at [484, 246] on span "Next" at bounding box center [489, 243] width 12 height 7
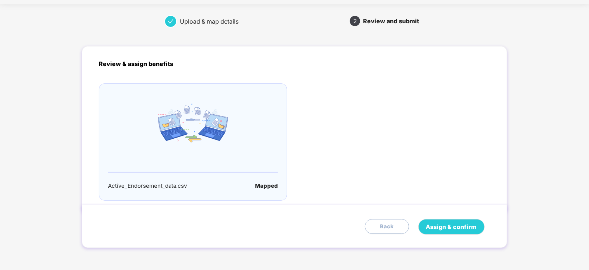
scroll to position [0, 0]
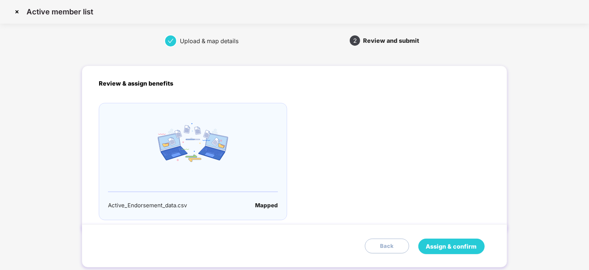
click at [457, 246] on span "Assign & confirm" at bounding box center [451, 246] width 51 height 9
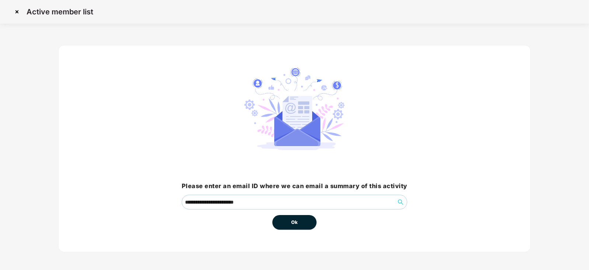
click at [291, 223] on span "Ok" at bounding box center [294, 221] width 7 height 7
drag, startPoint x: 293, startPoint y: 220, endPoint x: 286, endPoint y: 225, distance: 9.2
click at [286, 225] on button "Ok" at bounding box center [294, 222] width 44 height 15
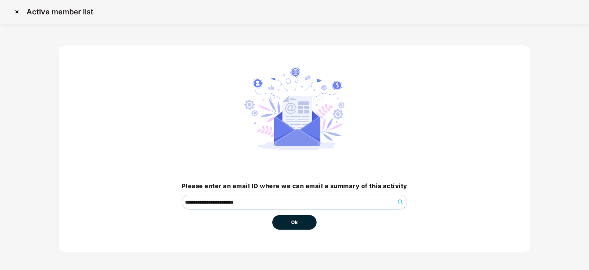
click at [292, 224] on span "Ok" at bounding box center [294, 221] width 7 height 7
click at [291, 223] on span "Ok" at bounding box center [294, 221] width 7 height 7
click at [293, 223] on span "Ok" at bounding box center [294, 221] width 7 height 7
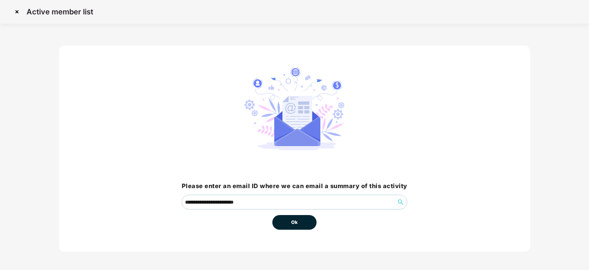
click at [293, 223] on span "Ok" at bounding box center [294, 221] width 7 height 7
click at [296, 224] on span "Ok" at bounding box center [294, 221] width 7 height 7
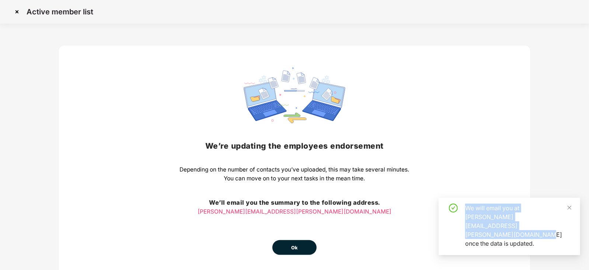
click at [296, 224] on div "We’re updating the employees endorsement Depending on the number of contacts yo…" at bounding box center [295, 160] width 230 height 187
click at [291, 247] on button "Ok" at bounding box center [294, 247] width 44 height 15
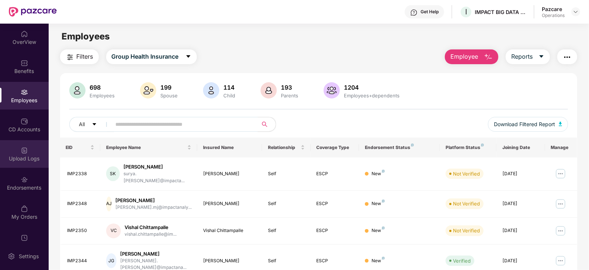
click at [35, 151] on div "Upload Logs" at bounding box center [24, 154] width 49 height 28
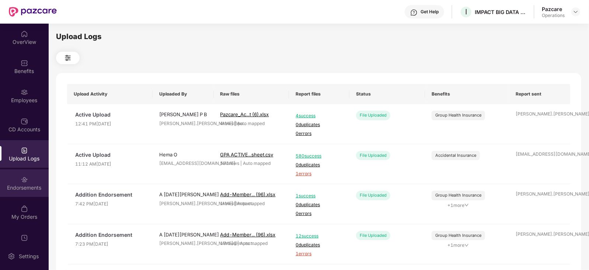
click at [34, 186] on div "Endorsements" at bounding box center [24, 187] width 49 height 7
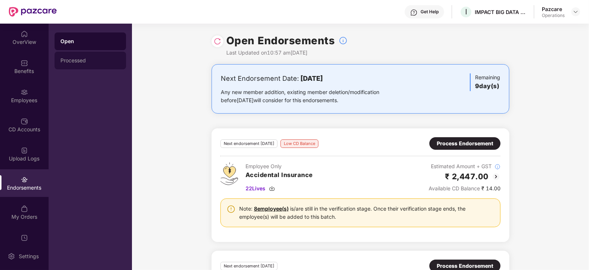
click at [72, 61] on div "Processed" at bounding box center [90, 60] width 60 height 6
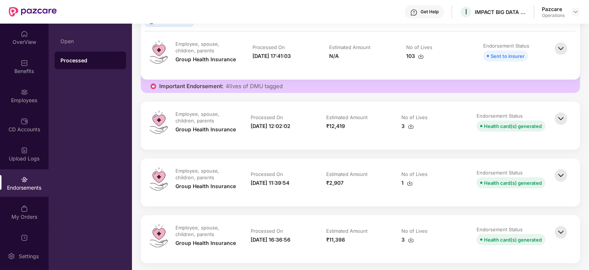
scroll to position [553, 0]
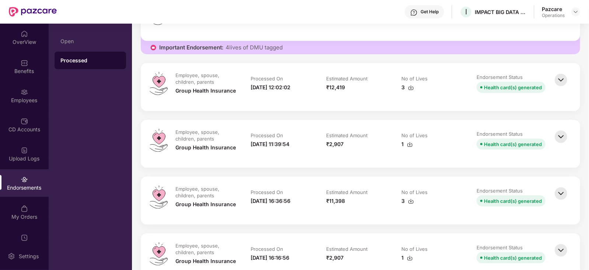
click at [563, 84] on img at bounding box center [561, 80] width 16 height 16
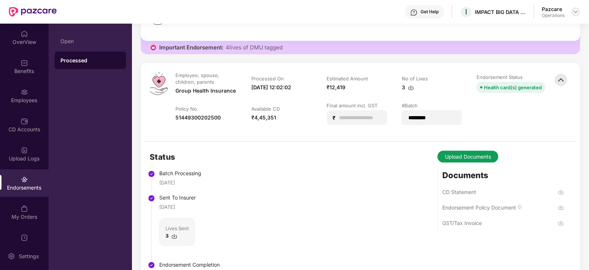
click at [573, 12] on img at bounding box center [576, 12] width 6 height 6
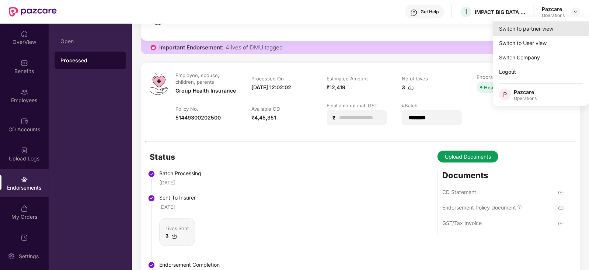
click at [538, 31] on div "Switch to partner view" at bounding box center [541, 28] width 96 height 14
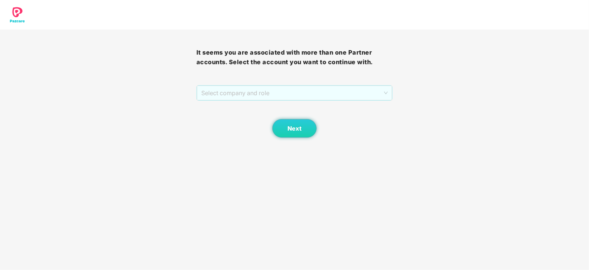
drag, startPoint x: 258, startPoint y: 92, endPoint x: 240, endPoint y: 112, distance: 26.9
click at [258, 92] on span "Select company and role" at bounding box center [294, 93] width 187 height 14
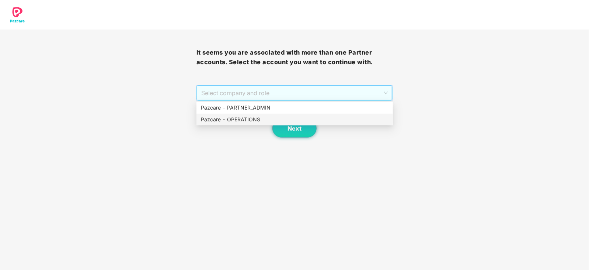
click at [233, 119] on div "Pazcare - OPERATIONS" at bounding box center [295, 119] width 188 height 8
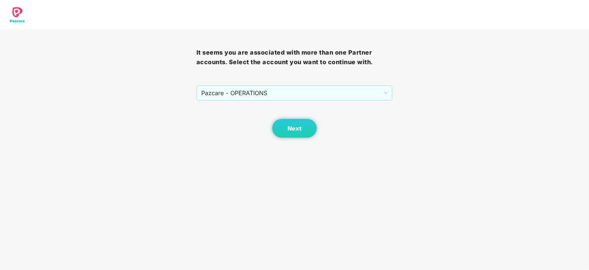
click at [300, 138] on body "It seems you are associated with more than one Partner accounts. Select the acc…" at bounding box center [294, 135] width 589 height 270
click at [296, 133] on button "Next" at bounding box center [294, 128] width 44 height 18
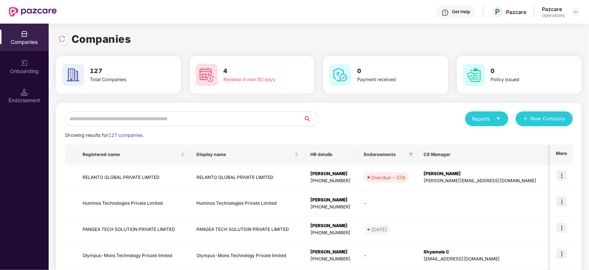
click at [227, 120] on input "text" at bounding box center [184, 118] width 238 height 15
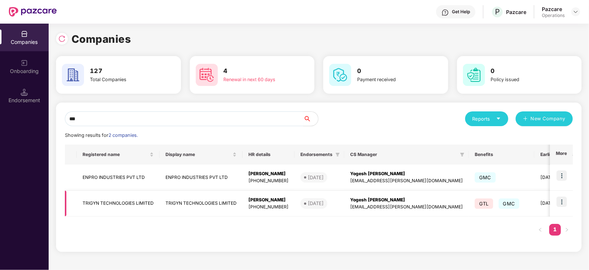
type input "***"
click at [563, 202] on img at bounding box center [561, 201] width 10 height 10
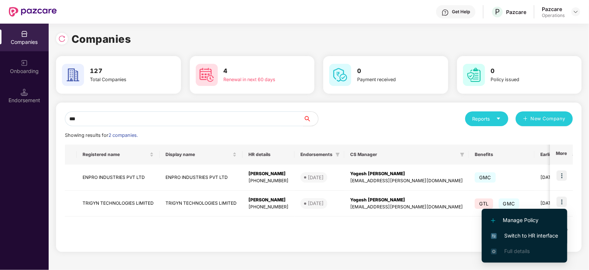
click at [546, 233] on span "Switch to HR interface" at bounding box center [524, 235] width 67 height 8
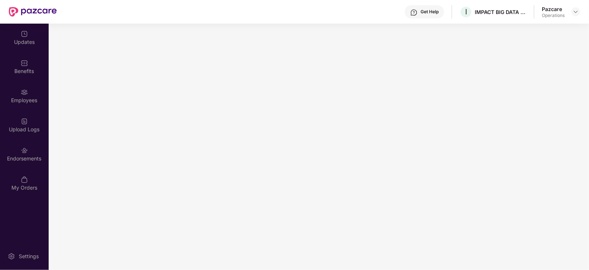
click at [32, 109] on div "Updates Benefits Employees Upload Logs Endorsements My Orders" at bounding box center [24, 111] width 49 height 175
click at [28, 104] on div "Employees" at bounding box center [24, 96] width 49 height 28
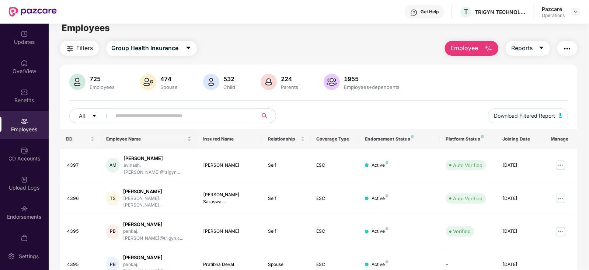
scroll to position [0, 0]
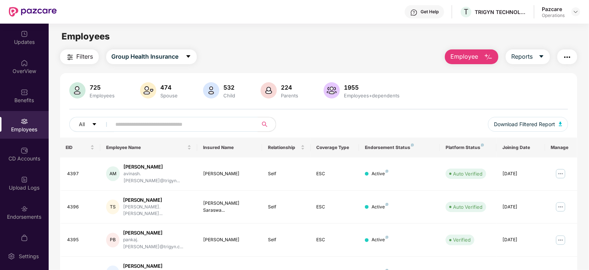
click at [76, 63] on button "Filters" at bounding box center [79, 56] width 39 height 15
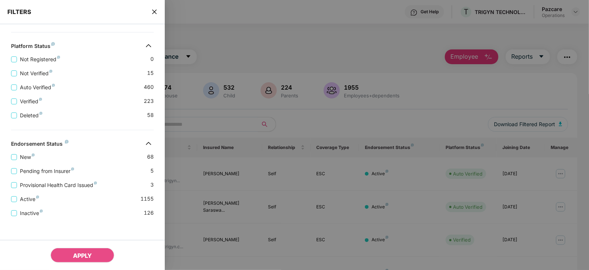
scroll to position [236, 0]
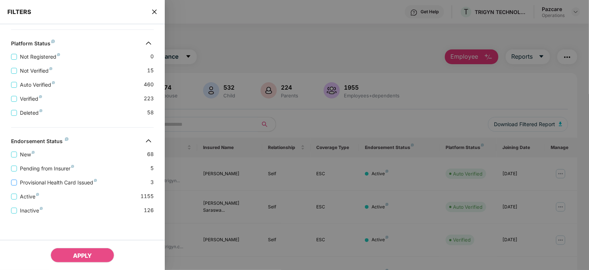
click at [54, 180] on span "Provisional Health Card Issued" at bounding box center [58, 182] width 83 height 8
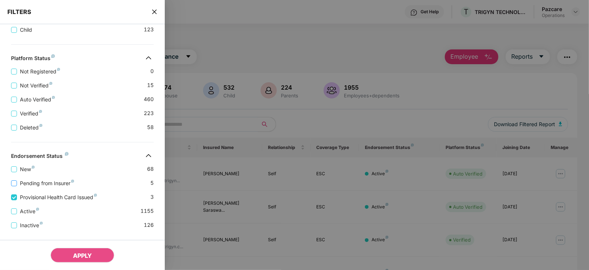
click at [52, 181] on span "Pending from Insurer" at bounding box center [47, 183] width 60 height 8
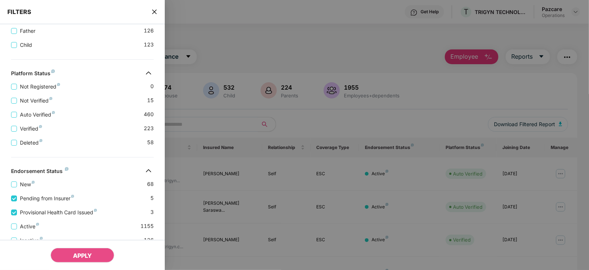
click at [69, 245] on div "APPLY" at bounding box center [82, 254] width 165 height 30
click at [73, 250] on button "APPLY" at bounding box center [82, 255] width 64 height 15
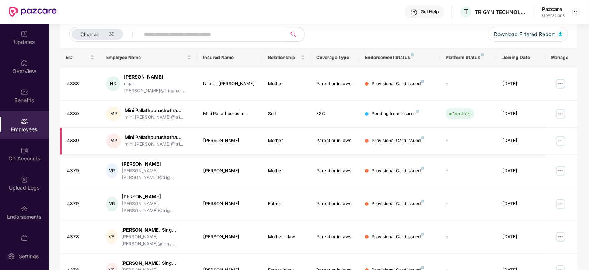
scroll to position [0, 0]
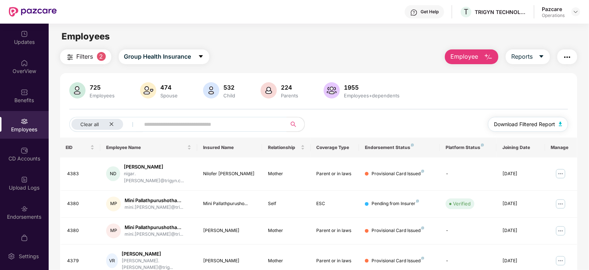
click at [559, 123] on img "button" at bounding box center [561, 124] width 4 height 4
click at [110, 124] on icon "close" at bounding box center [111, 124] width 5 height 5
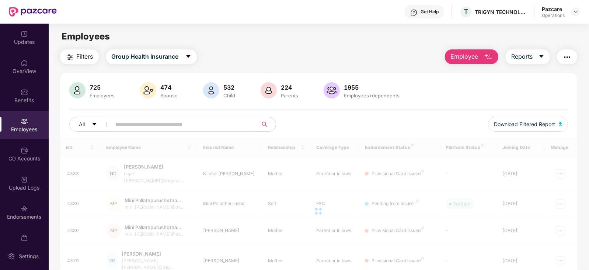
click at [127, 121] on input "text" at bounding box center [182, 124] width 132 height 11
paste input "****"
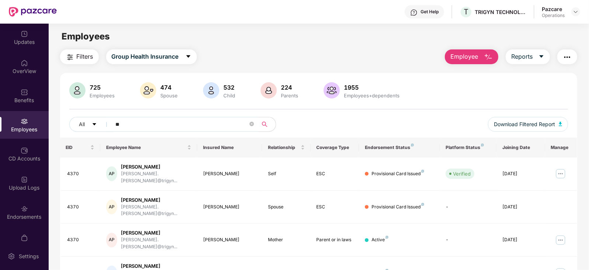
type input "*"
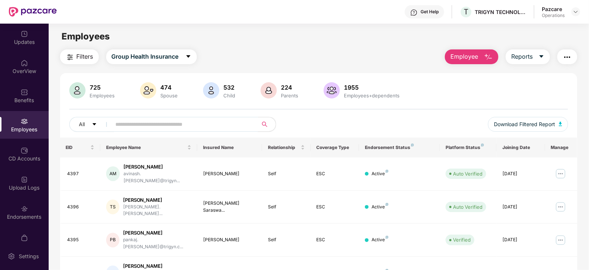
click at [174, 119] on input "text" at bounding box center [182, 124] width 132 height 11
paste input "****"
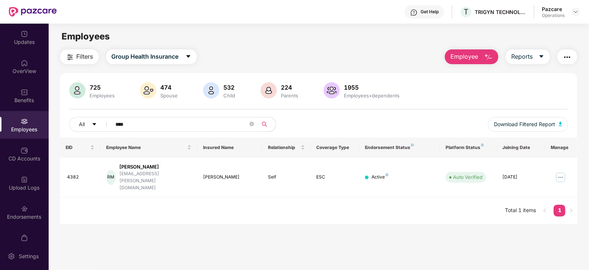
type input "****"
click at [578, 15] on div at bounding box center [575, 11] width 9 height 9
click at [576, 11] on img at bounding box center [576, 12] width 6 height 6
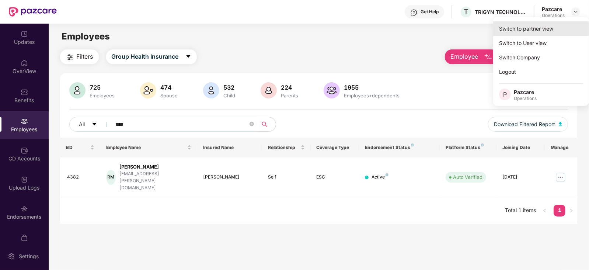
click at [553, 28] on div "Switch to partner view" at bounding box center [541, 28] width 96 height 14
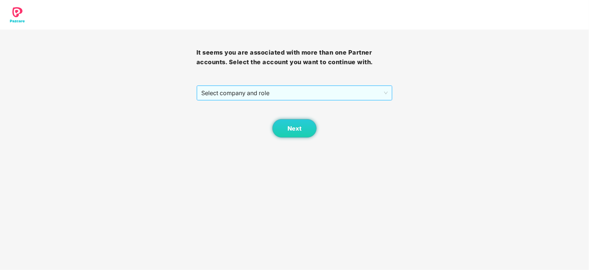
drag, startPoint x: 278, startPoint y: 84, endPoint x: 277, endPoint y: 89, distance: 5.3
click at [278, 84] on div "It seems you are associated with more than one Partner accounts. Select the acc…" at bounding box center [294, 83] width 196 height 108
click at [277, 89] on span "Select company and role" at bounding box center [294, 93] width 187 height 14
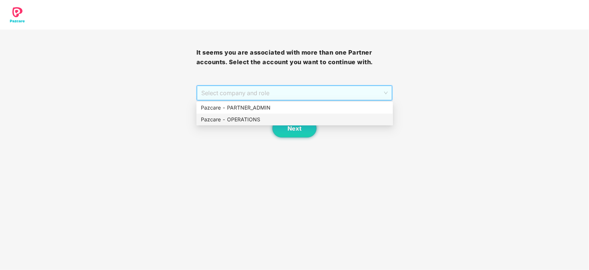
click at [258, 120] on div "Pazcare - OPERATIONS" at bounding box center [295, 119] width 188 height 8
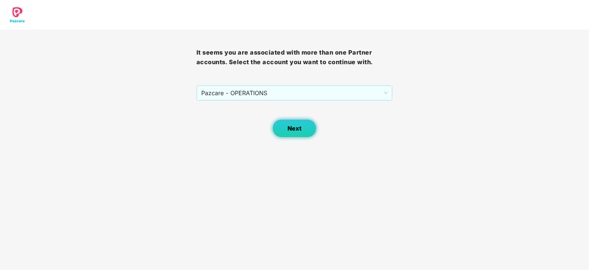
click at [293, 128] on span "Next" at bounding box center [294, 128] width 14 height 7
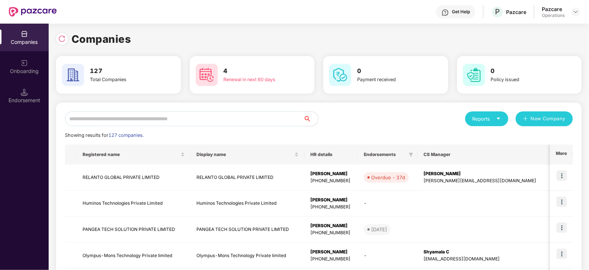
click at [195, 116] on input "text" at bounding box center [184, 118] width 238 height 15
paste input "**********"
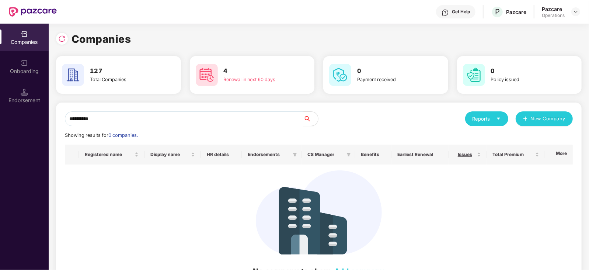
drag, startPoint x: 68, startPoint y: 120, endPoint x: 96, endPoint y: 143, distance: 36.6
click at [68, 121] on input "*********" at bounding box center [184, 118] width 238 height 15
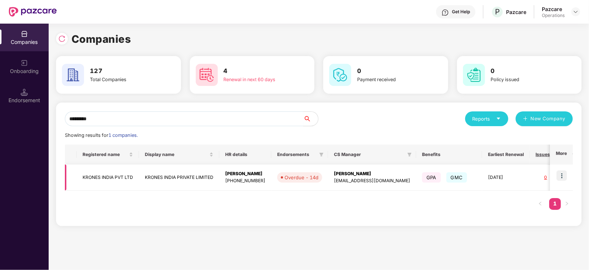
type input "*********"
click at [565, 179] on img at bounding box center [561, 175] width 10 height 10
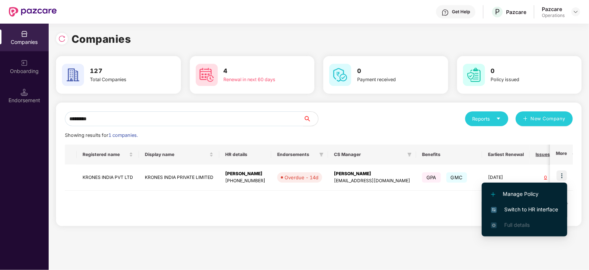
click at [535, 211] on span "Switch to HR interface" at bounding box center [524, 209] width 67 height 8
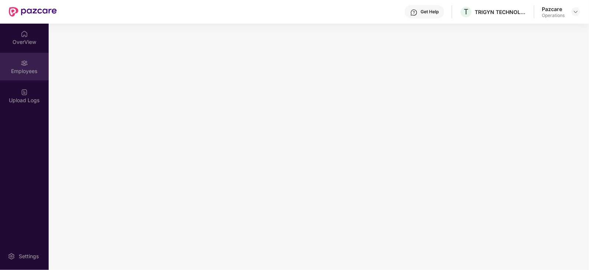
click at [13, 75] on div "Employees" at bounding box center [24, 67] width 49 height 28
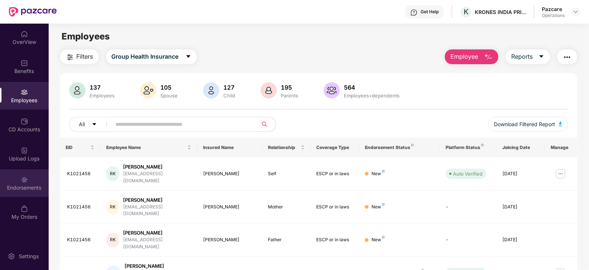
click at [21, 188] on div "Endorsements" at bounding box center [24, 187] width 49 height 7
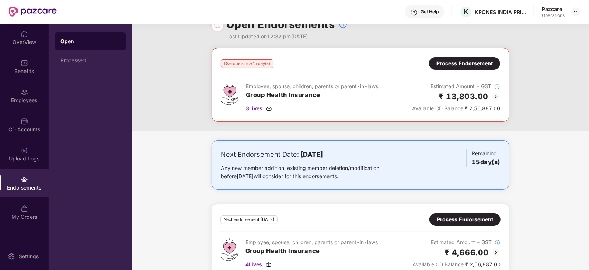
scroll to position [32, 0]
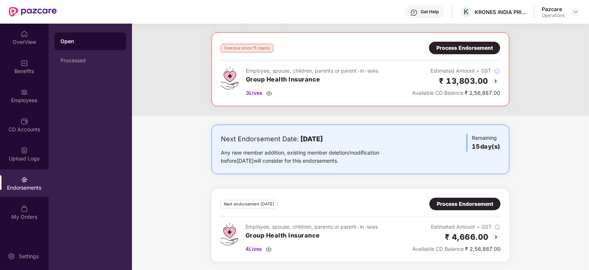
click at [468, 200] on div "Process Endorsement" at bounding box center [465, 204] width 56 height 8
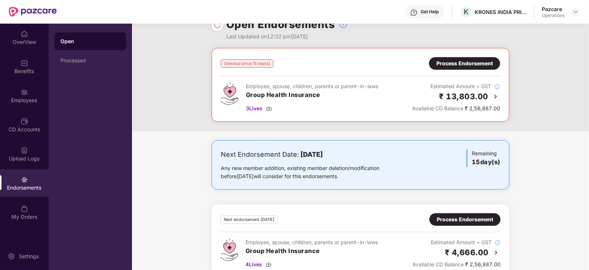
scroll to position [32, 0]
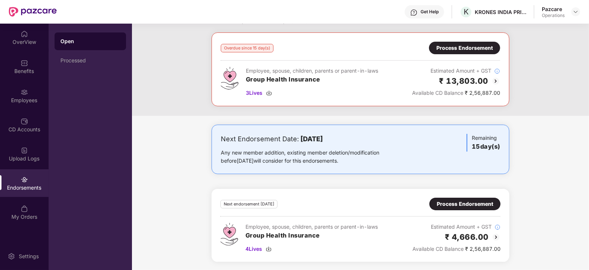
click at [461, 202] on div "Process Endorsement" at bounding box center [465, 204] width 56 height 8
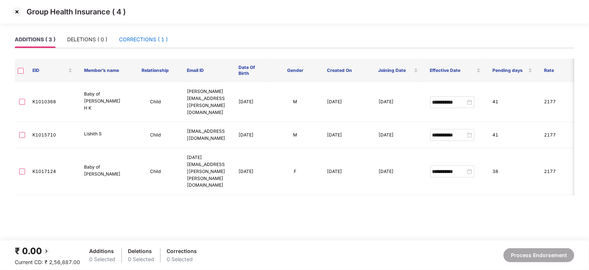
click at [150, 37] on div "CORRECTIONS ( 1 )" at bounding box center [143, 39] width 49 height 8
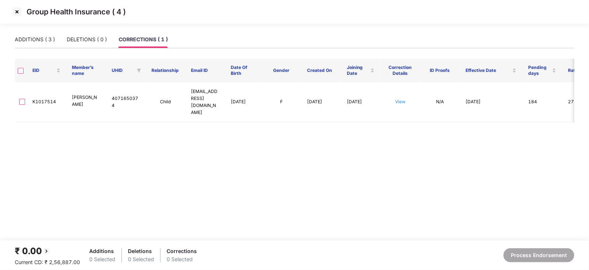
click at [17, 18] on div "Group Health Insurance ( 4 )" at bounding box center [294, 12] width 567 height 12
click at [16, 16] on img at bounding box center [17, 12] width 12 height 12
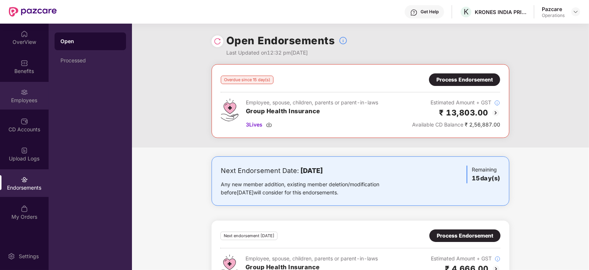
click at [36, 95] on div "Employees" at bounding box center [24, 96] width 49 height 28
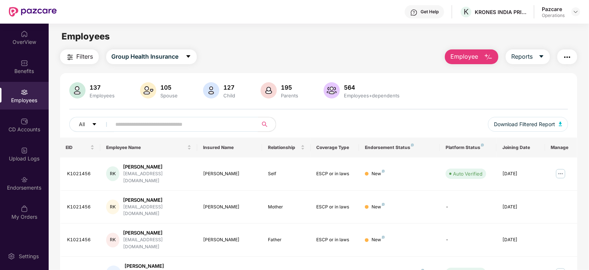
click at [180, 123] on input "text" at bounding box center [182, 124] width 132 height 11
paste input "********"
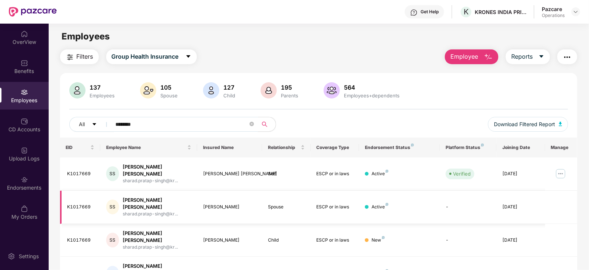
scroll to position [24, 0]
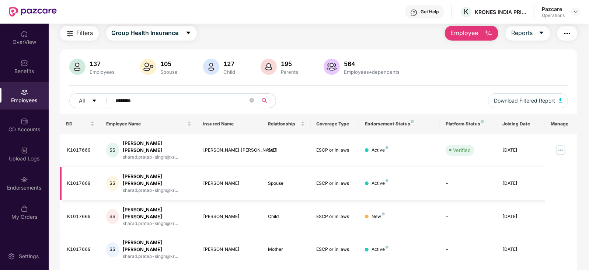
type input "********"
click at [561, 147] on img at bounding box center [561, 150] width 12 height 12
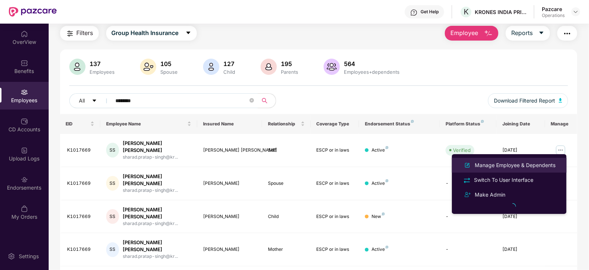
click at [500, 165] on div "Manage Employee & Dependents" at bounding box center [515, 165] width 84 height 8
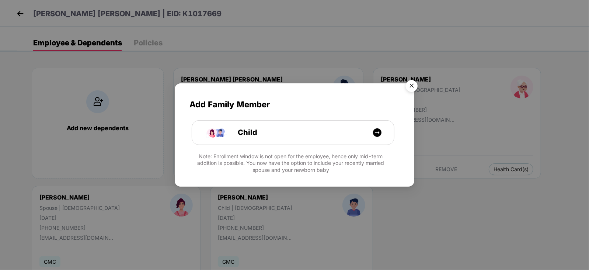
click at [407, 90] on img "Close" at bounding box center [411, 87] width 21 height 21
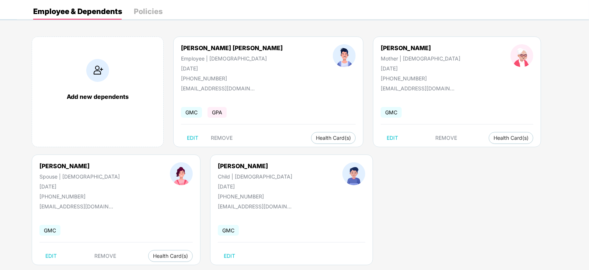
scroll to position [45, 0]
